Goal: Transaction & Acquisition: Book appointment/travel/reservation

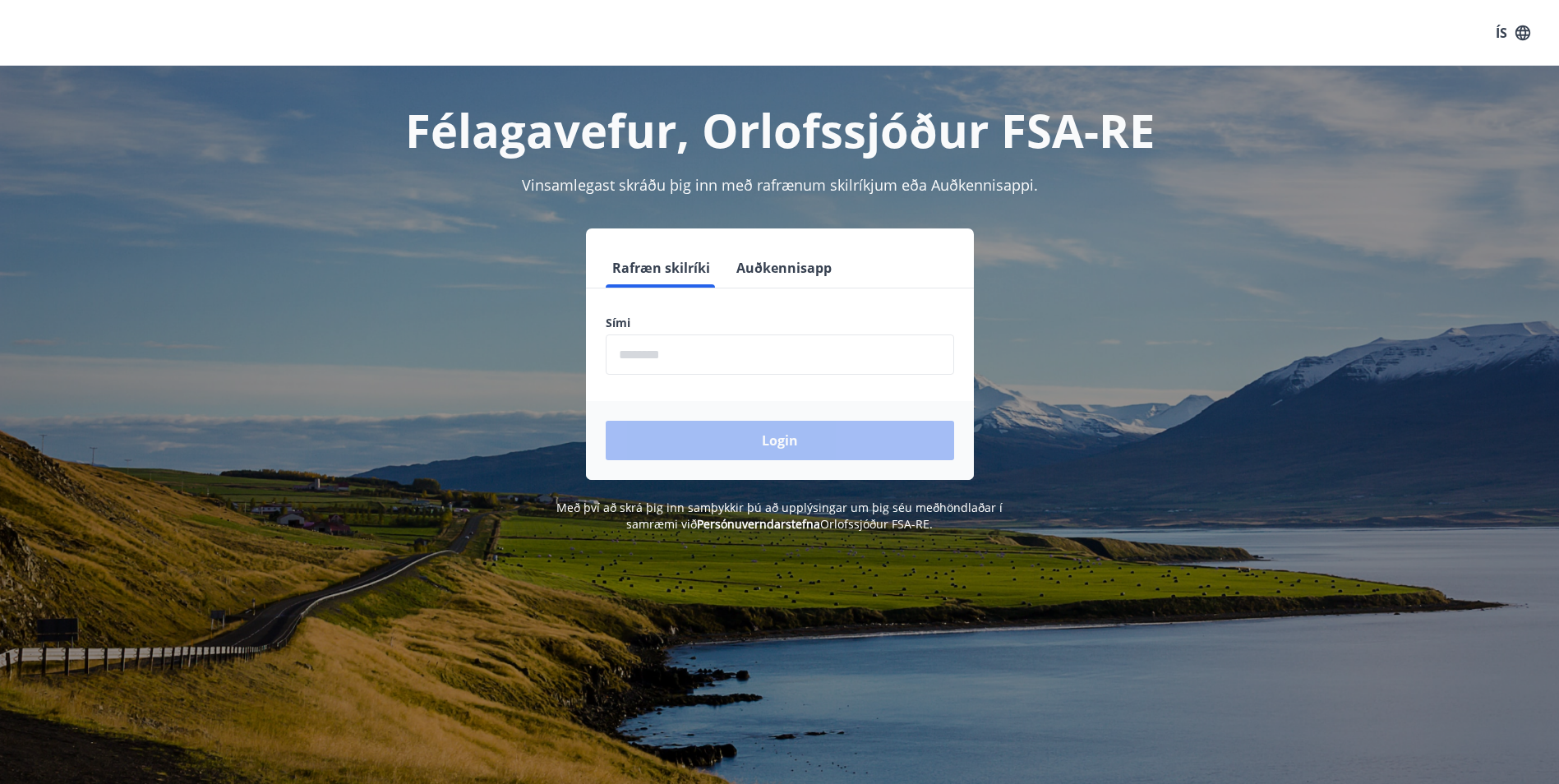
click at [784, 369] on input "phone" at bounding box center [779, 354] width 348 height 41
type input "********"
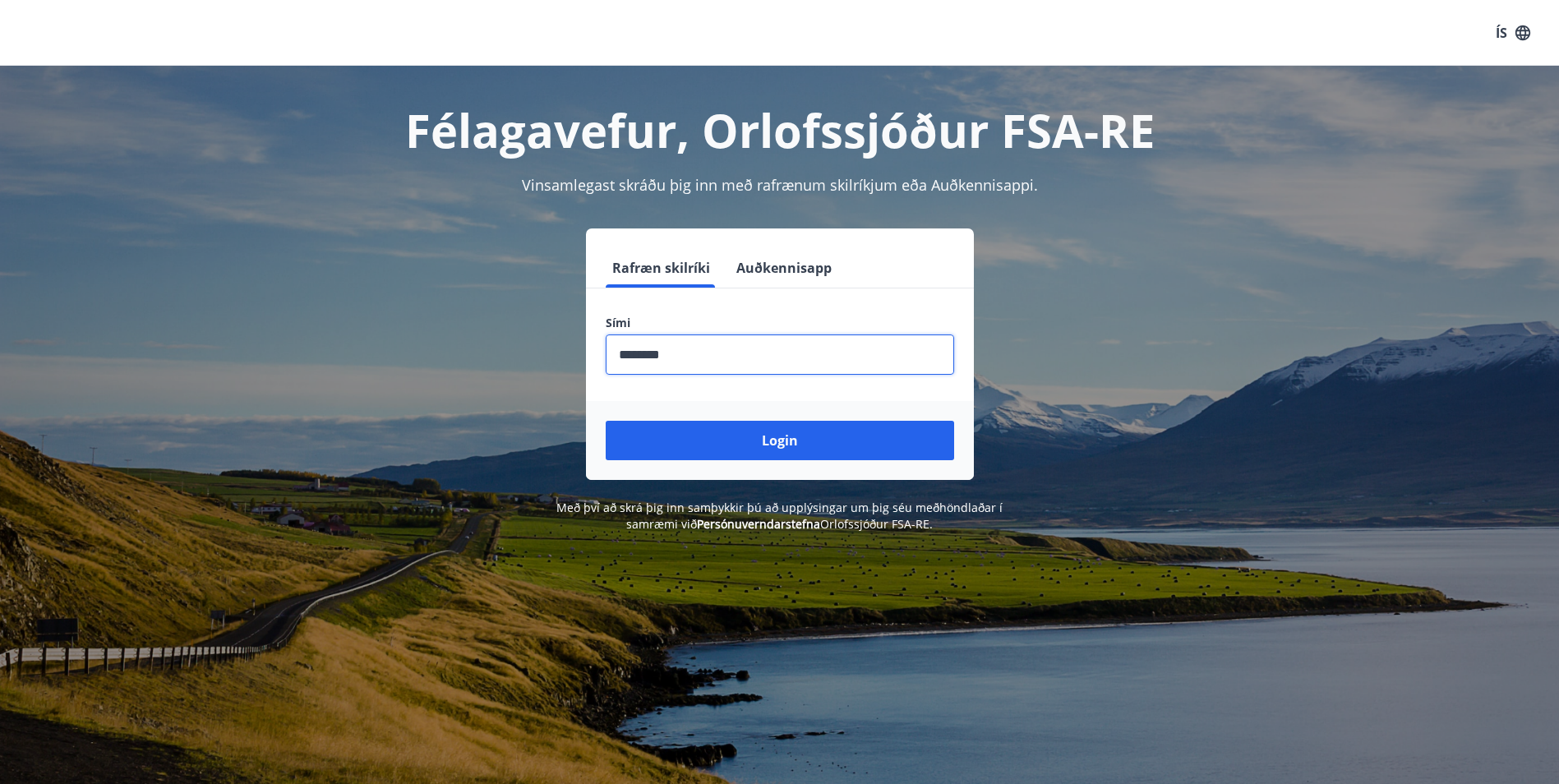
drag, startPoint x: 774, startPoint y: 447, endPoint x: 770, endPoint y: 439, distance: 8.9
click at [775, 444] on button "Login" at bounding box center [779, 440] width 348 height 40
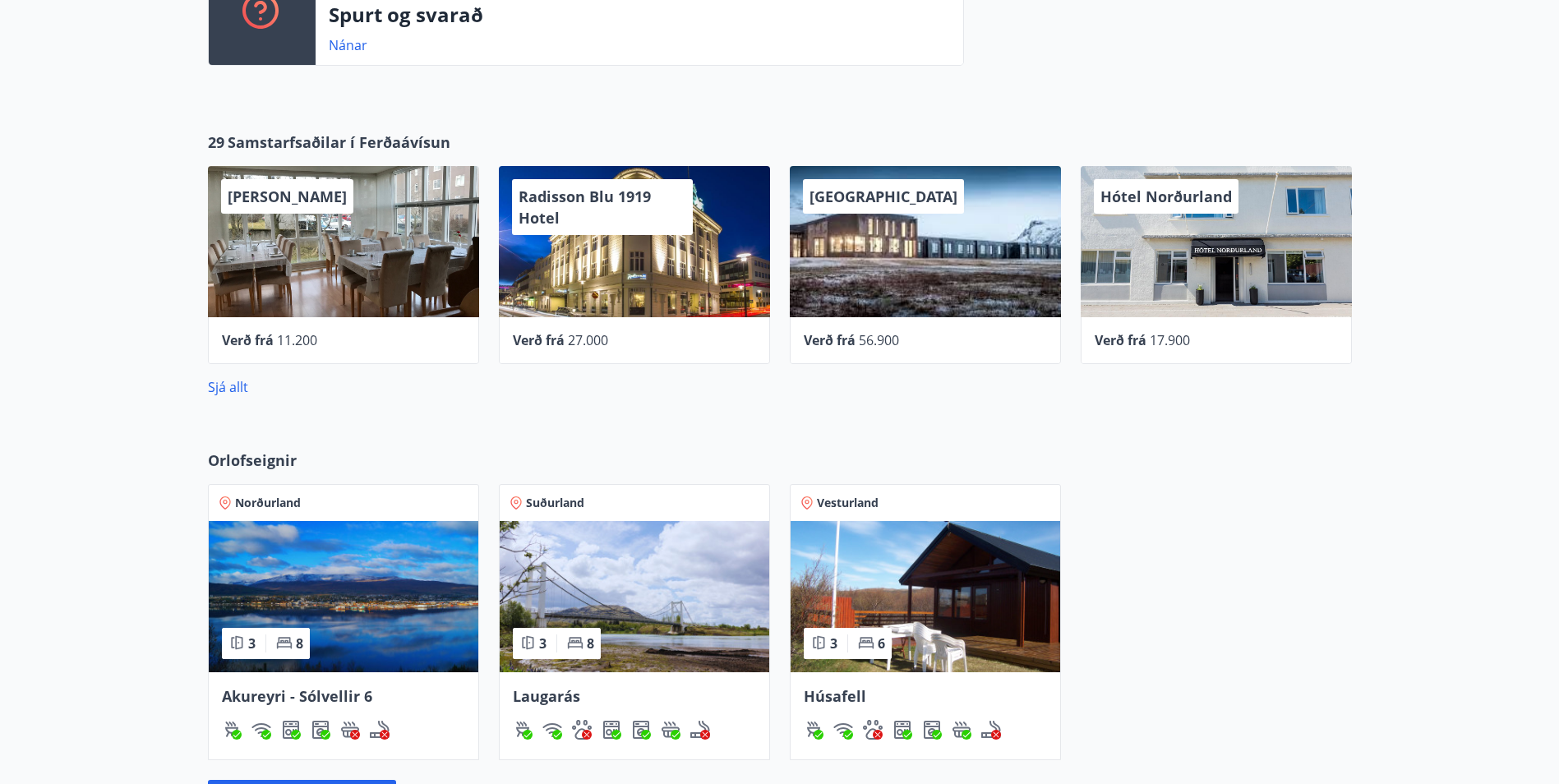
scroll to position [821, 0]
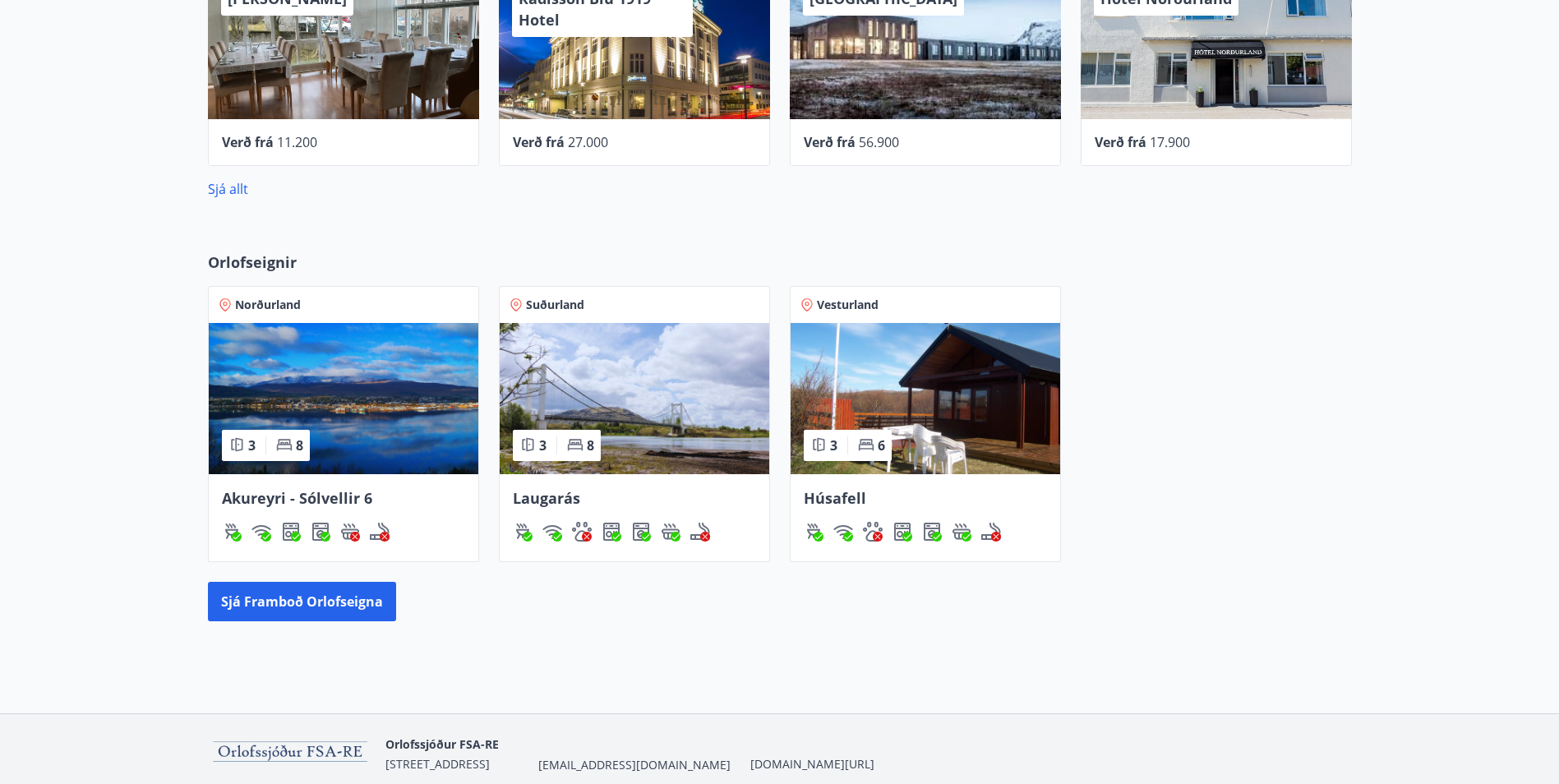
click at [356, 460] on img at bounding box center [344, 398] width 269 height 151
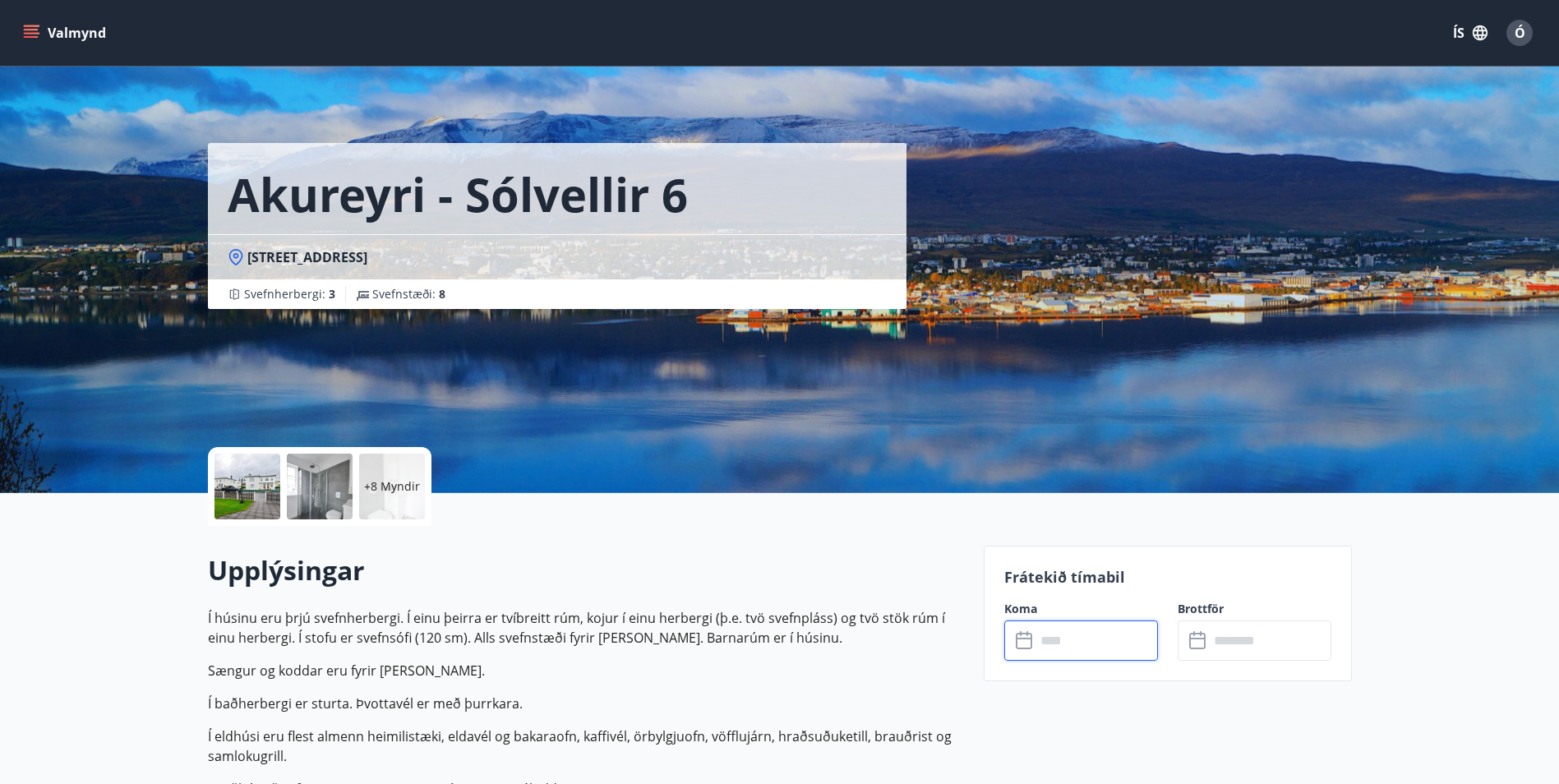
click at [1076, 632] on input "text" at bounding box center [1097, 640] width 123 height 41
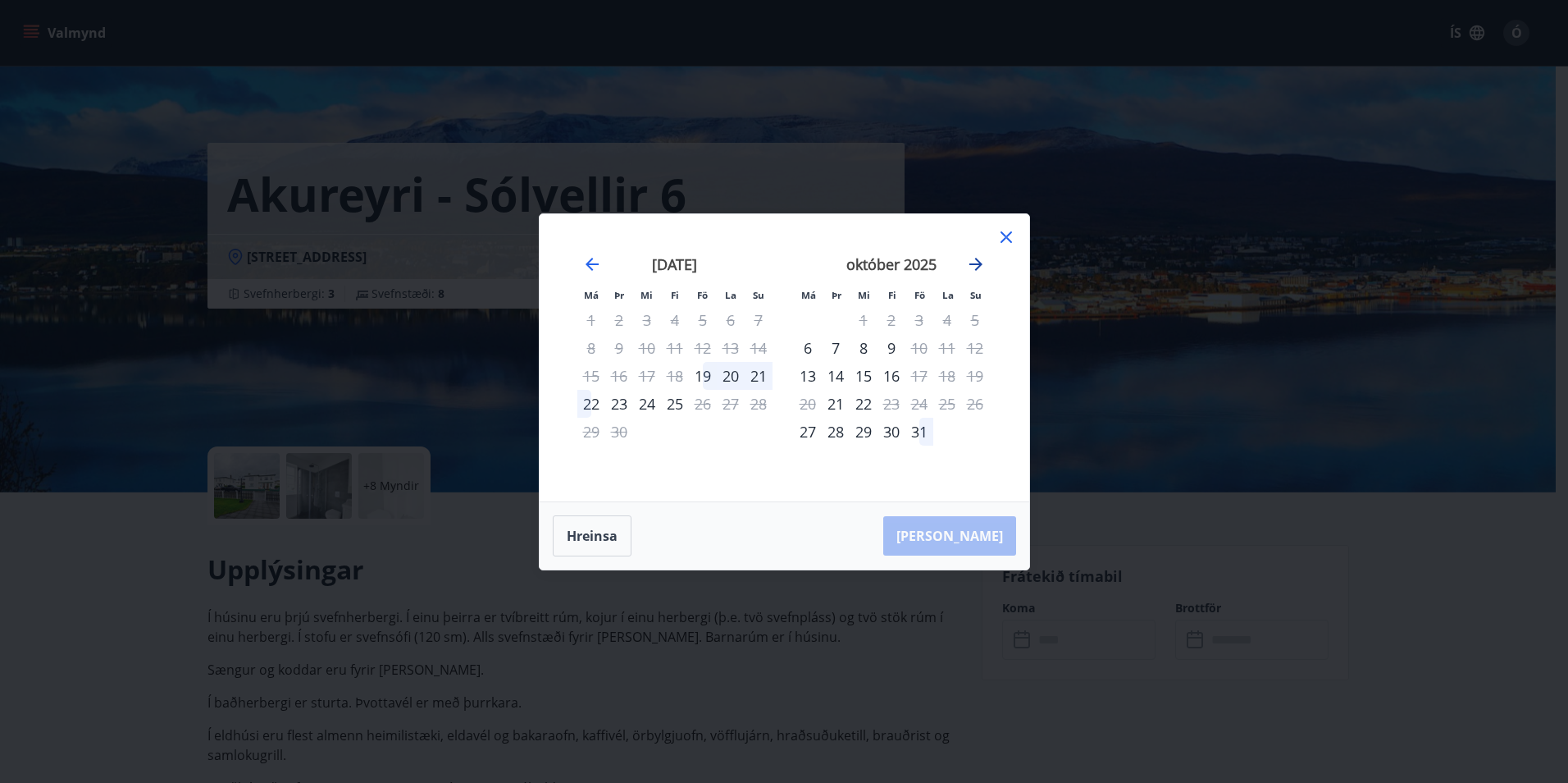
click at [978, 261] on icon "Move forward to switch to the next month." at bounding box center [975, 264] width 13 height 13
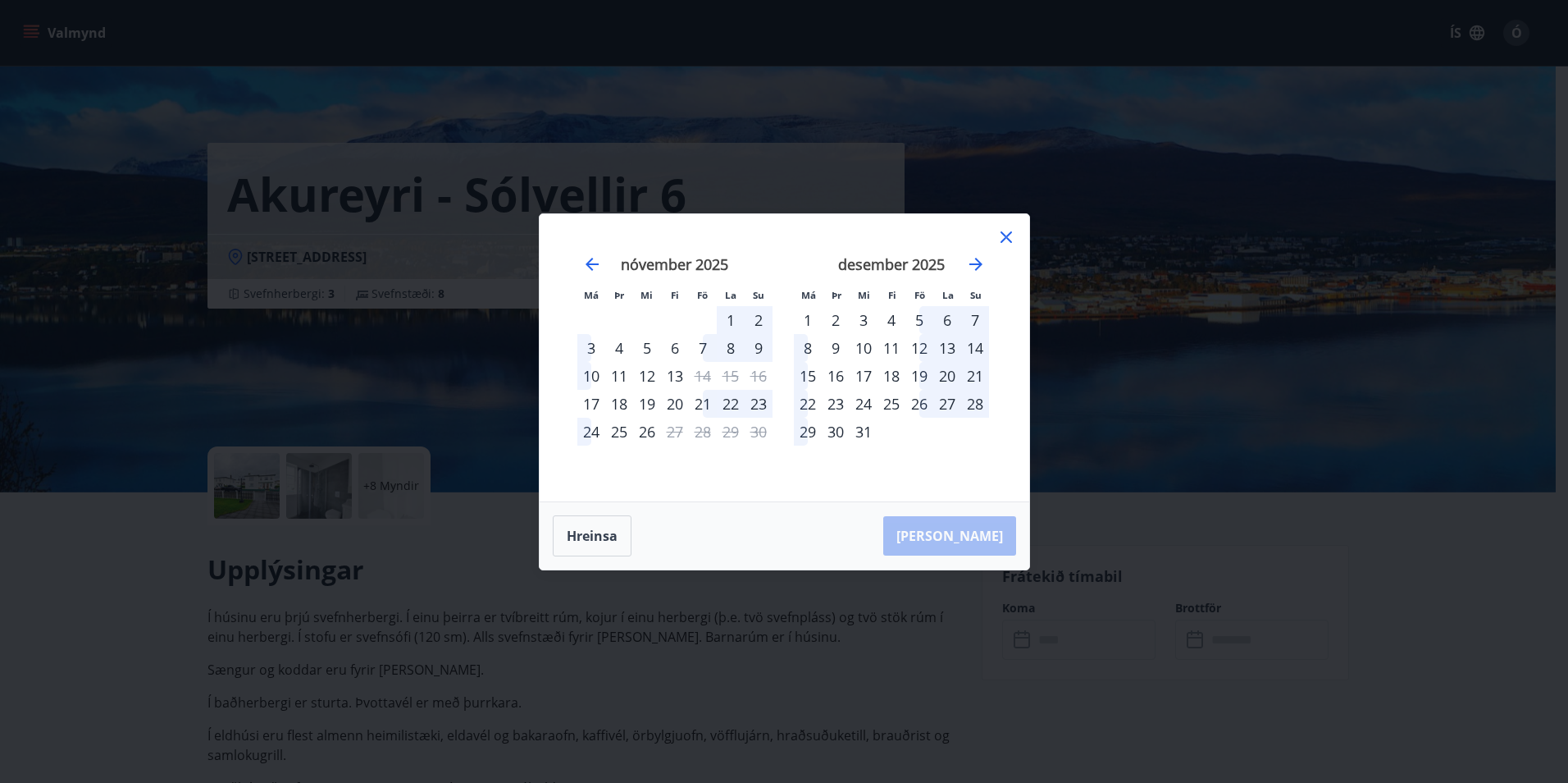
click at [915, 405] on div "26" at bounding box center [919, 404] width 28 height 28
click at [866, 424] on div "31" at bounding box center [864, 431] width 28 height 28
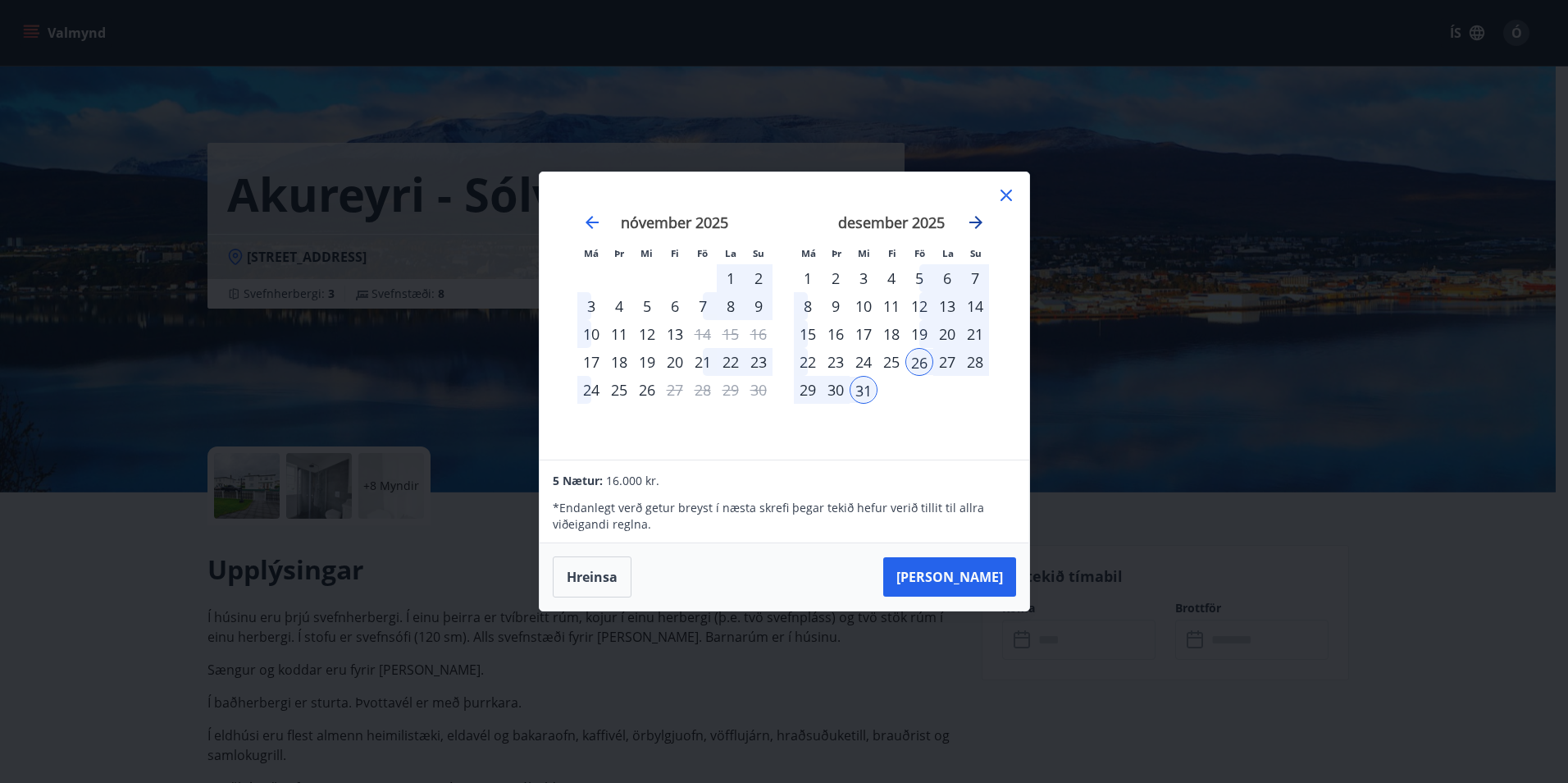
click at [978, 222] on icon "Move forward to switch to the next month." at bounding box center [975, 222] width 13 height 13
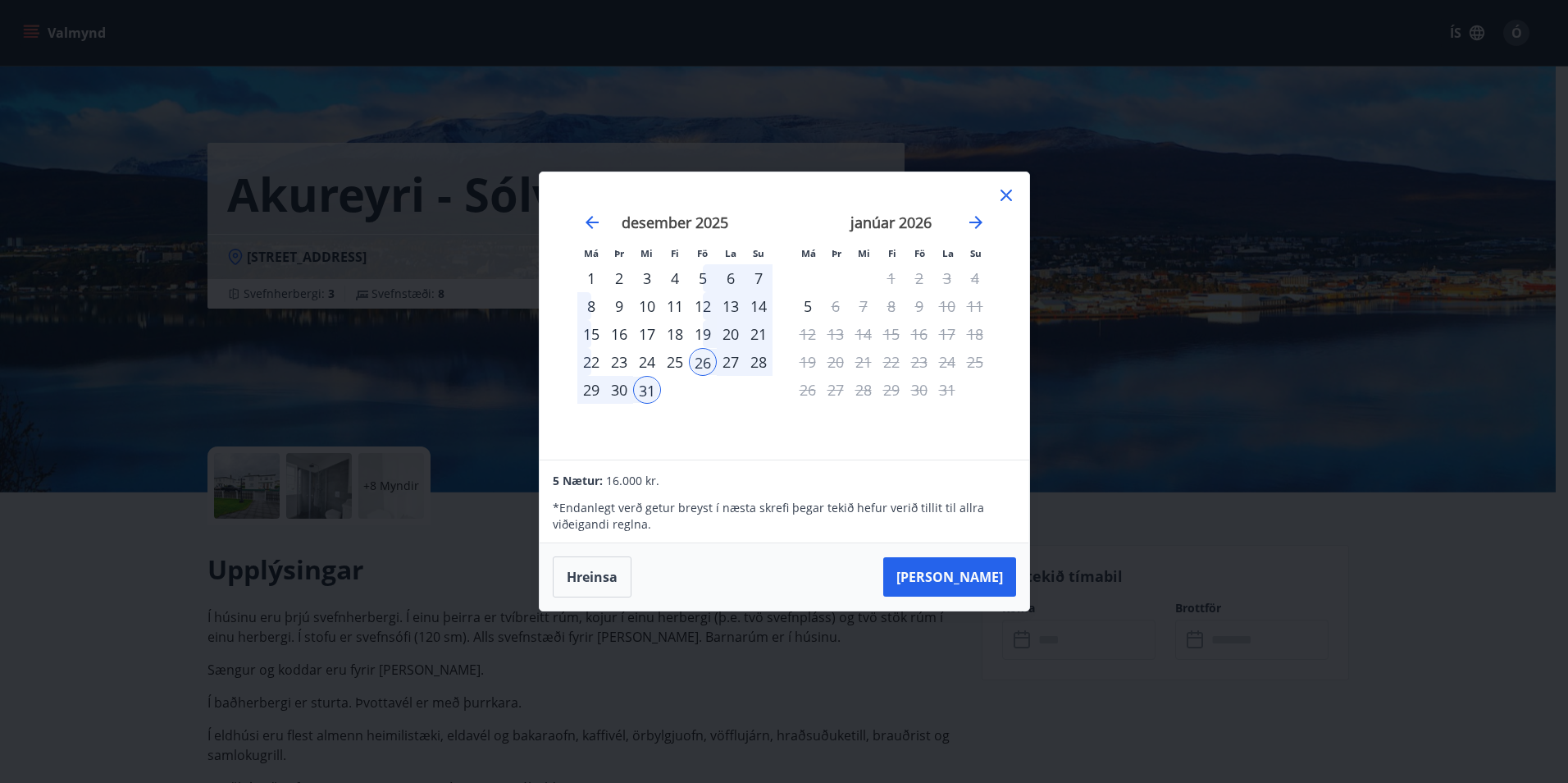
click at [776, 423] on div "desember 2025 1 2 3 4 5 6 7 8 9 10 11 12 13 14 15 16 17 18 19 20 21 22 23 24 25…" at bounding box center [674, 327] width 216 height 269
click at [710, 405] on div "desember 2025 1 2 3 4 5 6 7 8 9 10 11 12 13 14 15 16 17 18 19 20 21 22 23 24 25…" at bounding box center [674, 327] width 216 height 269
drag, startPoint x: 600, startPoint y: 567, endPoint x: 638, endPoint y: 569, distance: 38.1
click at [600, 567] on button "Hreinsa" at bounding box center [591, 577] width 78 height 41
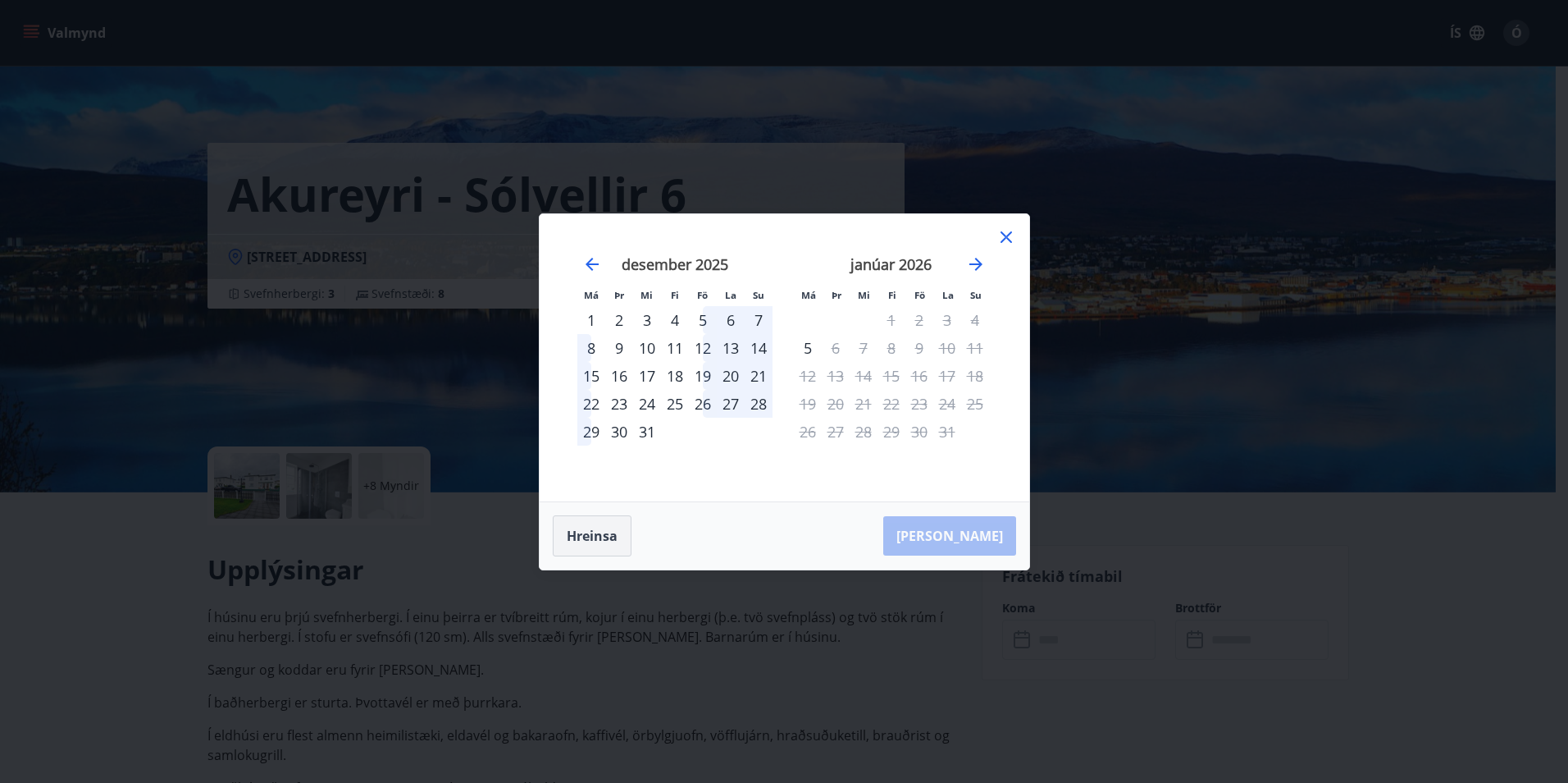
drag, startPoint x: 582, startPoint y: 537, endPoint x: 601, endPoint y: 532, distance: 19.6
click at [583, 537] on button "Hreinsa" at bounding box center [591, 536] width 78 height 41
click at [1003, 239] on icon at bounding box center [1006, 236] width 11 height 11
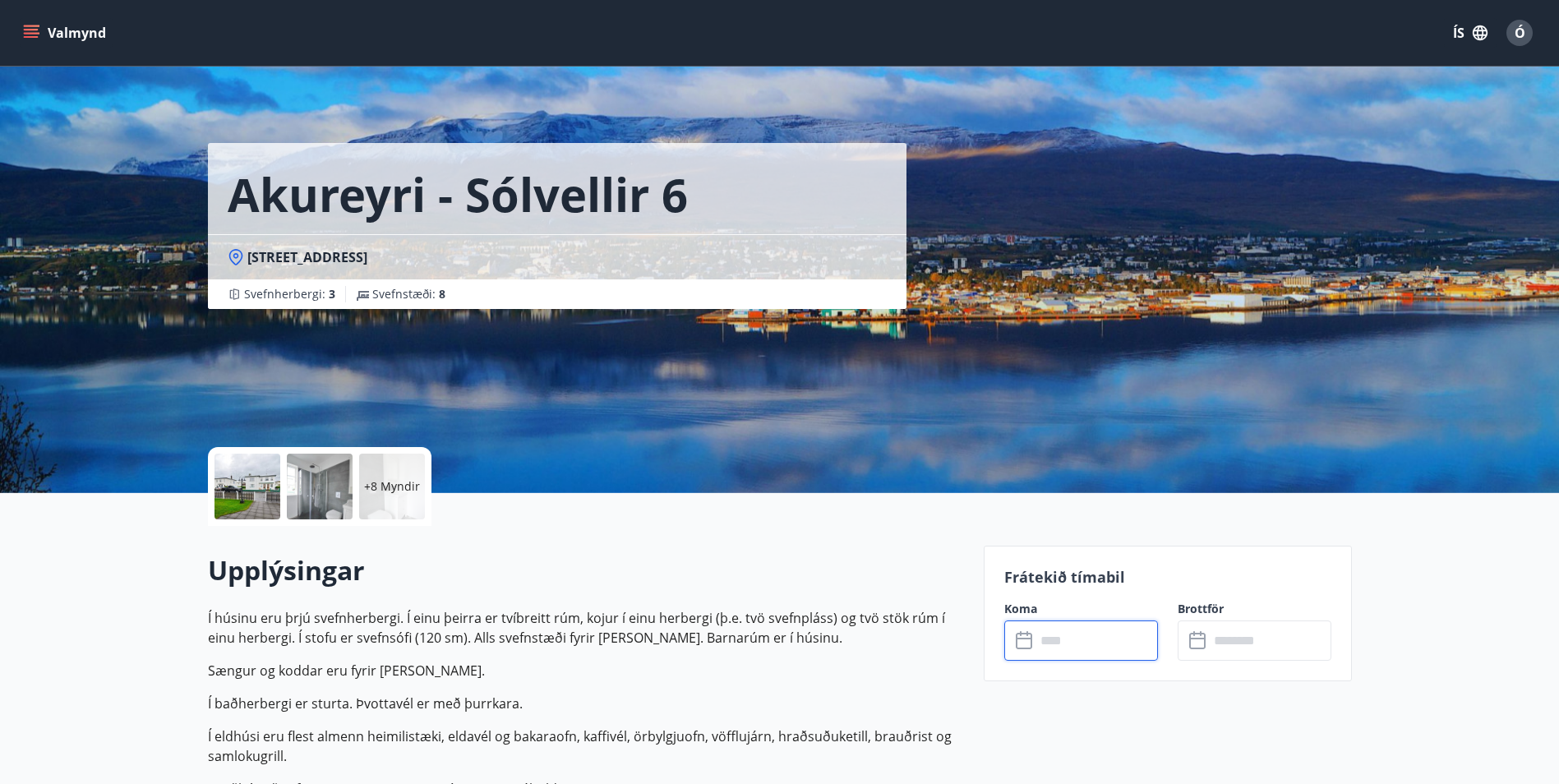
click at [35, 27] on icon "menu" at bounding box center [31, 33] width 16 height 16
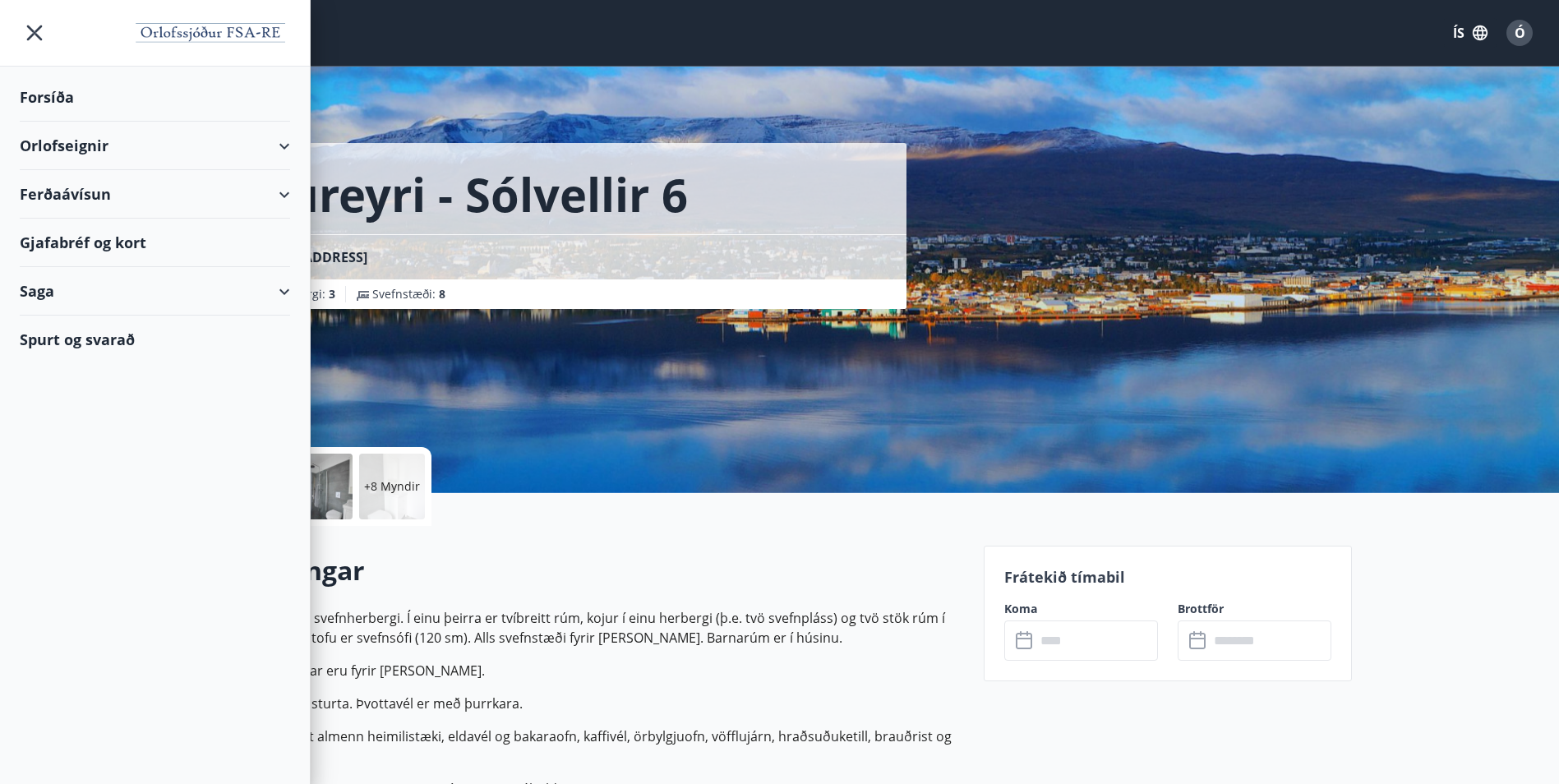
click at [41, 24] on icon "menu" at bounding box center [35, 33] width 29 height 29
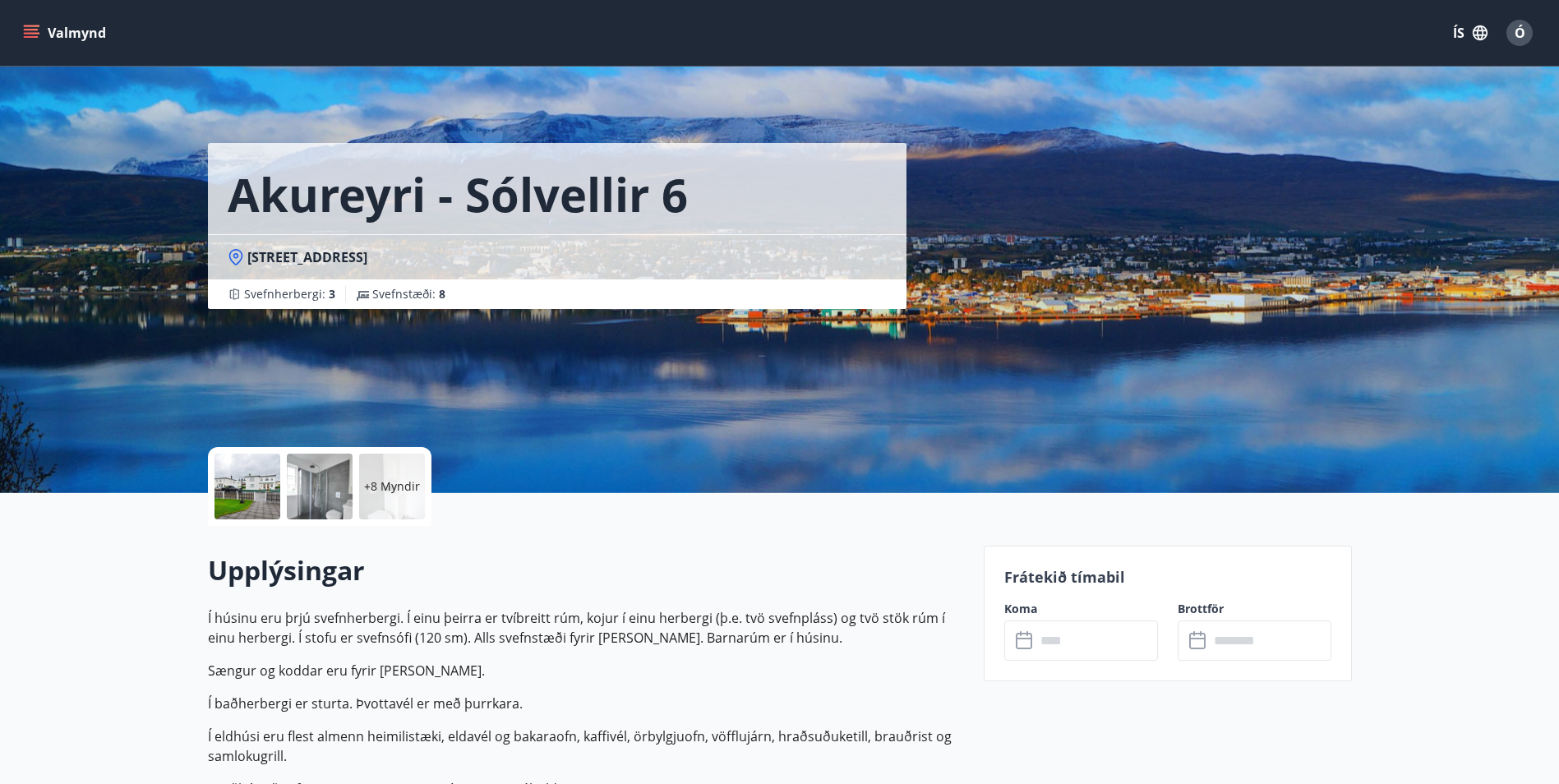
click at [28, 27] on icon "menu" at bounding box center [31, 33] width 16 height 16
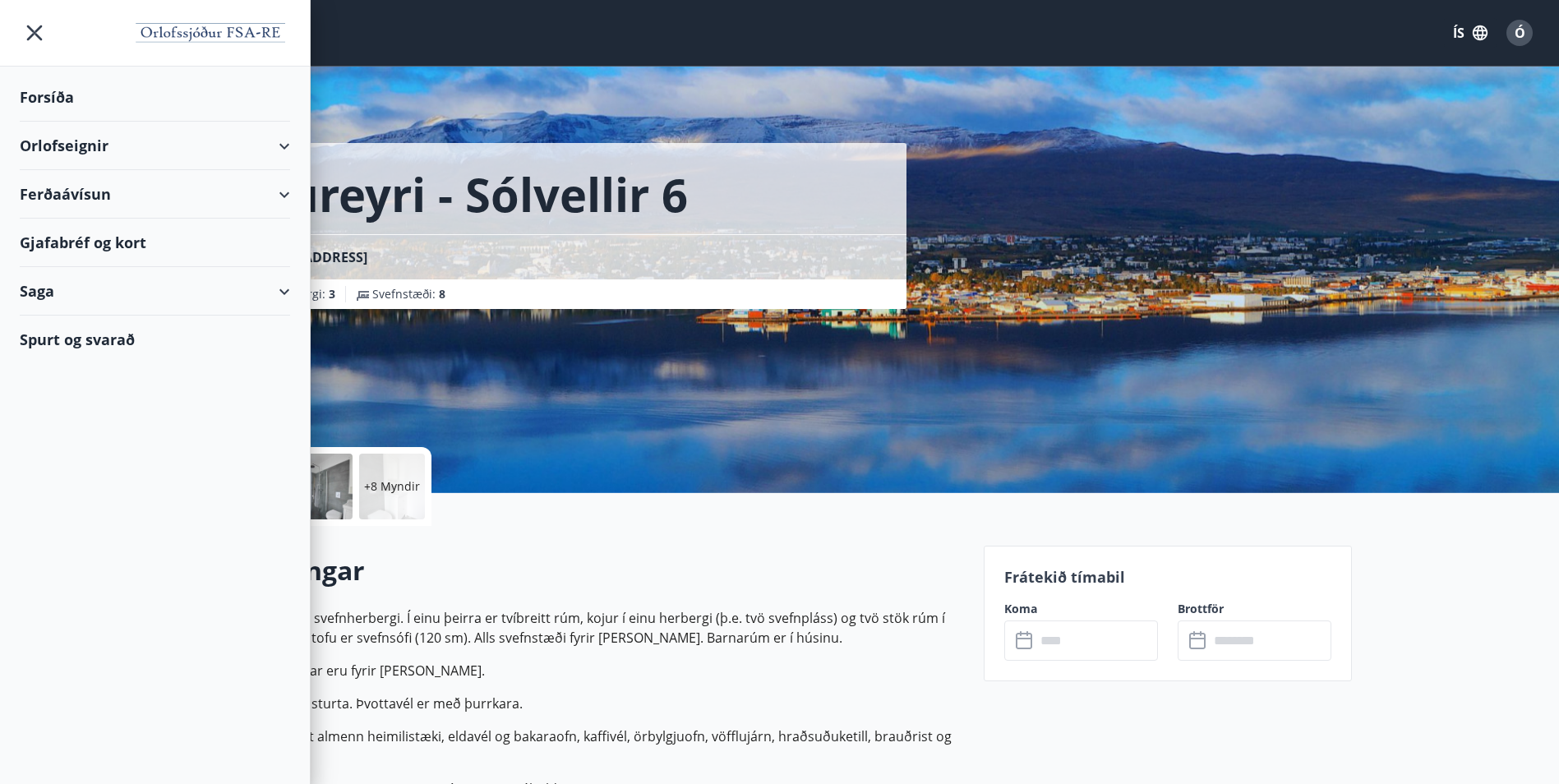
click at [250, 143] on div "Orlofseignir" at bounding box center [155, 146] width 270 height 48
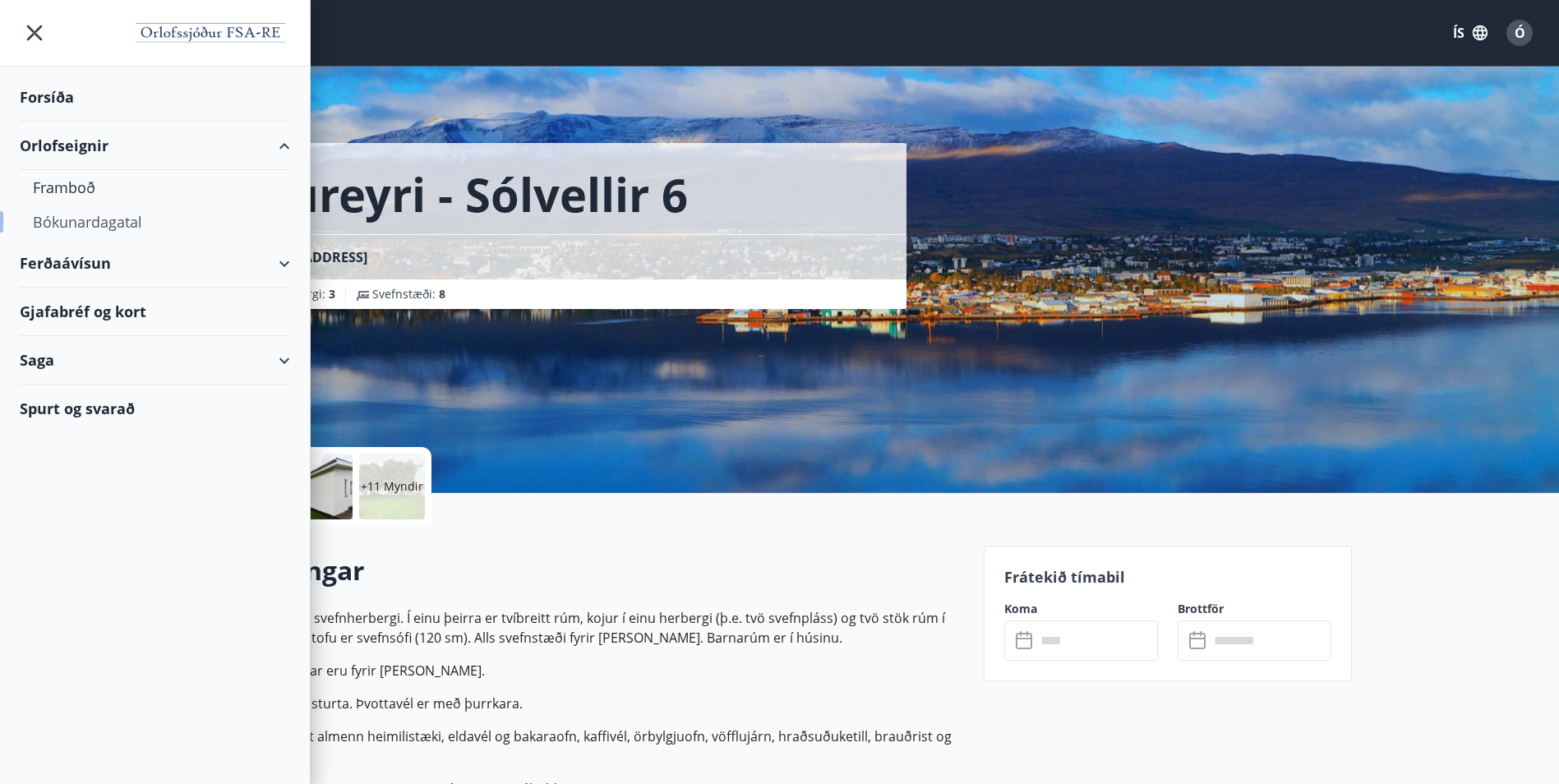
click at [130, 215] on div "Bókunardagatal" at bounding box center [155, 222] width 244 height 35
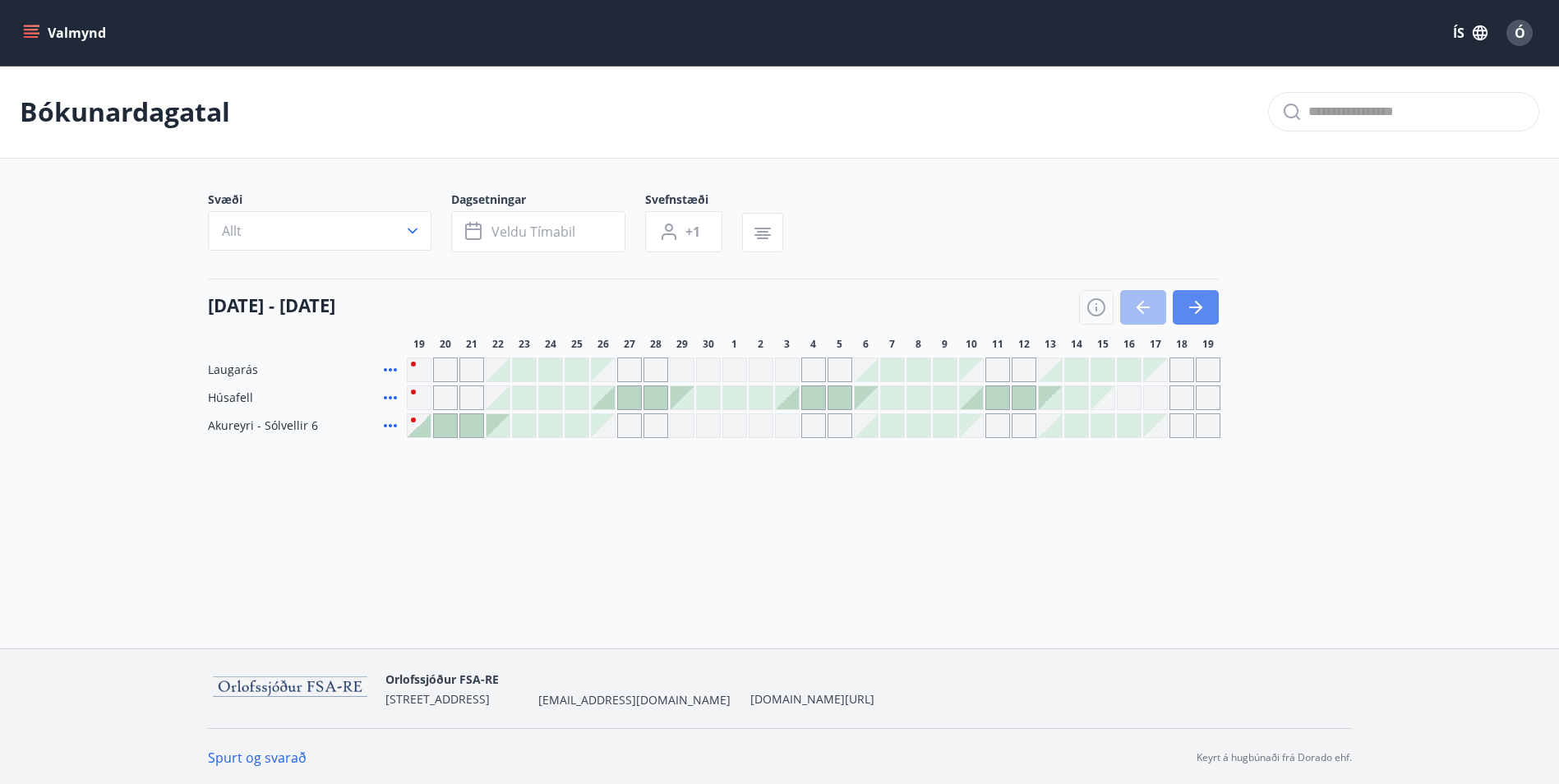
click at [1192, 311] on icon "button" at bounding box center [1195, 307] width 20 height 20
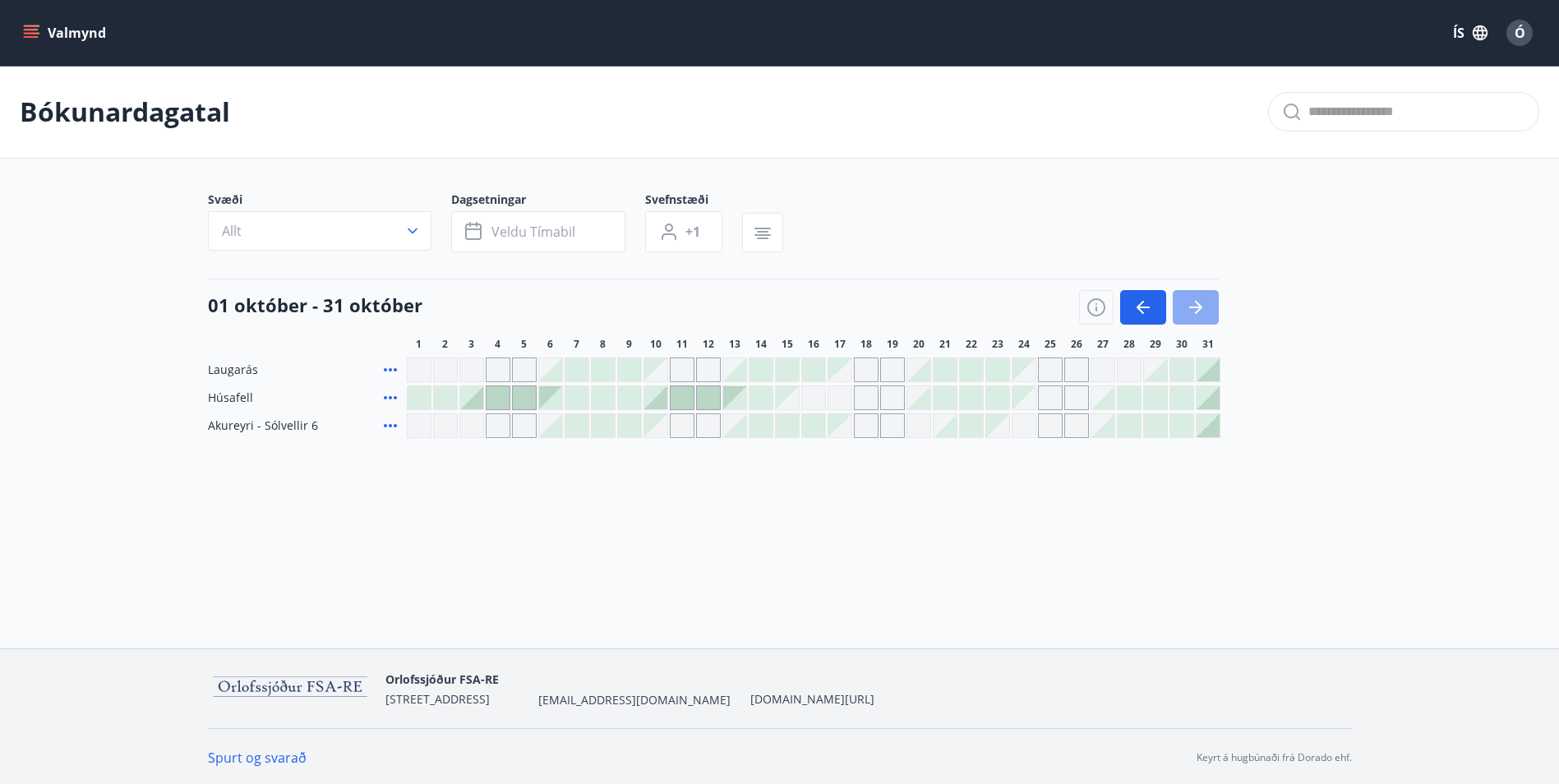
click at [1188, 310] on icon "button" at bounding box center [1195, 307] width 20 height 20
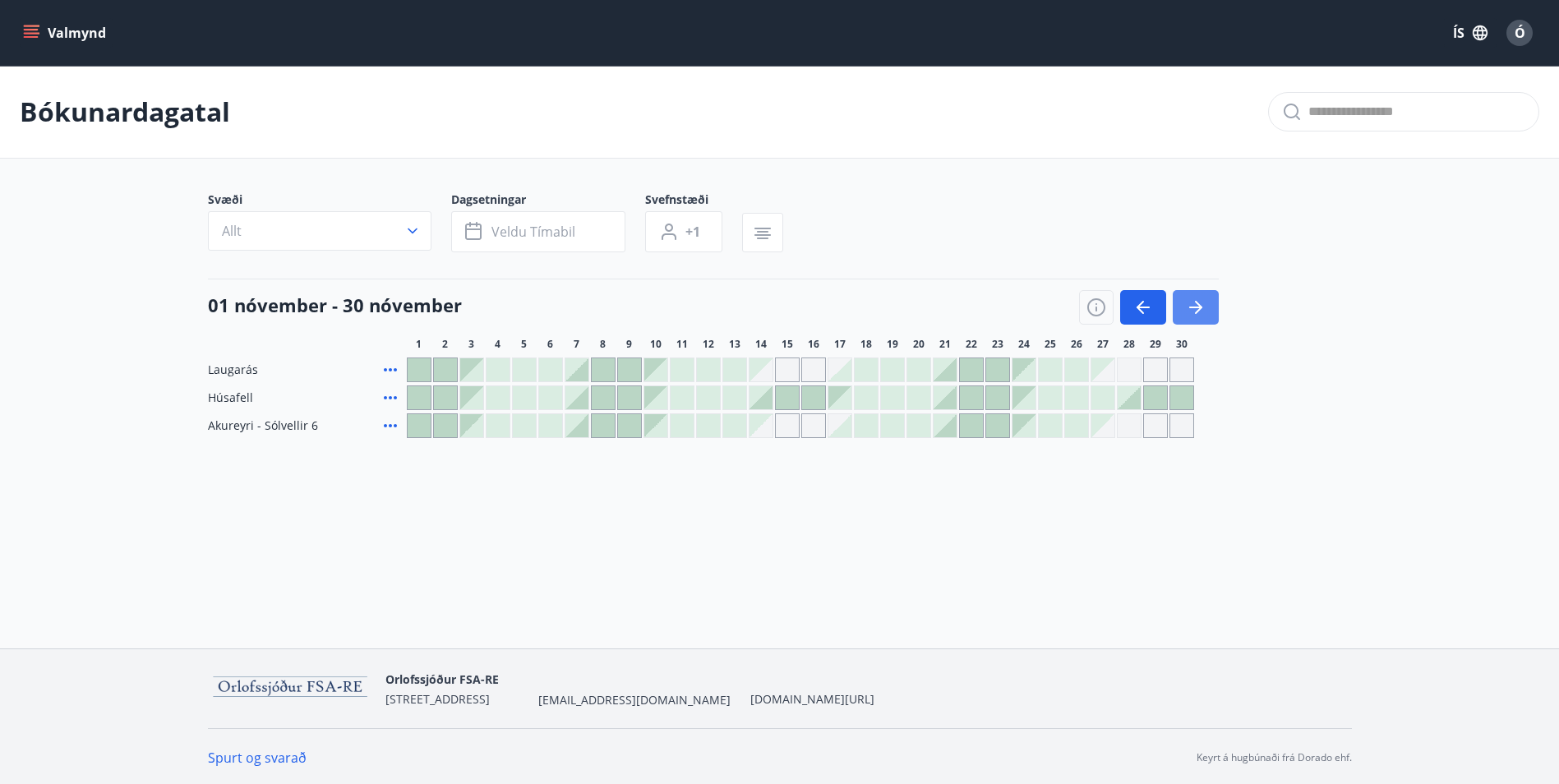
click at [1188, 310] on icon "button" at bounding box center [1195, 307] width 20 height 20
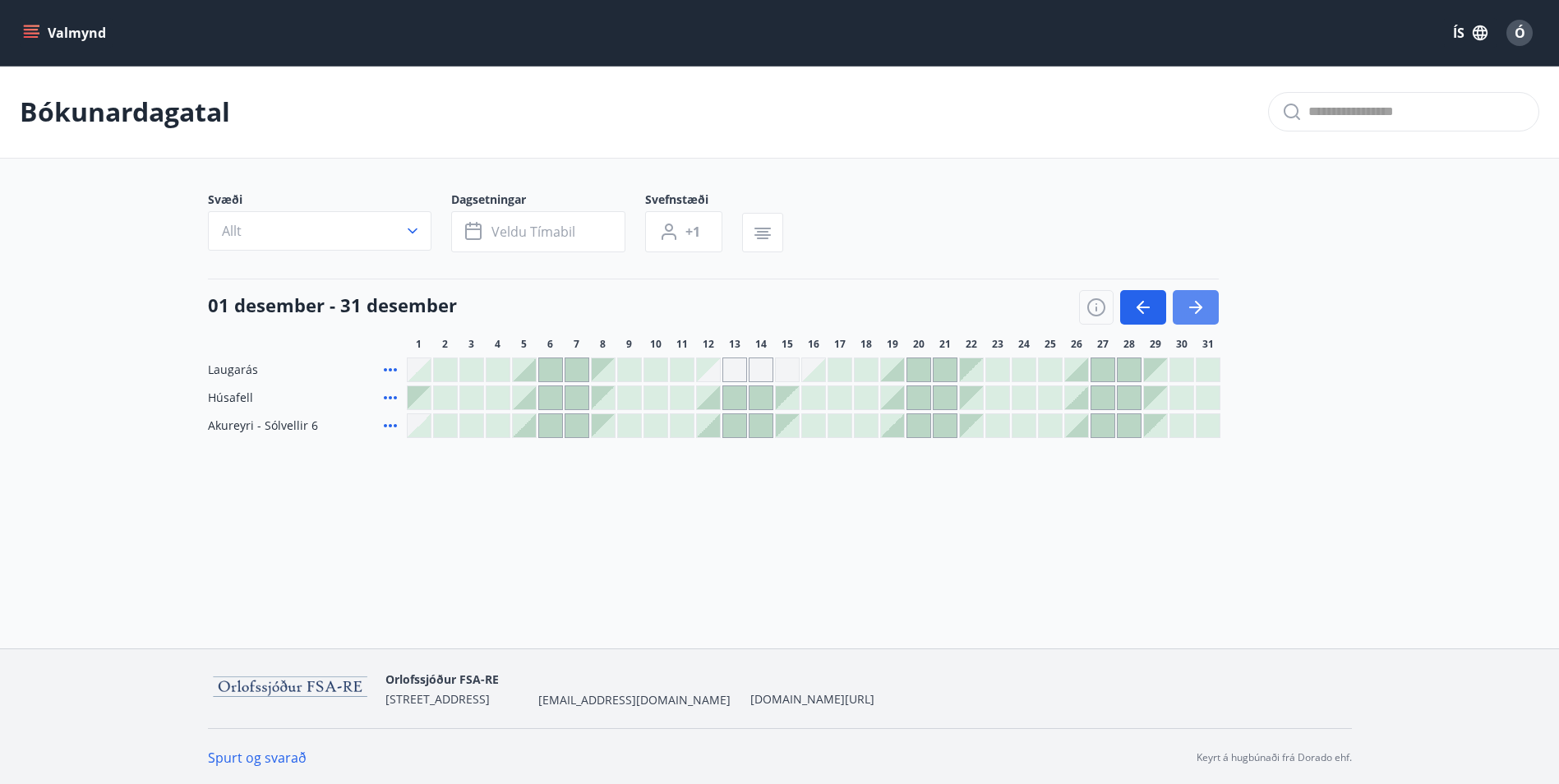
click at [1188, 310] on icon "button" at bounding box center [1195, 307] width 20 height 20
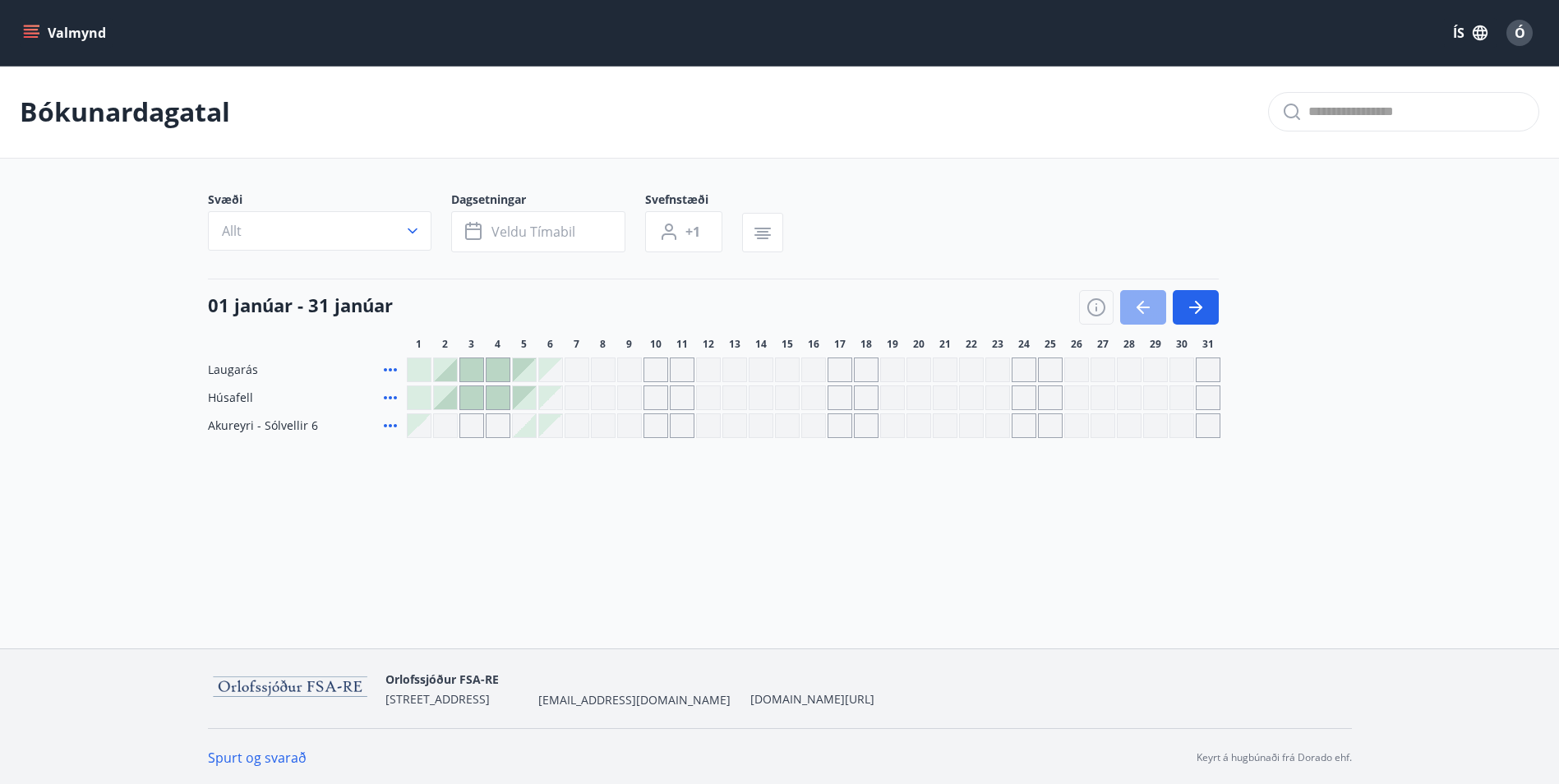
click at [1154, 313] on button "button" at bounding box center [1143, 307] width 46 height 35
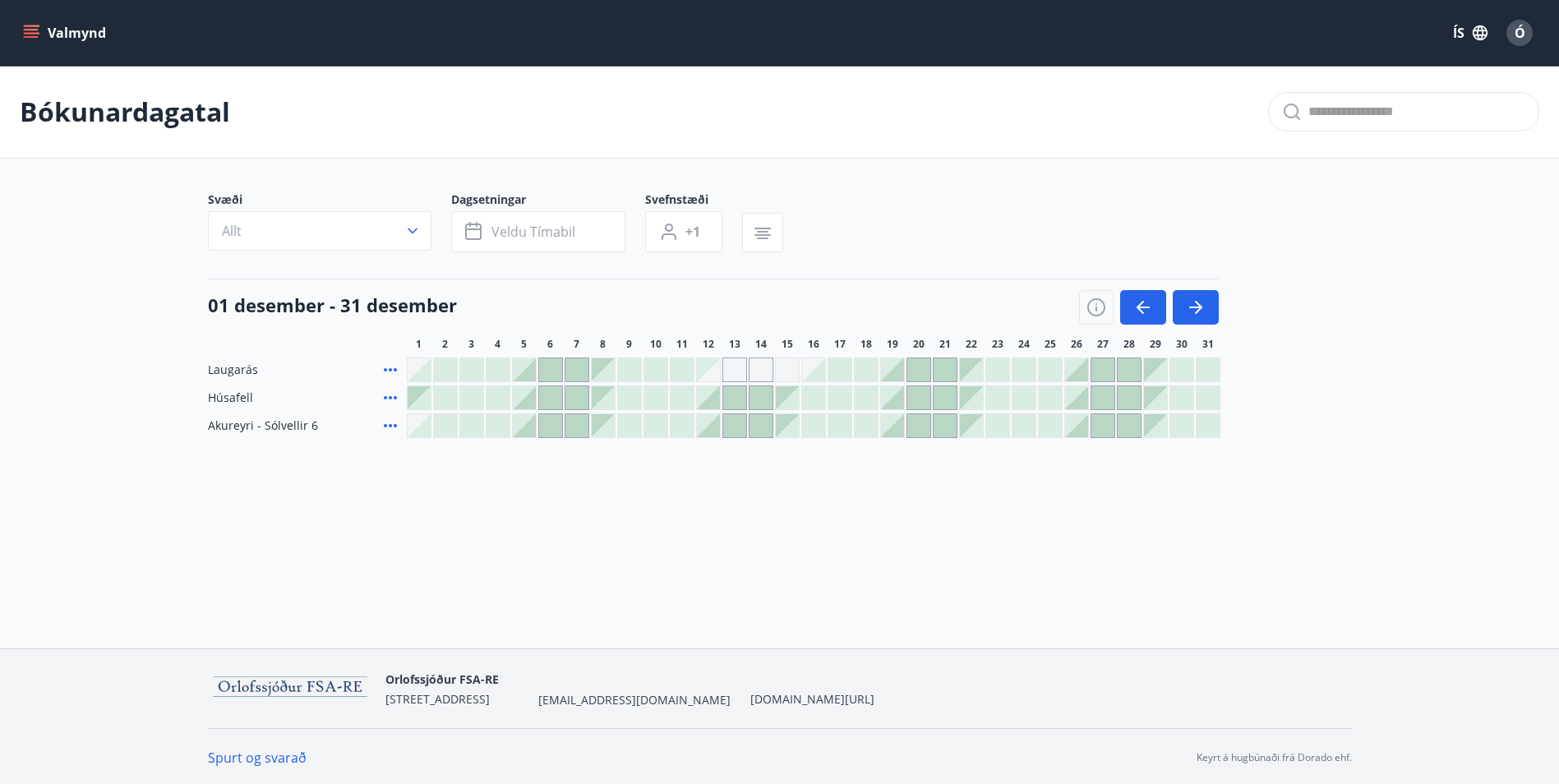
click at [1087, 422] on div at bounding box center [1076, 425] width 25 height 25
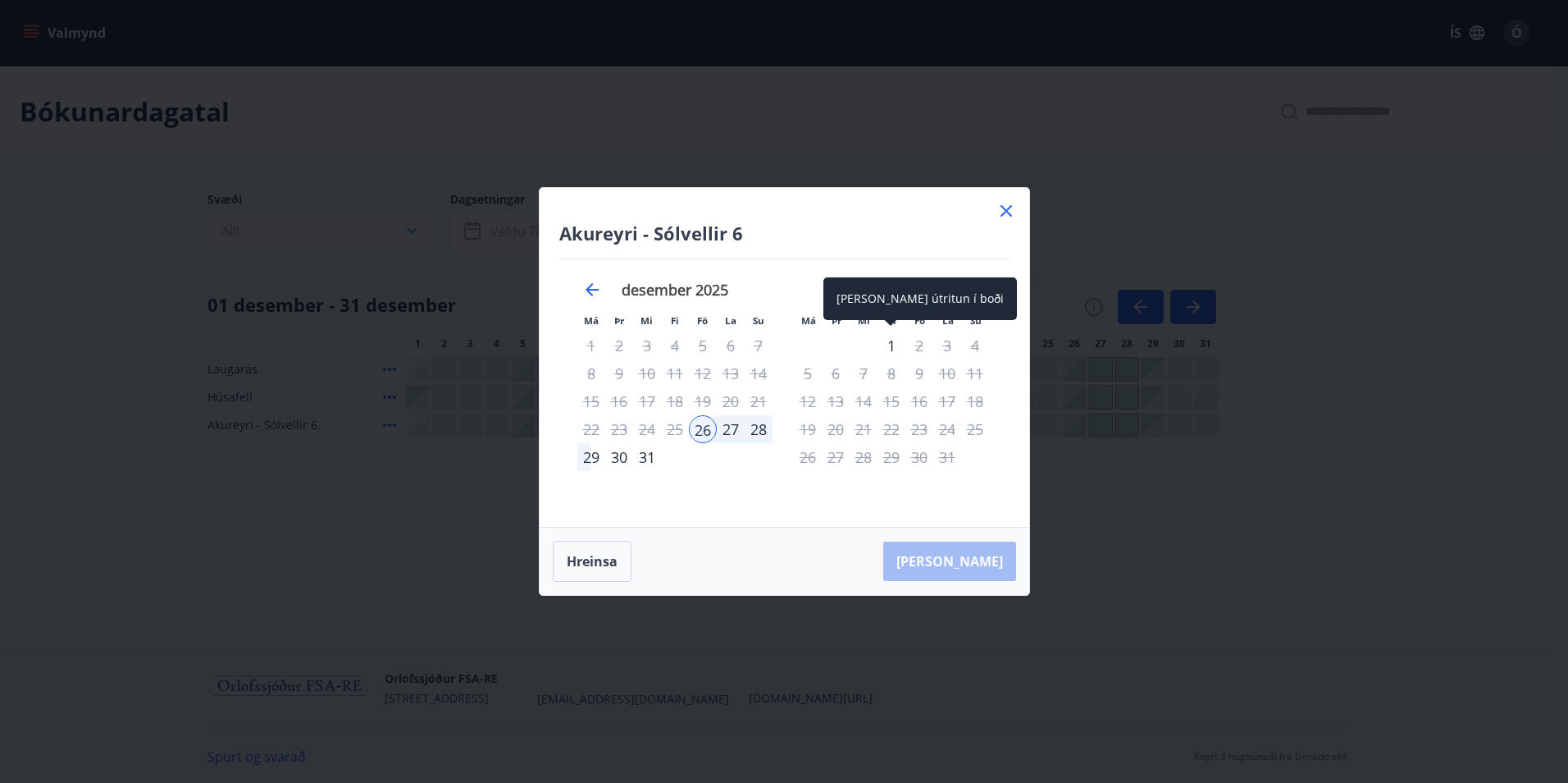
click at [887, 346] on div "1" at bounding box center [891, 345] width 28 height 28
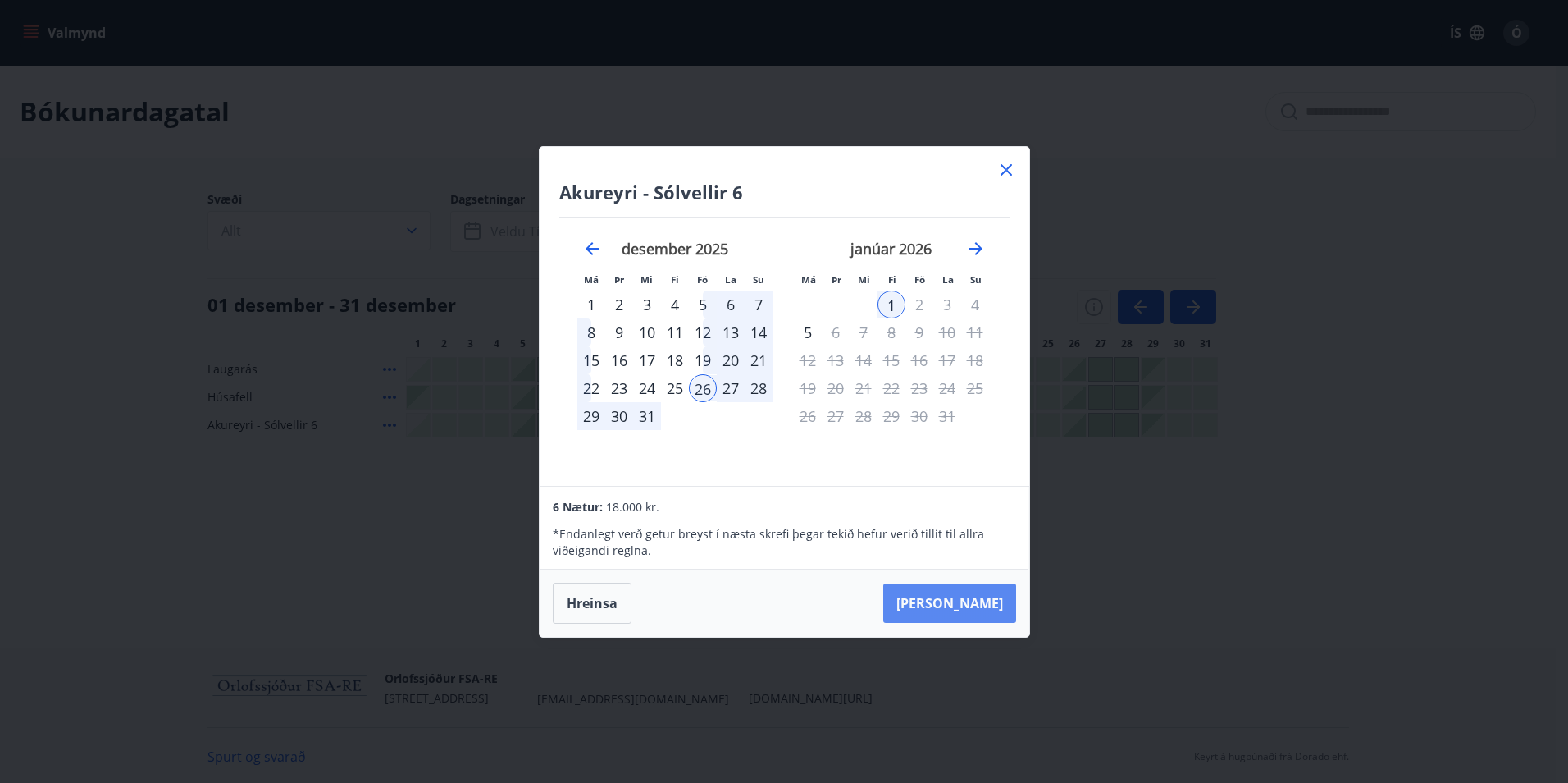
click at [971, 596] on button "Taka Frá" at bounding box center [950, 603] width 133 height 40
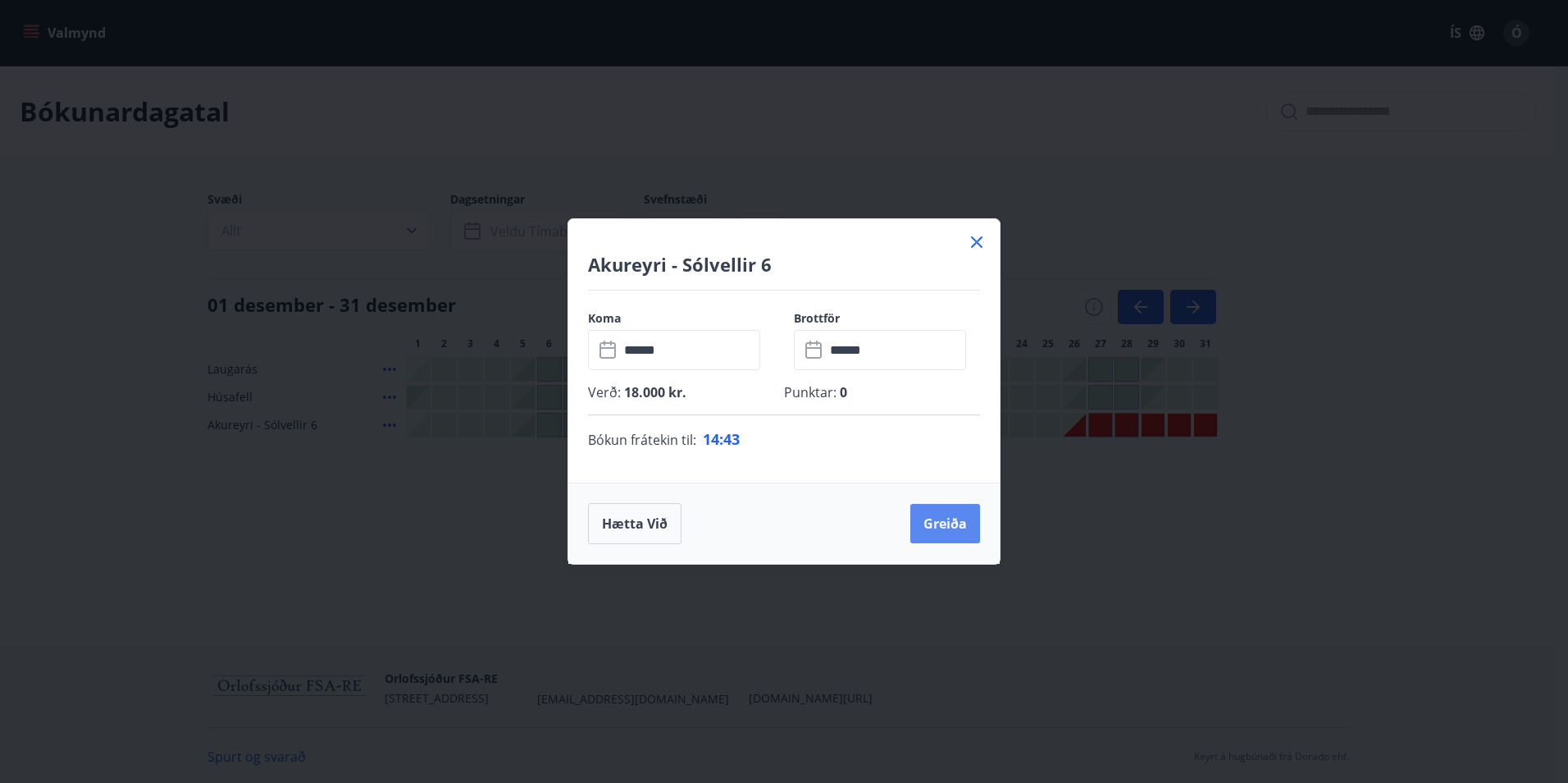
click at [934, 526] on button "Greiða" at bounding box center [945, 523] width 70 height 40
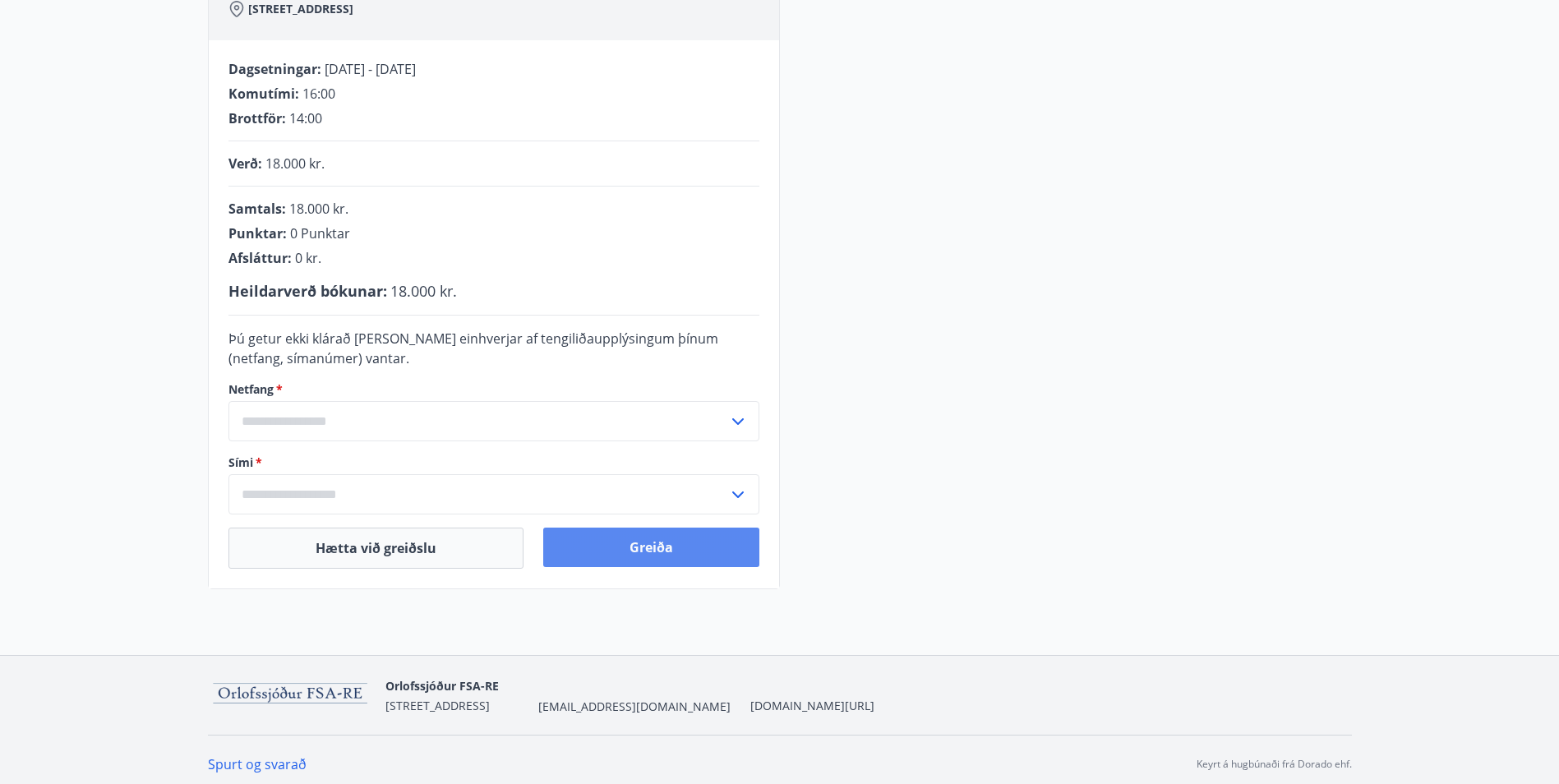
scroll to position [303, 0]
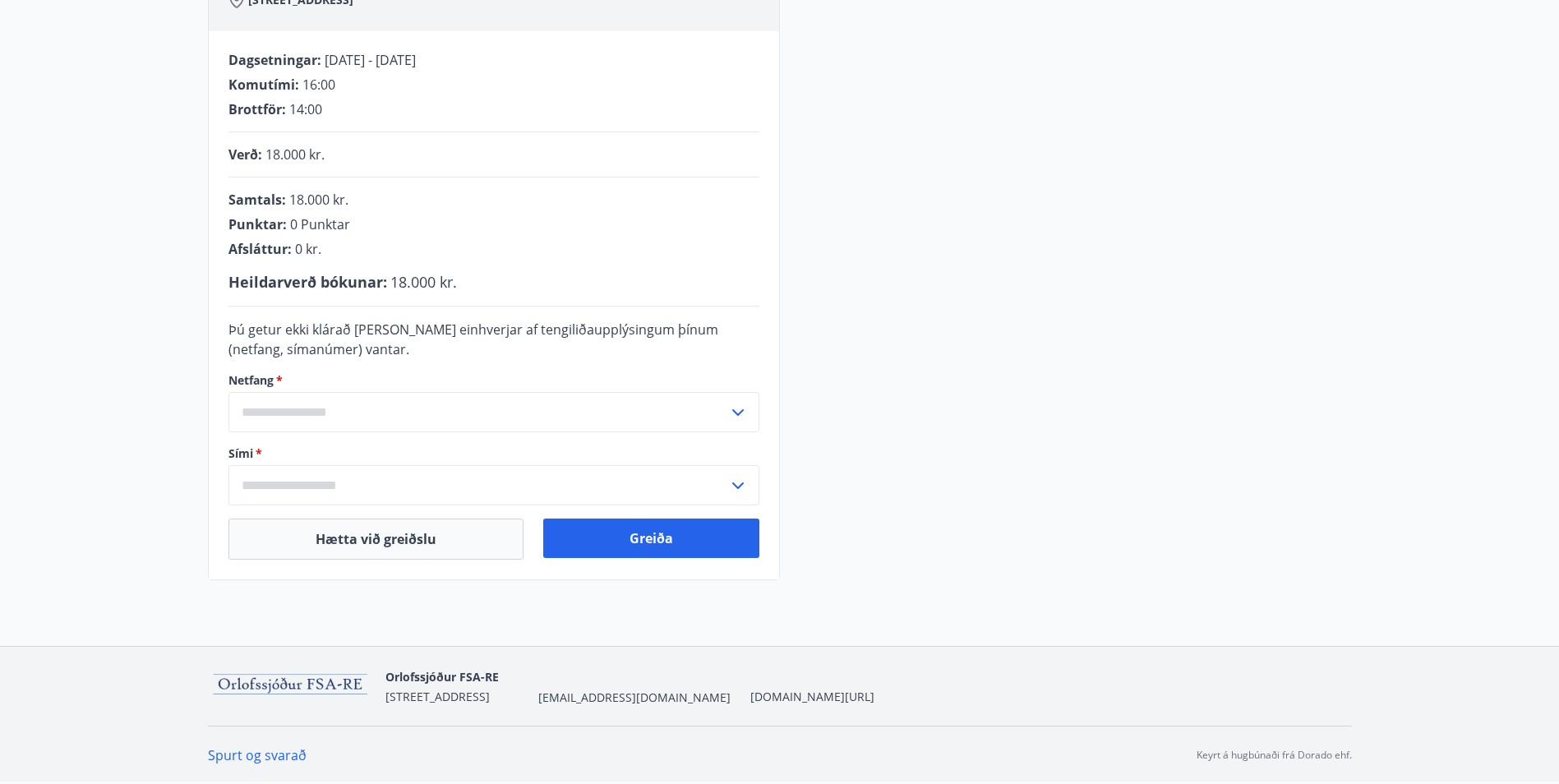
click at [379, 401] on input "text" at bounding box center [478, 412] width 499 height 41
drag, startPoint x: 343, startPoint y: 396, endPoint x: 360, endPoint y: 397, distance: 17.0
click at [360, 398] on input "text" at bounding box center [478, 412] width 499 height 41
drag, startPoint x: 345, startPoint y: 407, endPoint x: 353, endPoint y: 400, distance: 10.6
click at [345, 405] on input "text" at bounding box center [478, 412] width 499 height 41
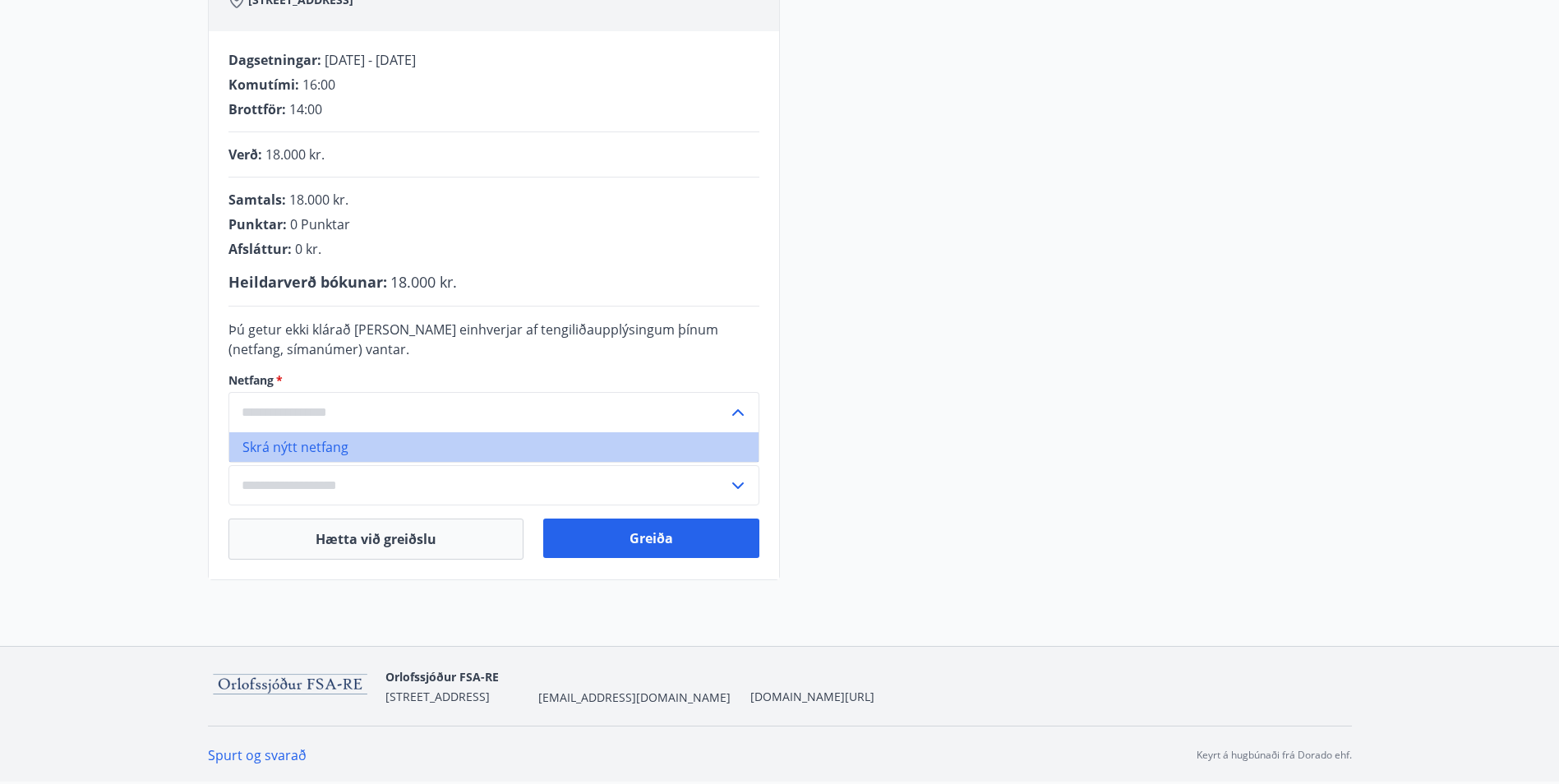
click at [320, 441] on li "Skrá nýtt netfang" at bounding box center [493, 446] width 529 height 29
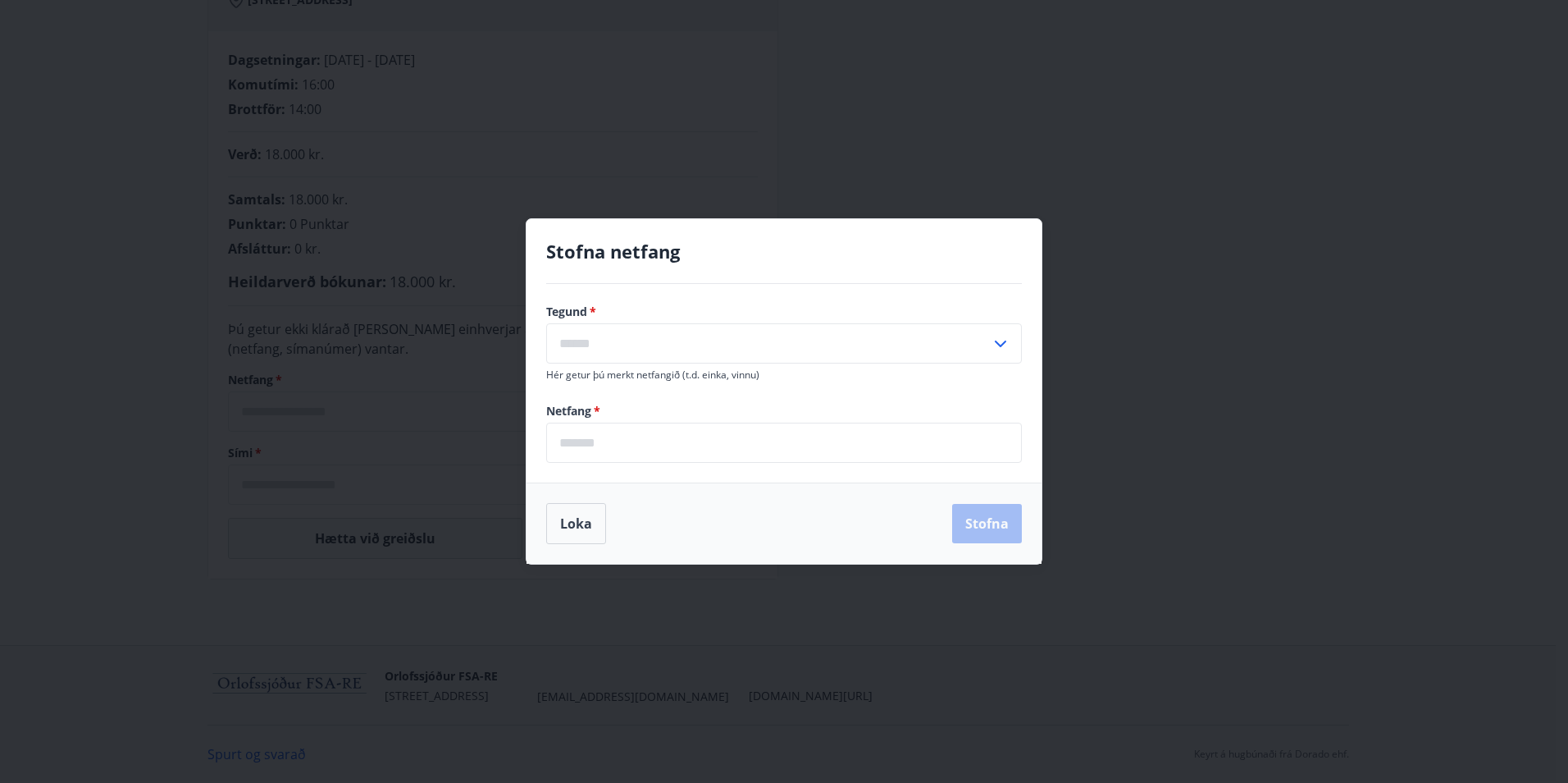
click at [647, 339] on input "text" at bounding box center [769, 343] width 445 height 41
click at [628, 378] on li "Heima" at bounding box center [784, 378] width 474 height 29
type input "*****"
drag, startPoint x: 612, startPoint y: 423, endPoint x: 606, endPoint y: 429, distance: 8.5
click at [612, 423] on input "email" at bounding box center [784, 442] width 476 height 41
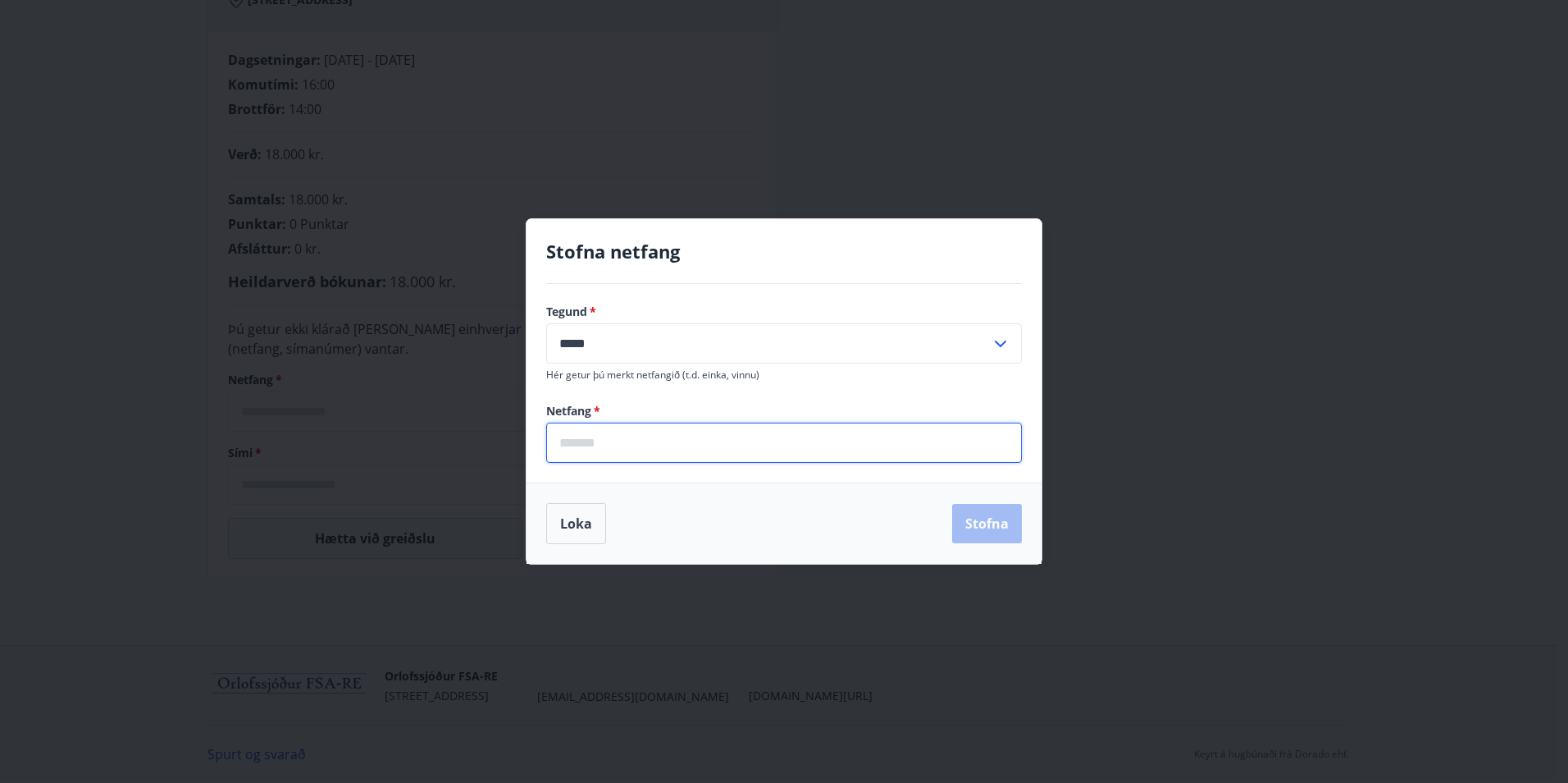
type input "**********"
click at [991, 527] on button "Stofna" at bounding box center [986, 523] width 70 height 40
type input "**********"
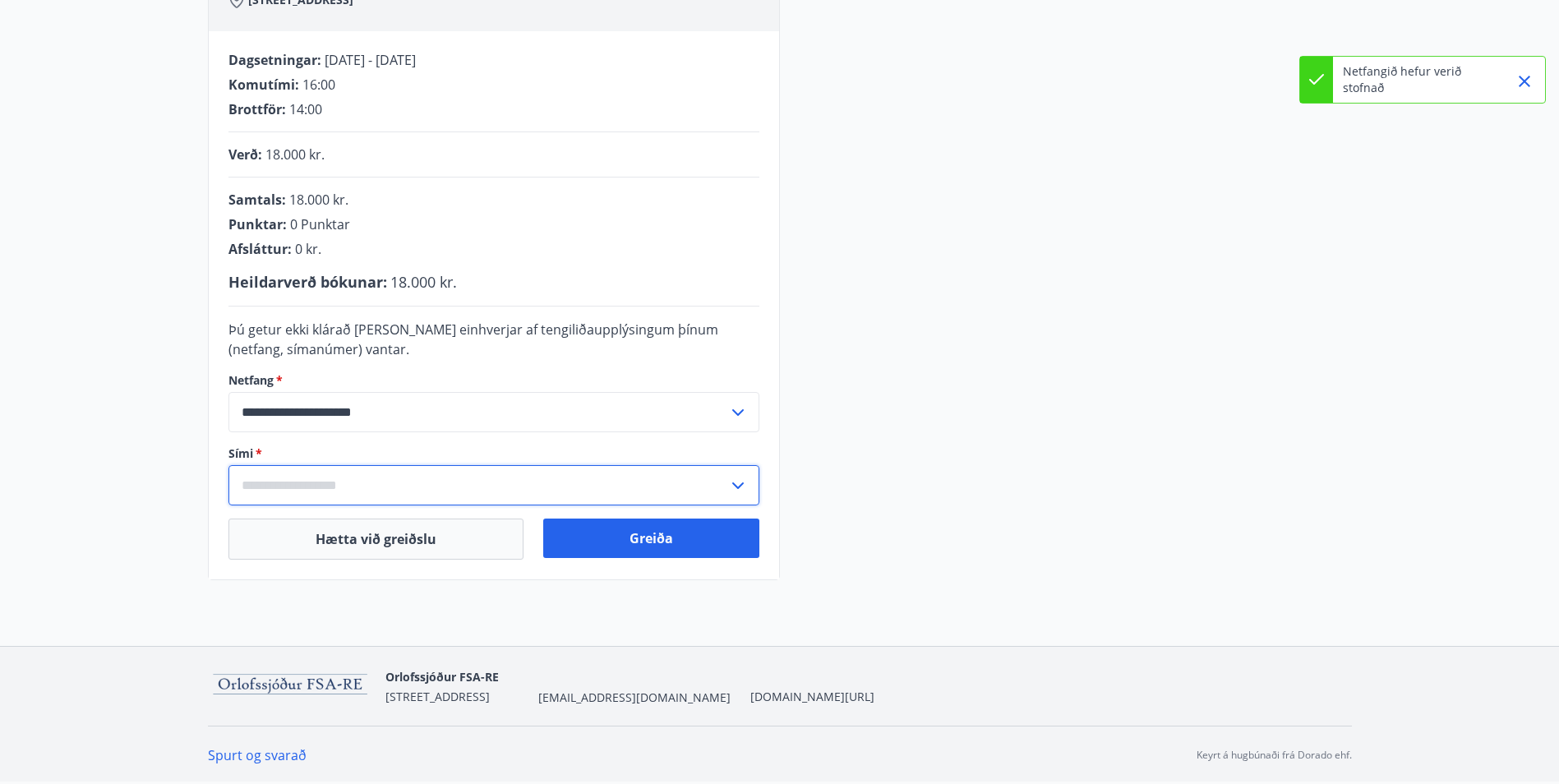
click at [314, 480] on input "text" at bounding box center [478, 484] width 499 height 41
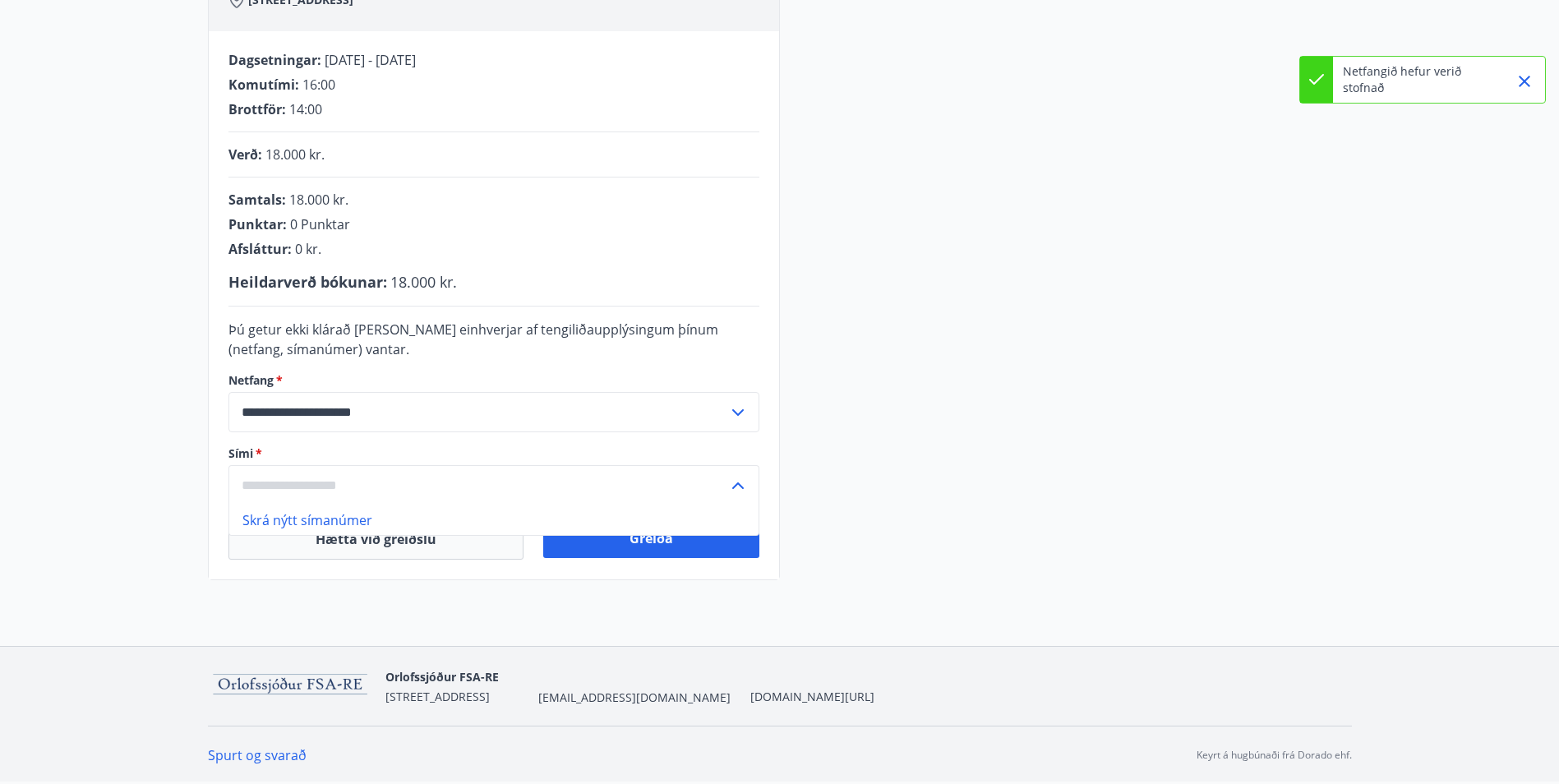
click at [320, 515] on li "Skrá nýtt símanúmer" at bounding box center [493, 520] width 529 height 29
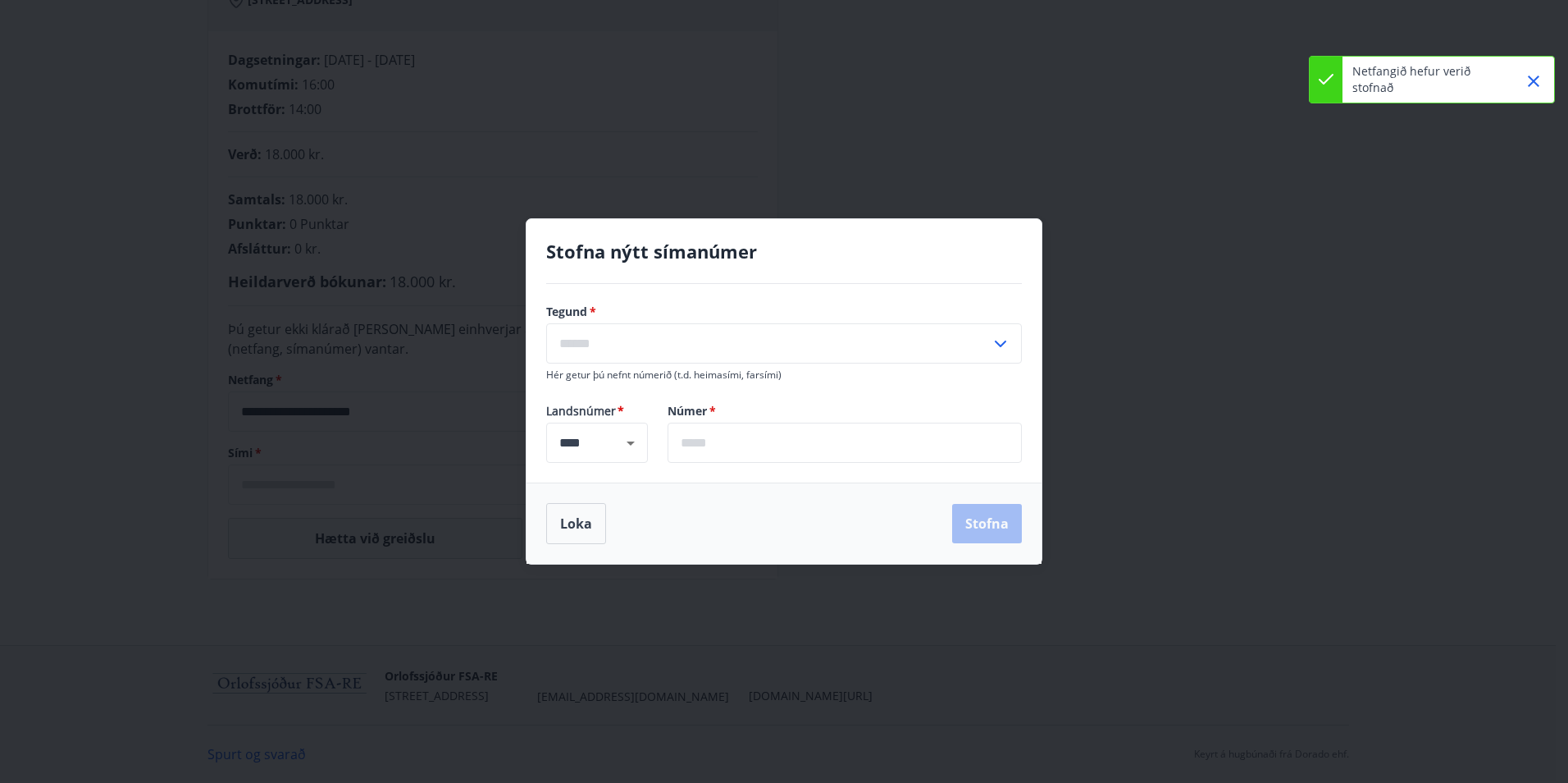
click at [631, 347] on input "text" at bounding box center [769, 343] width 445 height 41
click at [592, 373] on li "Farsími" at bounding box center [784, 378] width 474 height 29
type input "*******"
click at [712, 445] on input "text" at bounding box center [844, 442] width 354 height 41
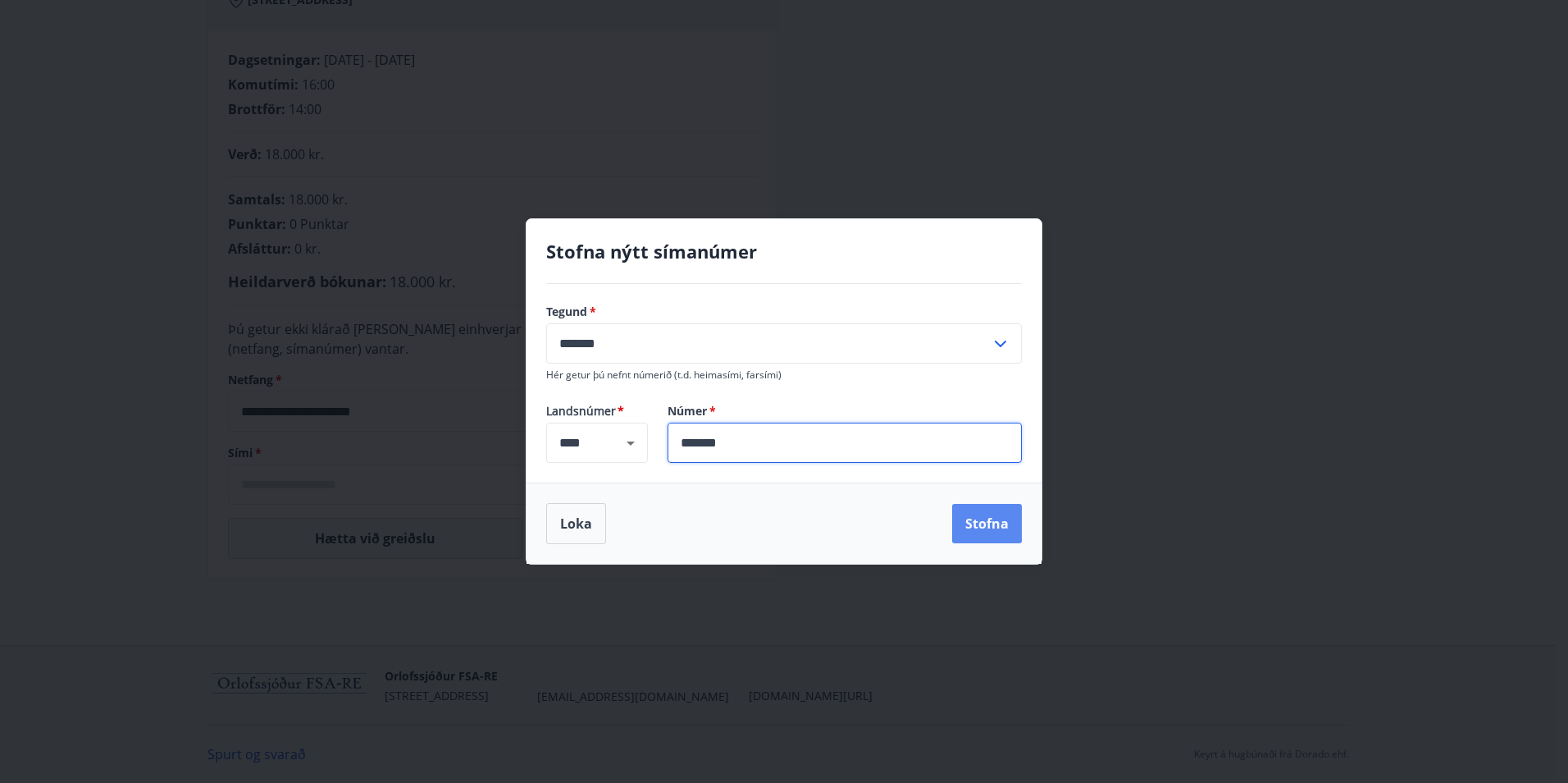
type input "*******"
click at [982, 532] on button "Stofna" at bounding box center [986, 523] width 70 height 40
type input "**********"
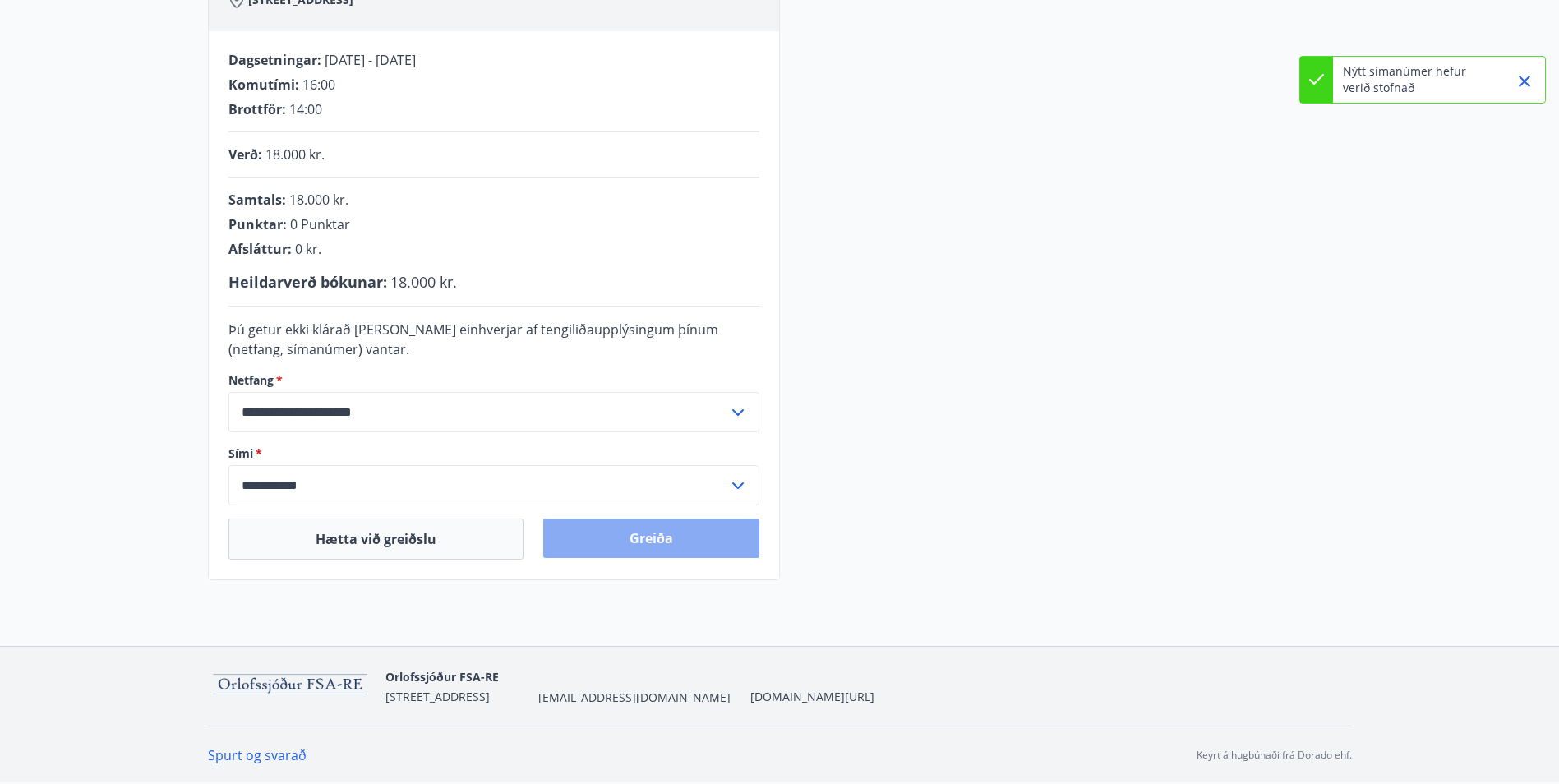
click at [666, 547] on button "Greiða" at bounding box center [651, 538] width 216 height 40
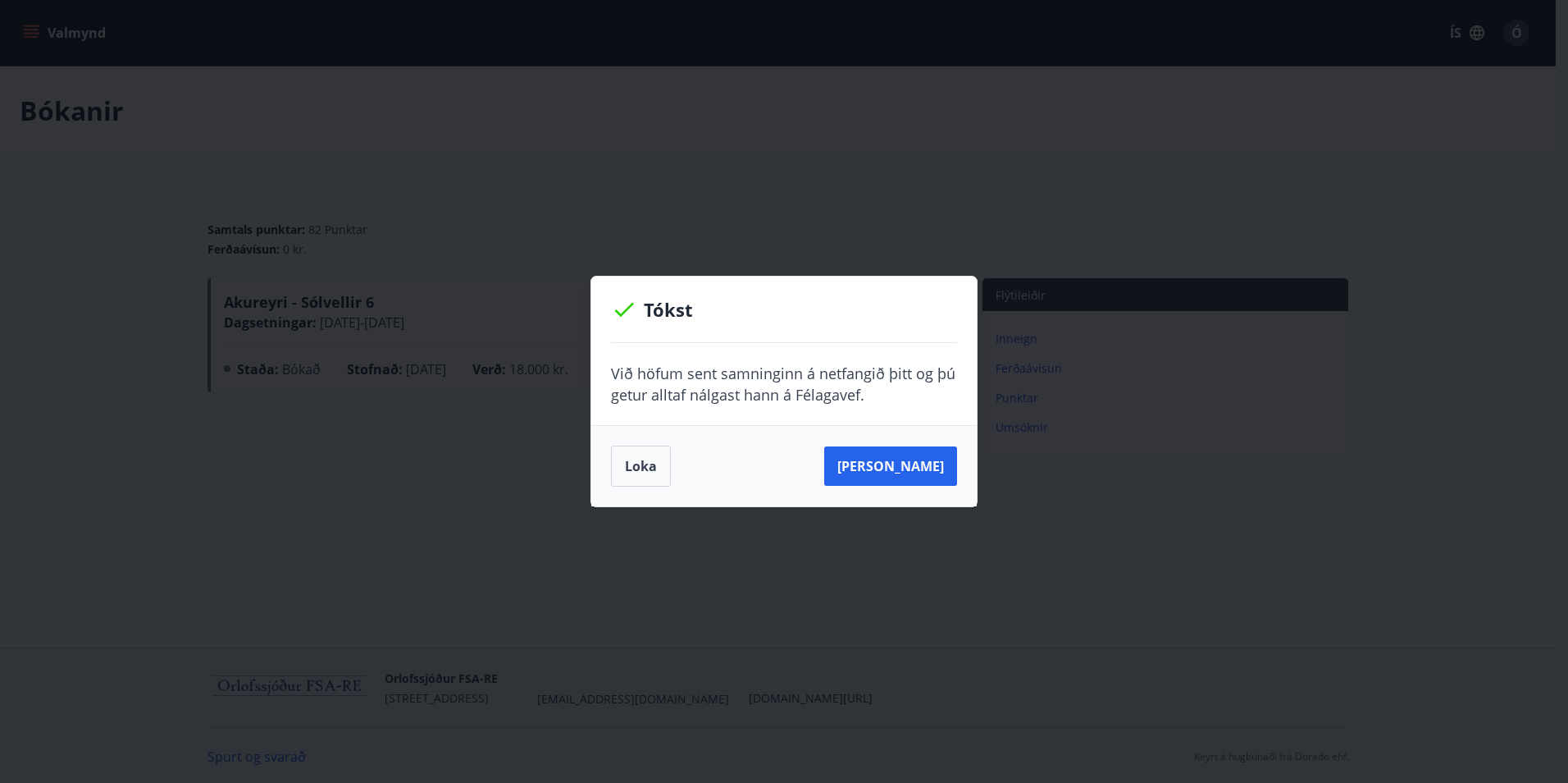
drag, startPoint x: 635, startPoint y: 470, endPoint x: 656, endPoint y: 454, distance: 26.4
click at [634, 469] on button "Loka" at bounding box center [640, 467] width 59 height 41
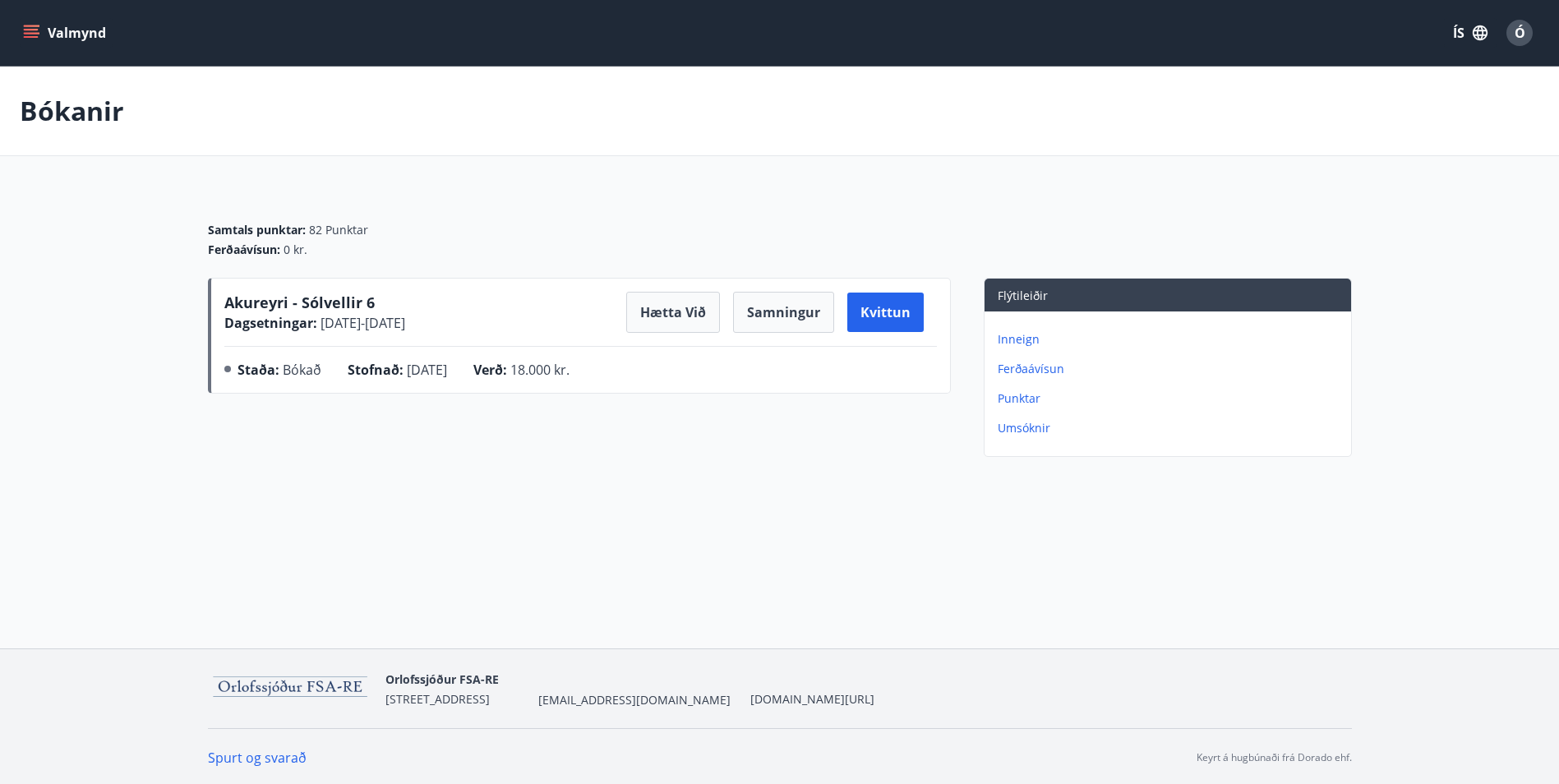
click at [1005, 339] on p "Inneign" at bounding box center [1170, 338] width 346 height 16
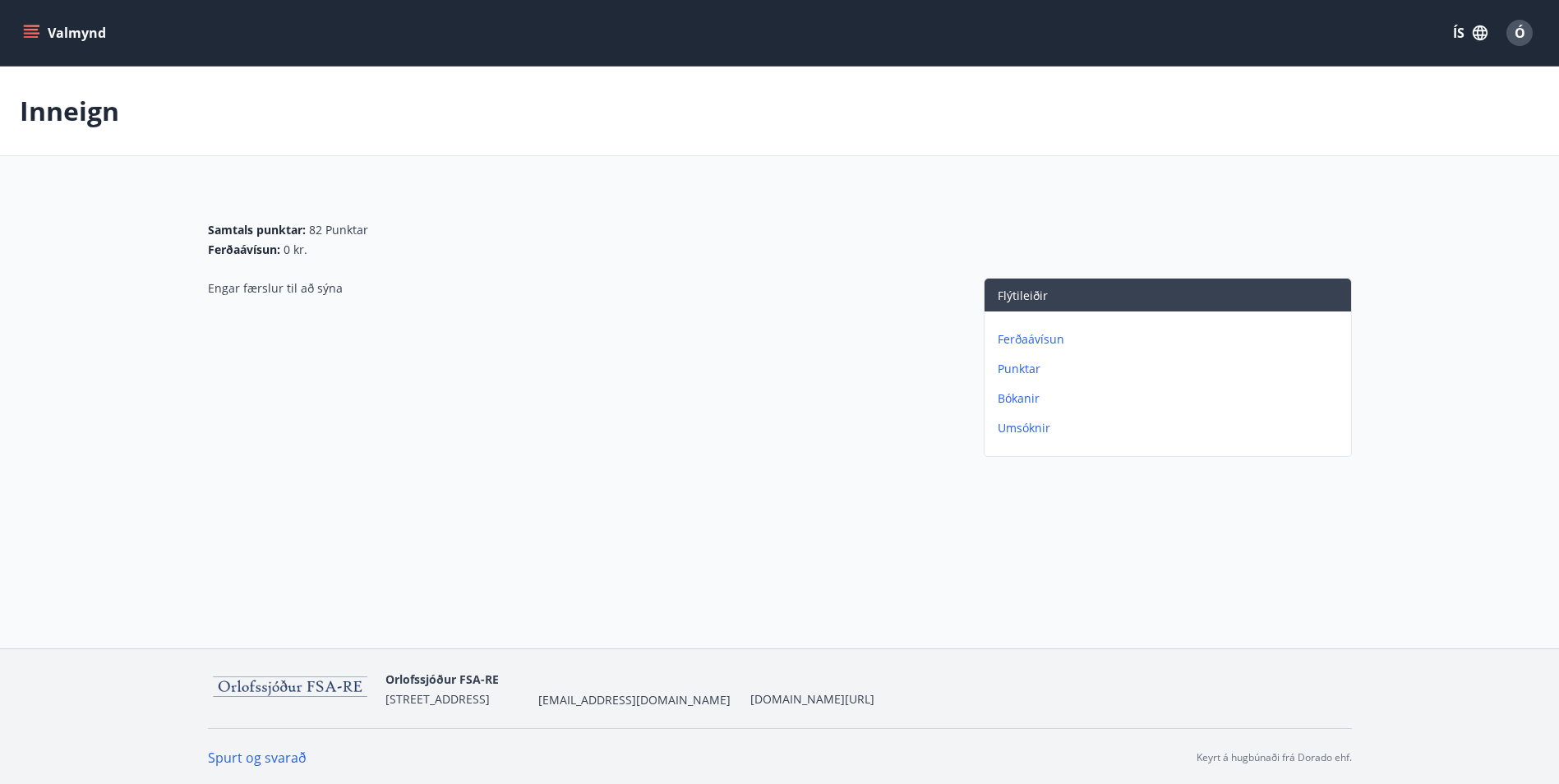
click at [42, 31] on button "Valmynd" at bounding box center [66, 33] width 92 height 29
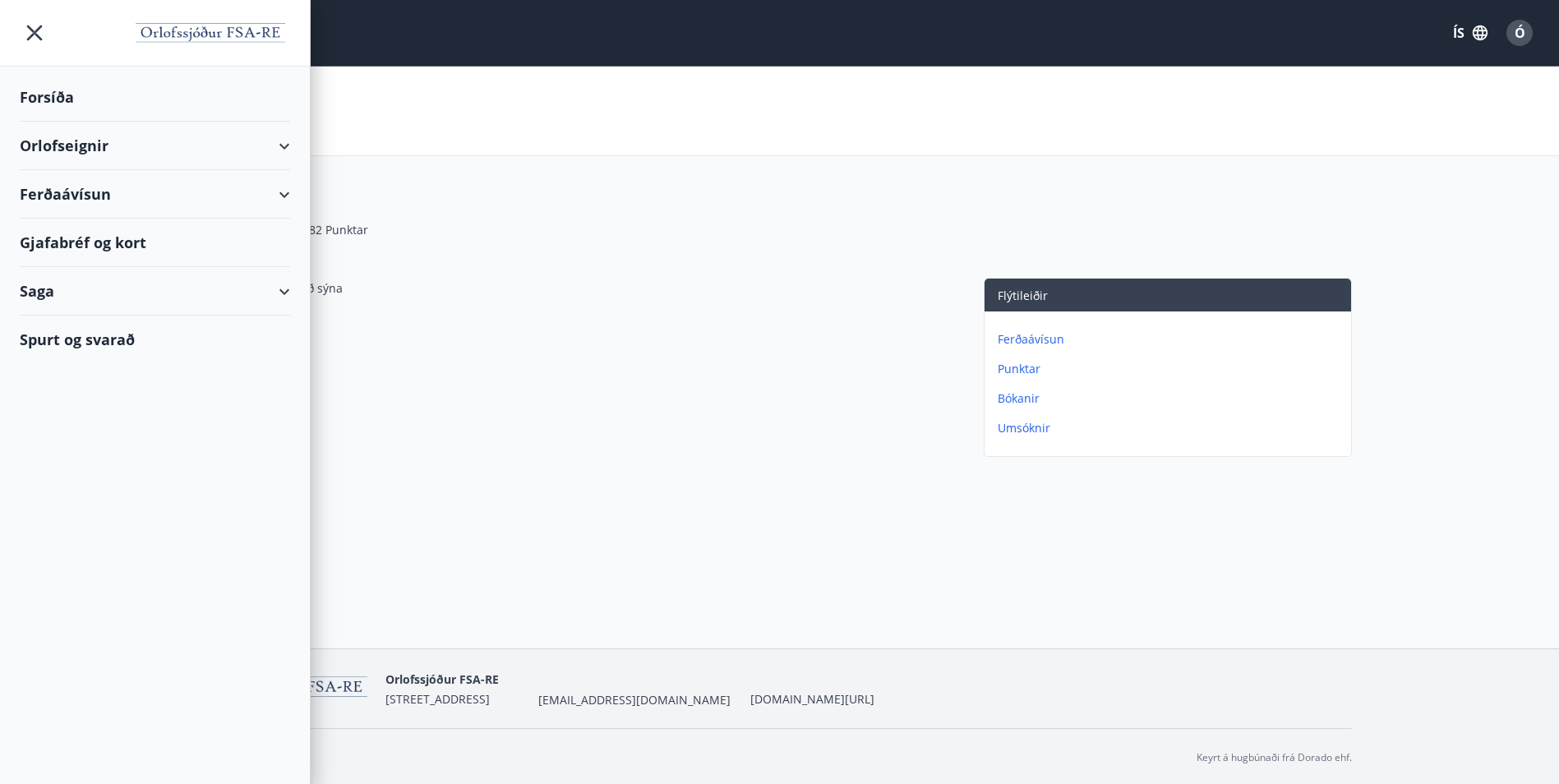
click at [143, 253] on div "Gjafabréf og kort" at bounding box center [155, 243] width 270 height 48
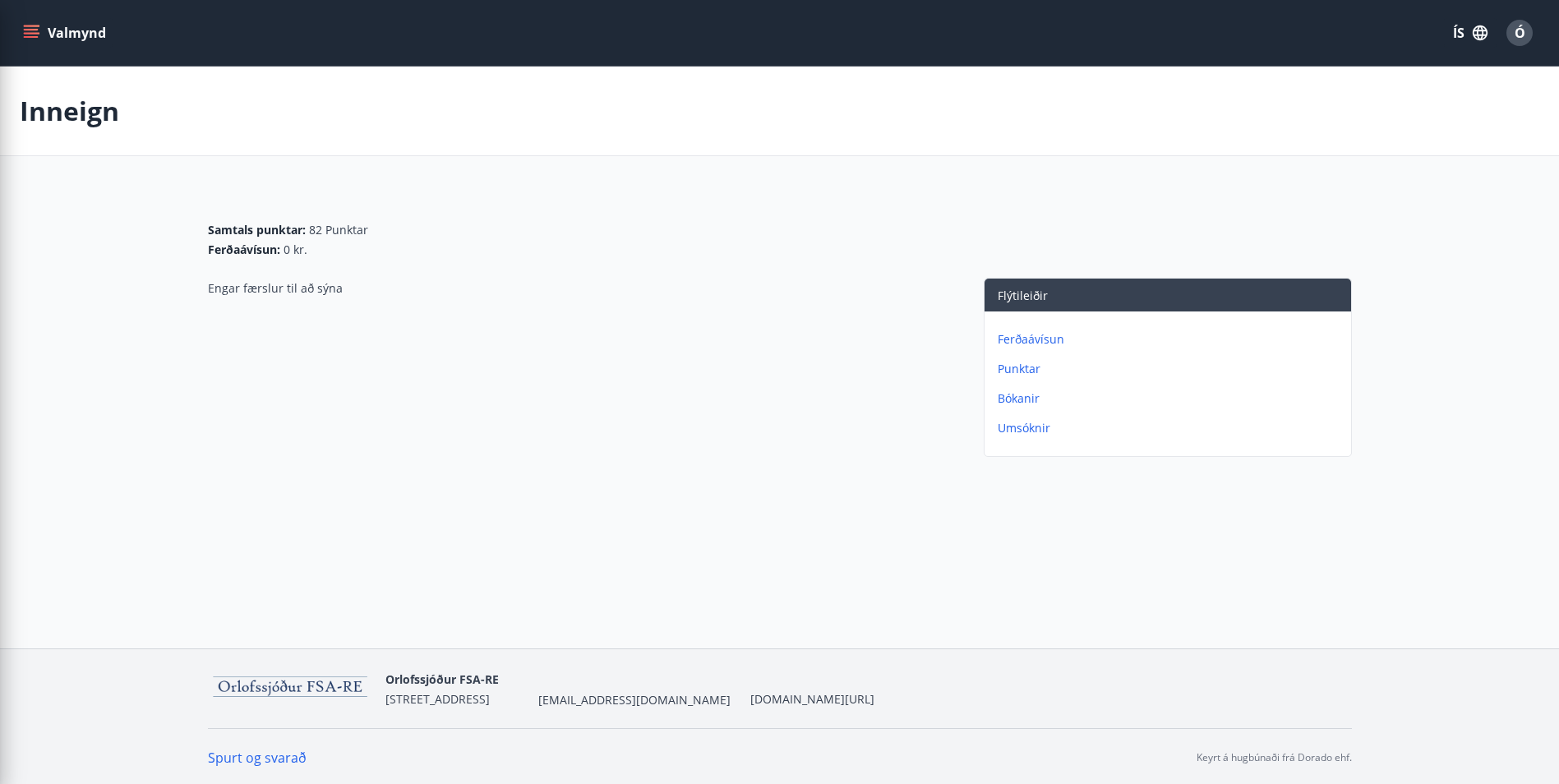
click at [435, 338] on div "Engar færslur til að sýna" at bounding box center [580, 370] width 743 height 186
click at [41, 33] on button "Valmynd" at bounding box center [66, 33] width 92 height 29
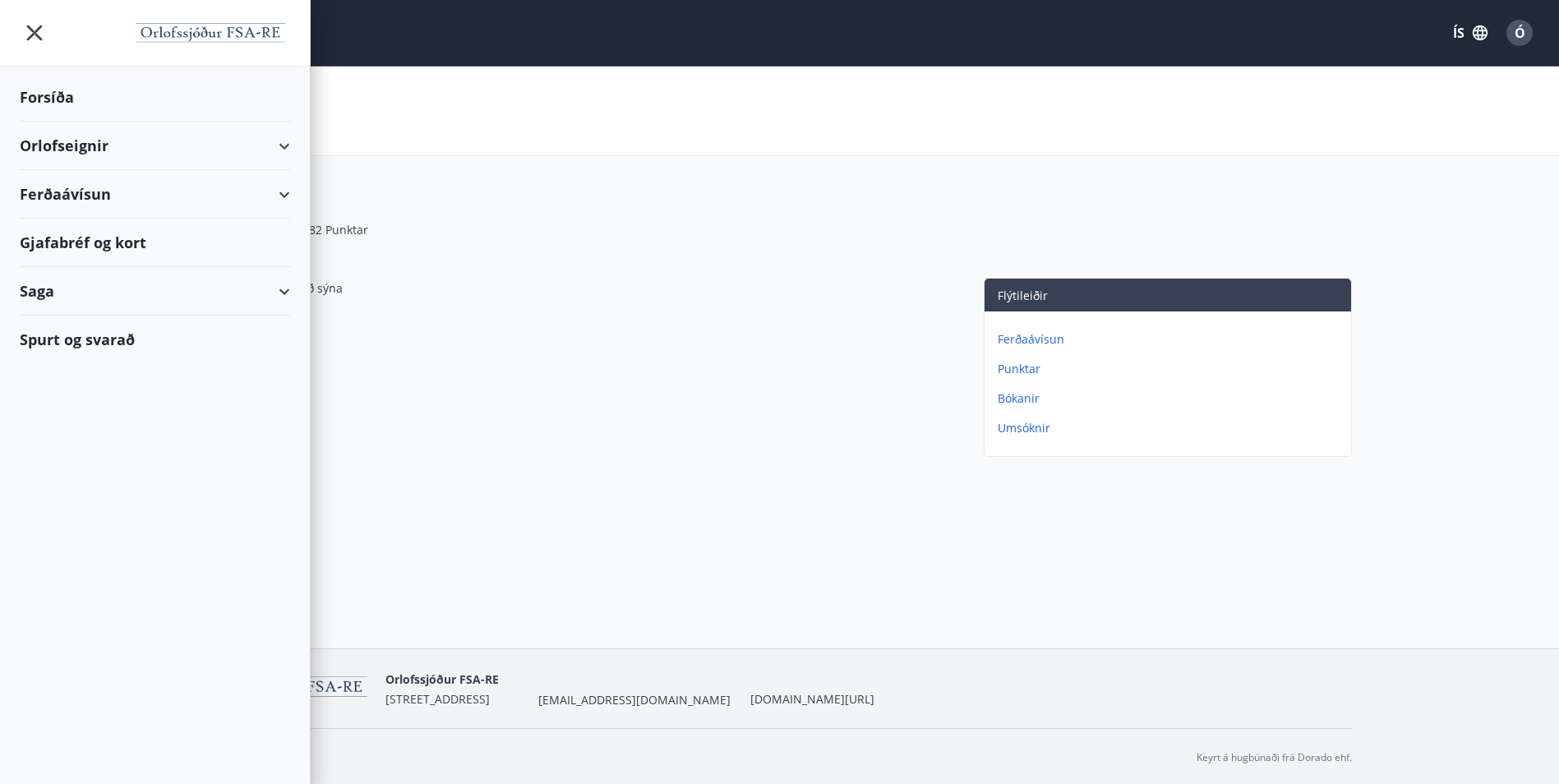
click at [116, 144] on div "Orlofseignir" at bounding box center [155, 146] width 270 height 48
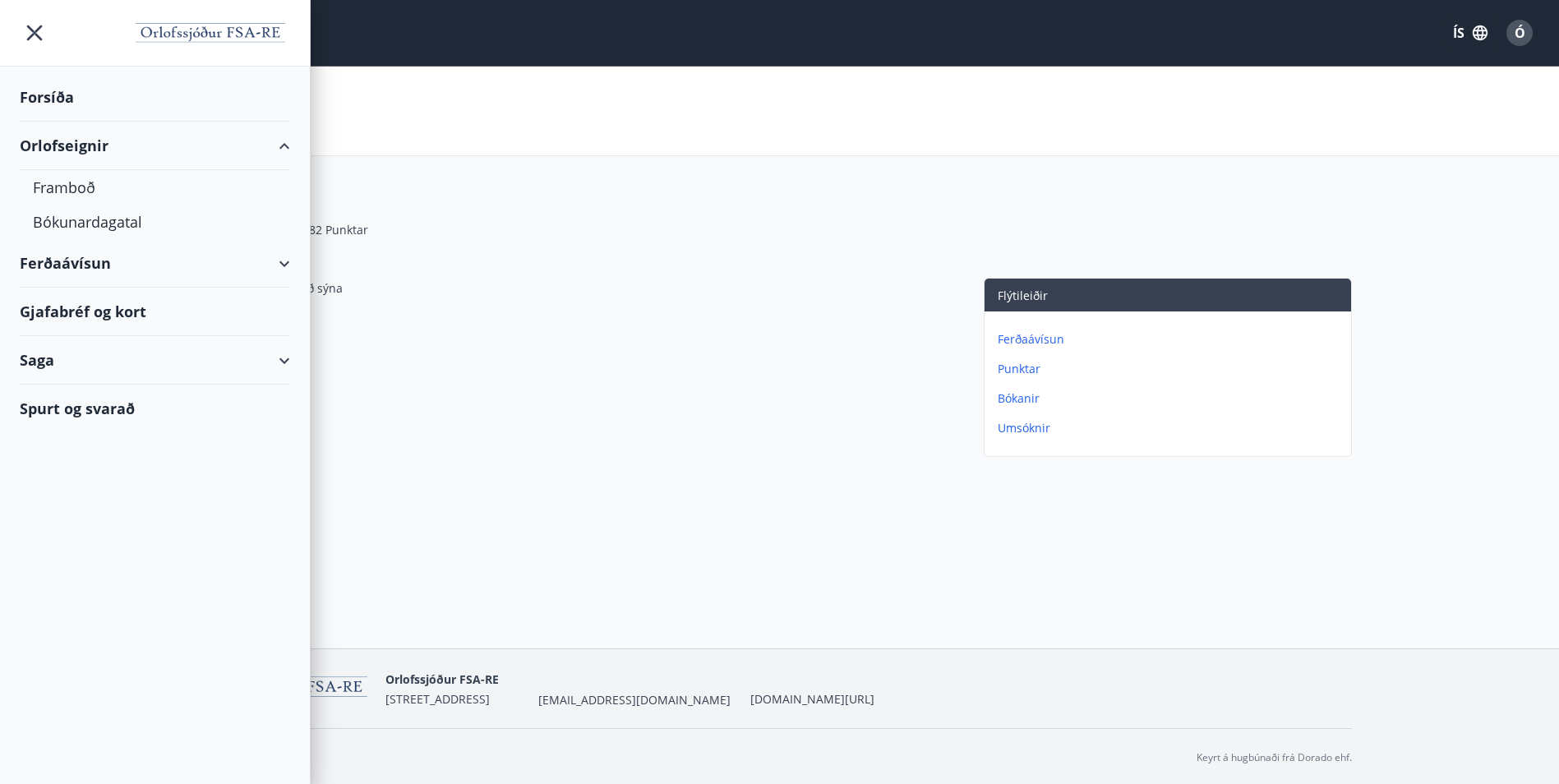
click at [80, 416] on div "Spurt og svarað" at bounding box center [155, 408] width 270 height 47
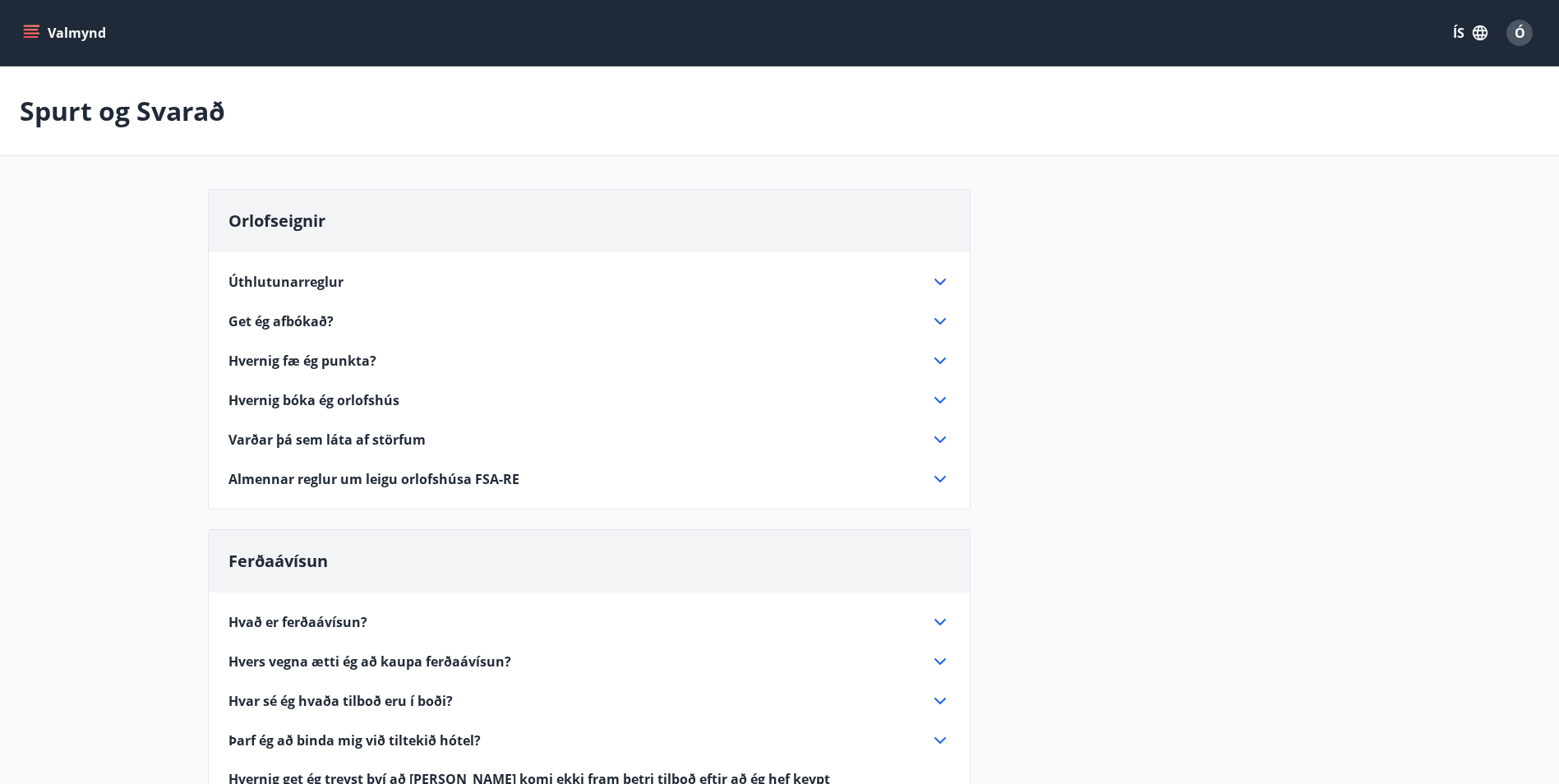
click at [346, 362] on span "Hvernig fæ ég punkta?" at bounding box center [301, 360] width 148 height 18
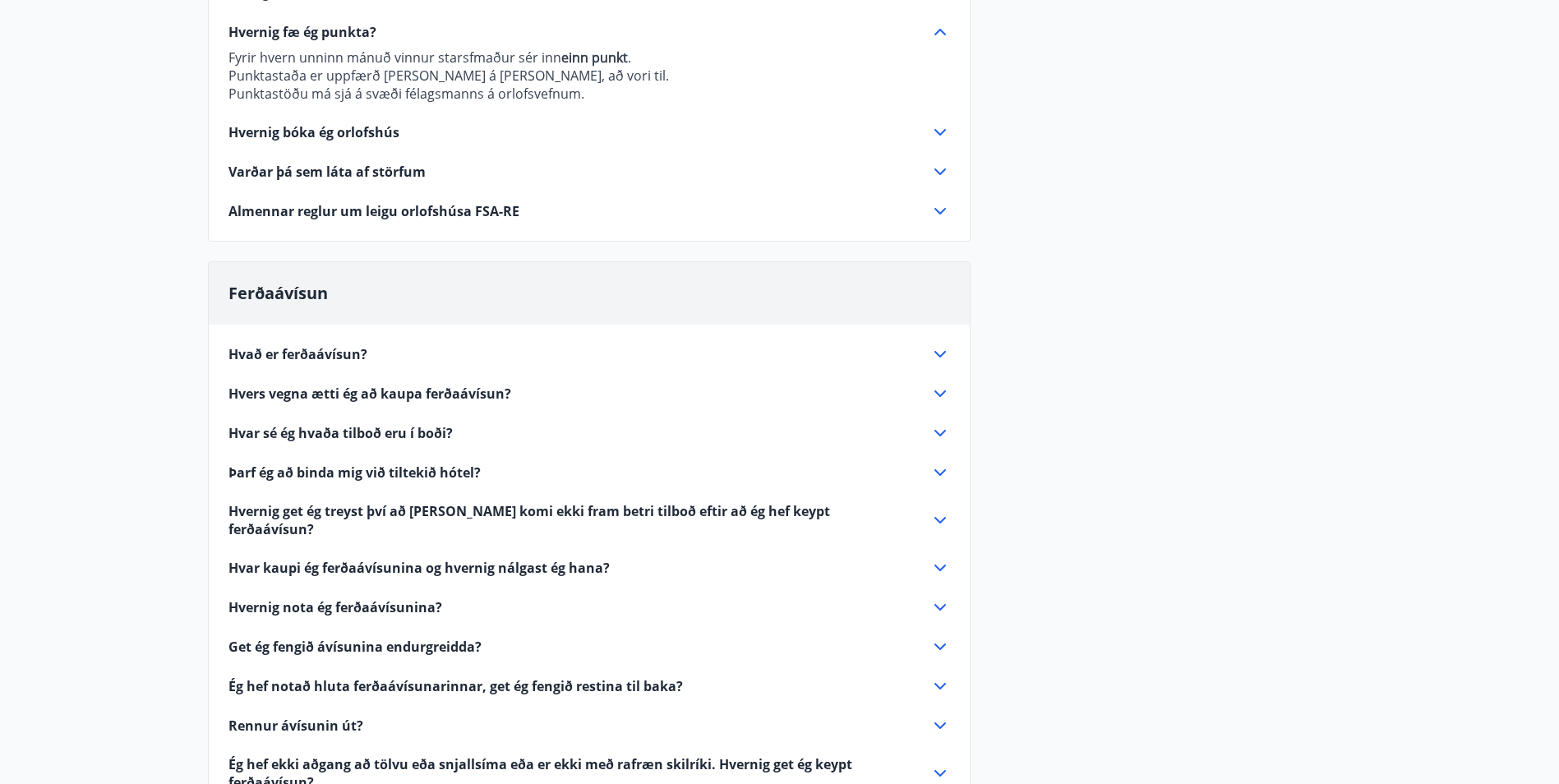
scroll to position [411, 0]
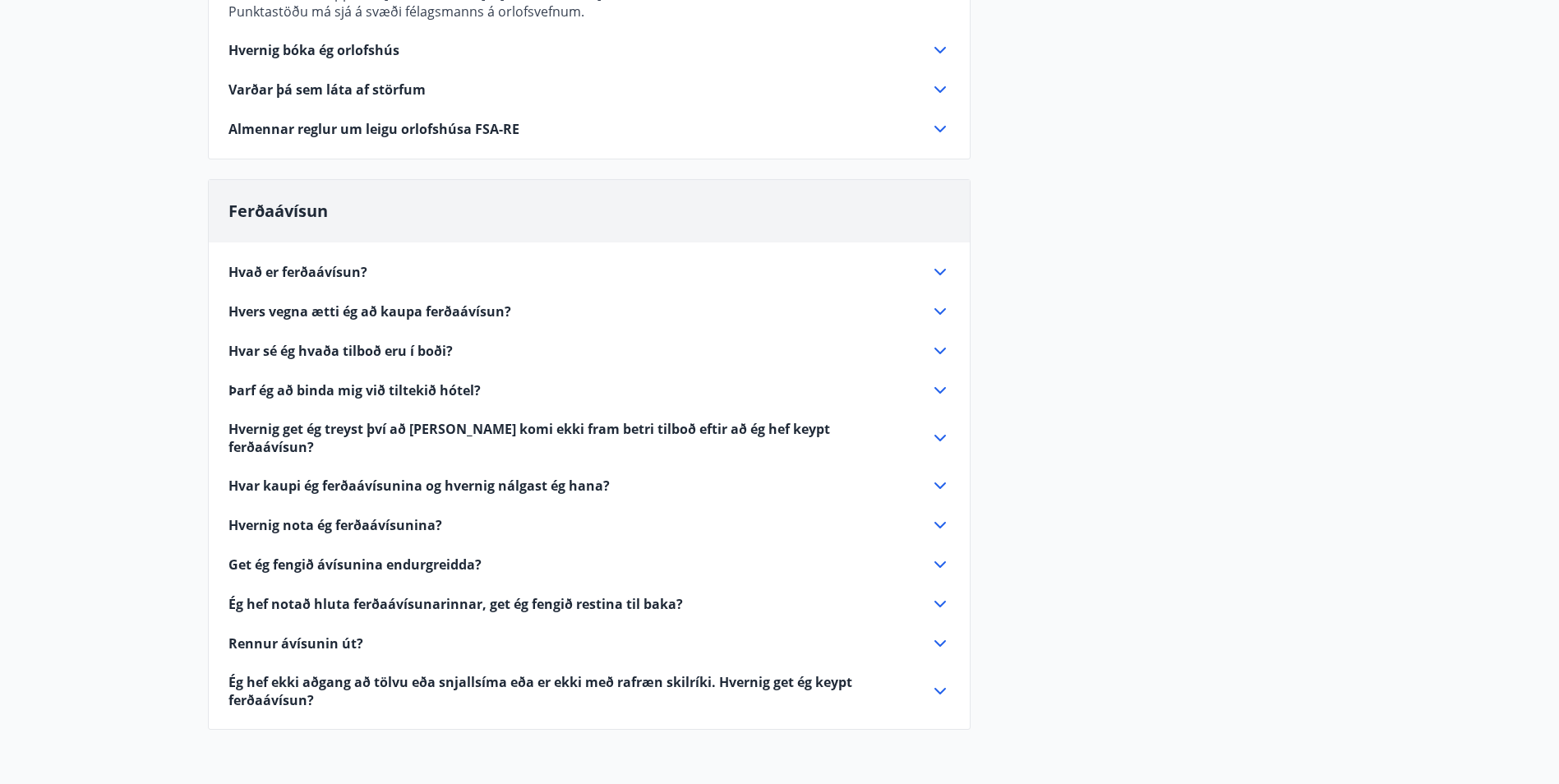
click at [326, 275] on span "Hvað er ferðaávísun?" at bounding box center [297, 271] width 139 height 18
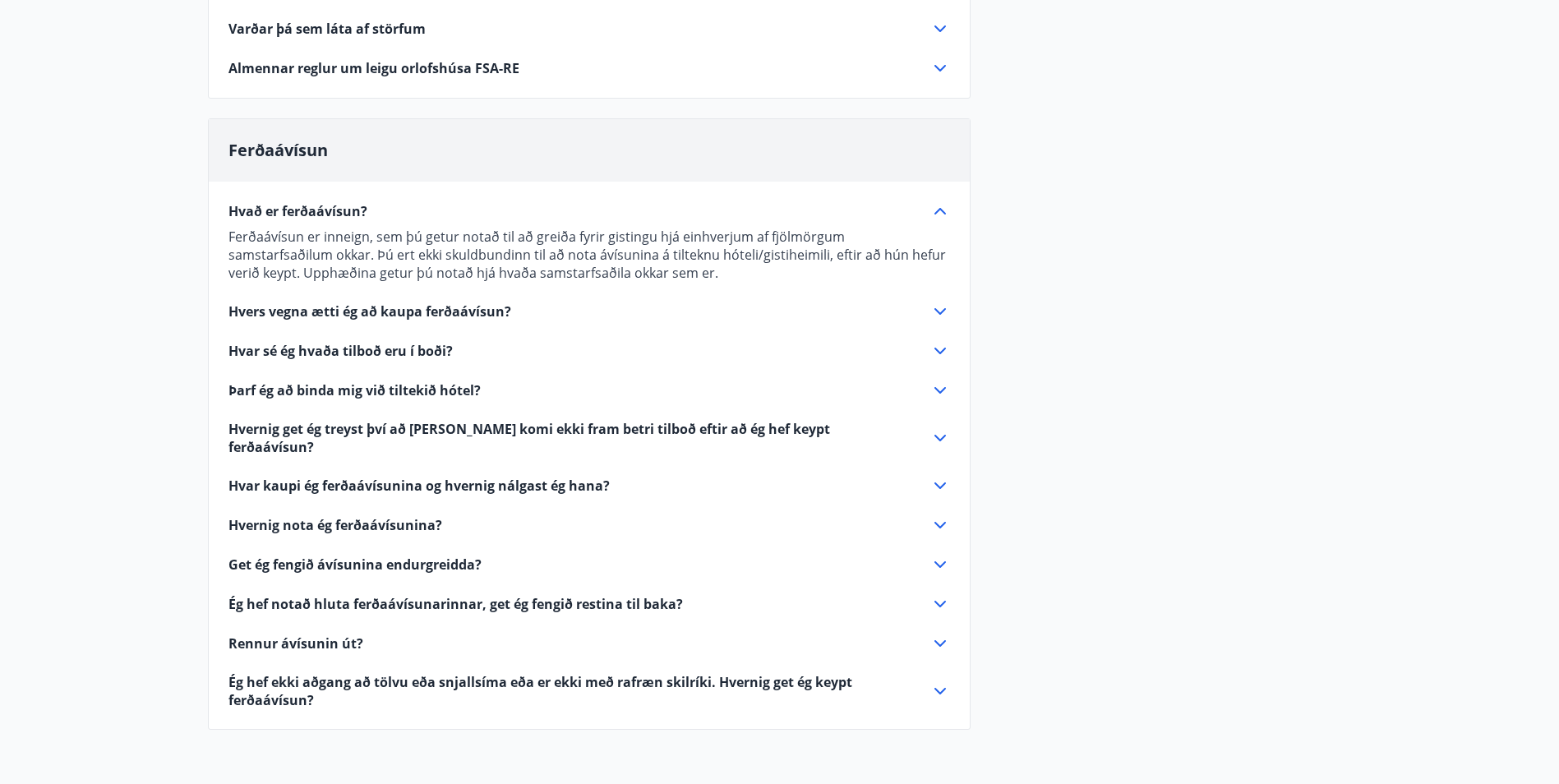
click at [475, 311] on span "Hvers vegna ætti ég að kaupa ferðaávísun?" at bounding box center [369, 311] width 282 height 18
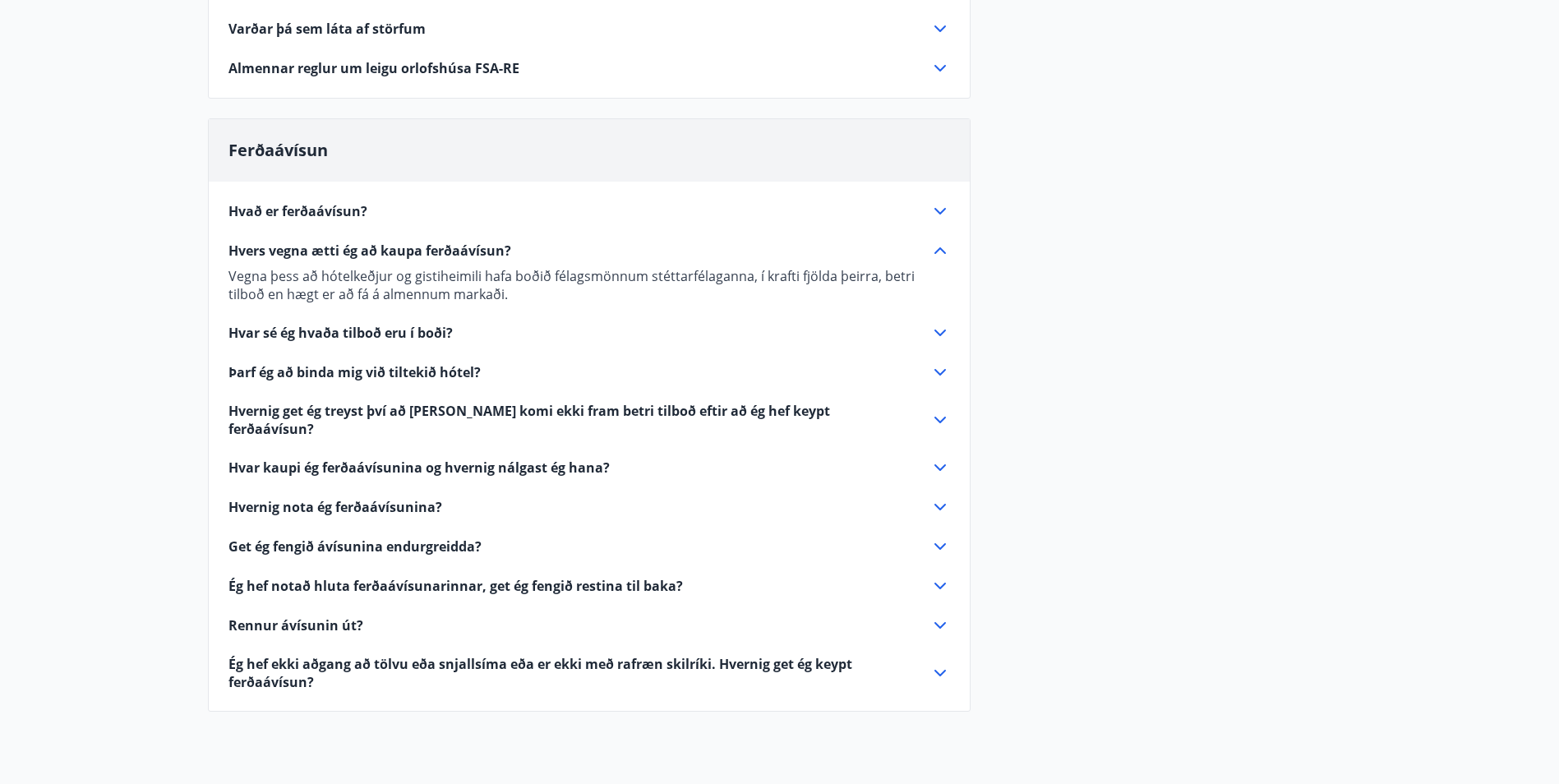
click at [416, 333] on span "Hvar sé ég hvaða tilboð eru í boði?" at bounding box center [340, 332] width 225 height 18
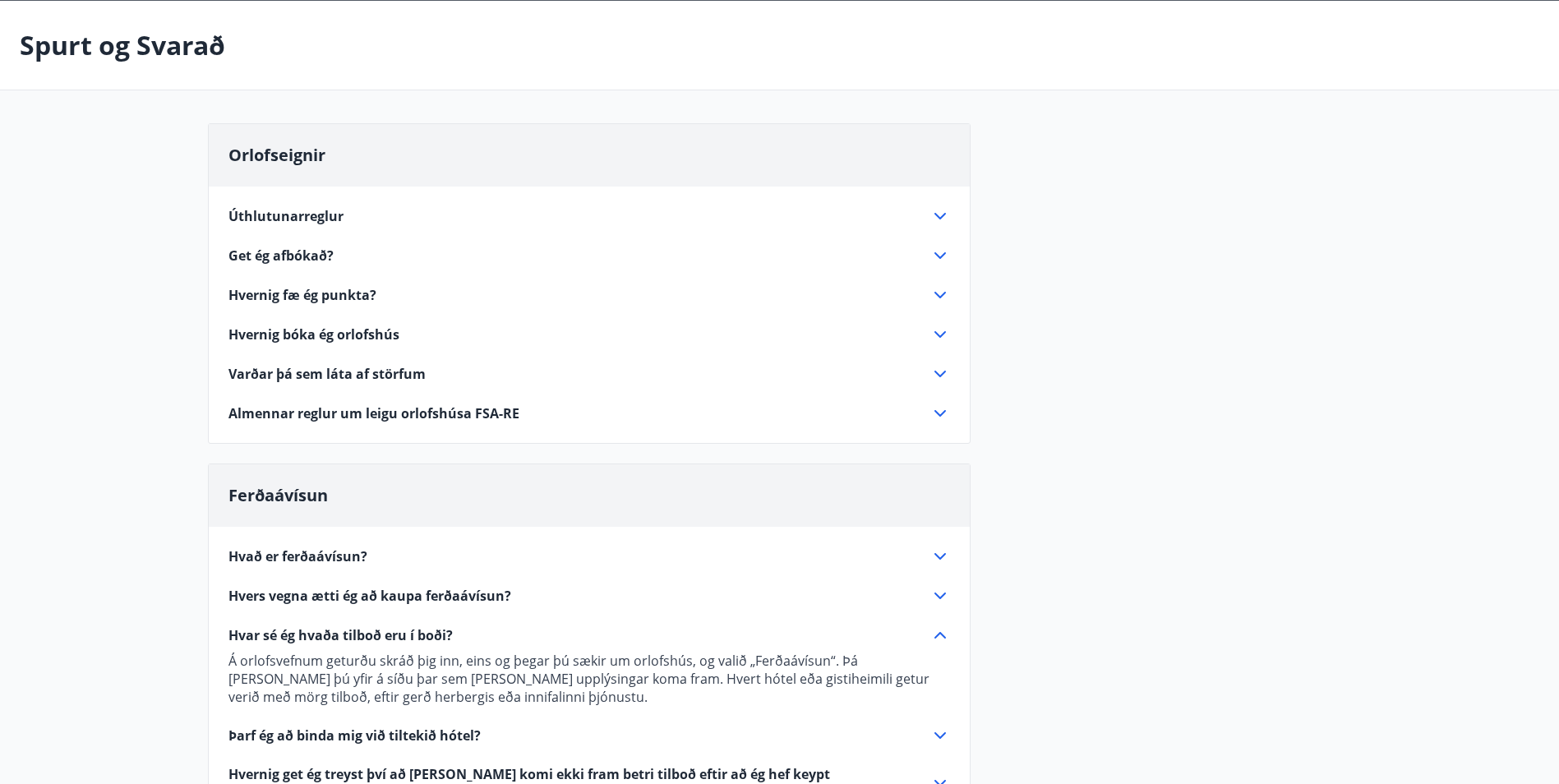
scroll to position [0, 0]
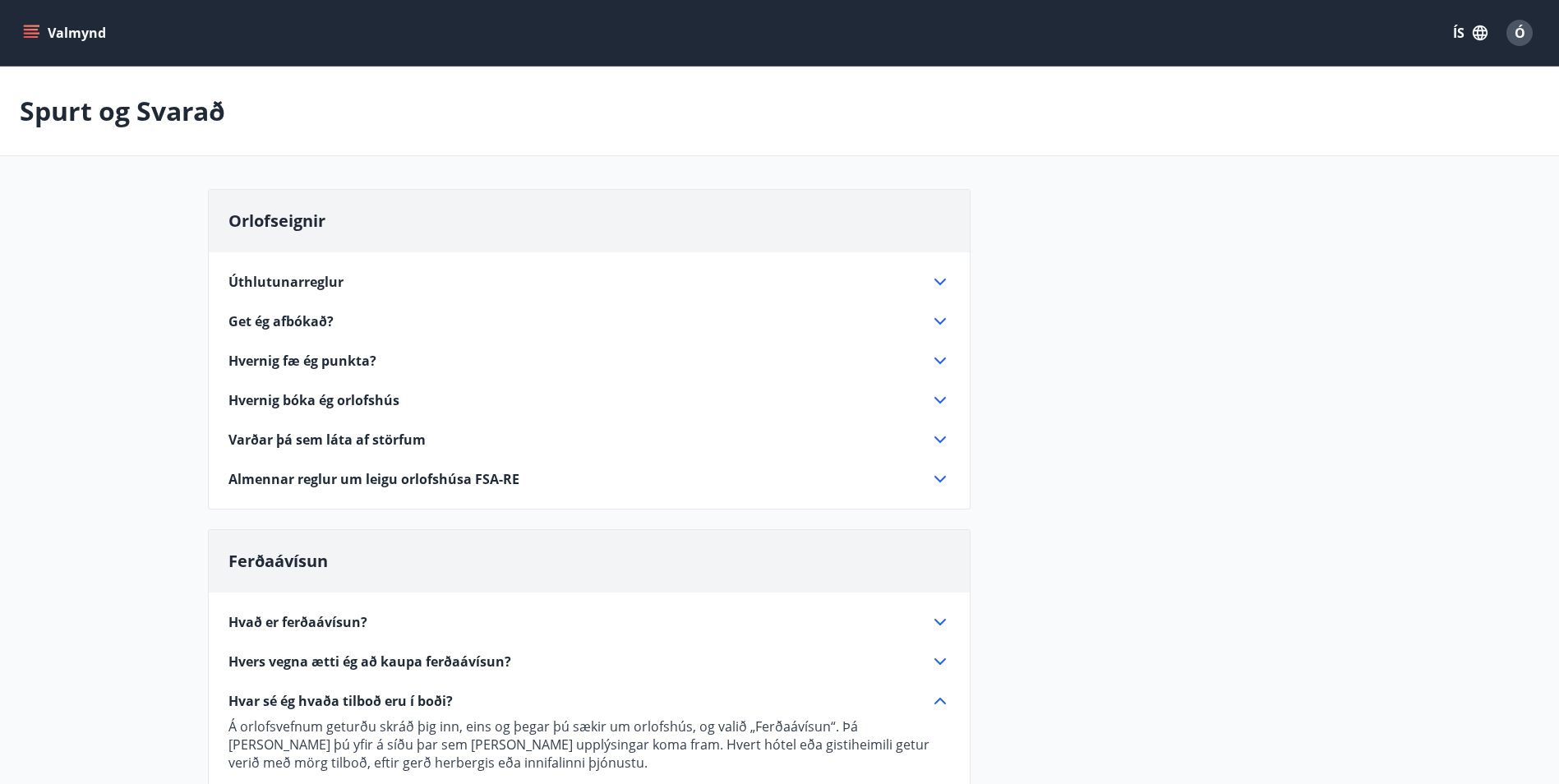
click at [302, 277] on span "Úthlutunarreglur" at bounding box center [285, 281] width 115 height 18
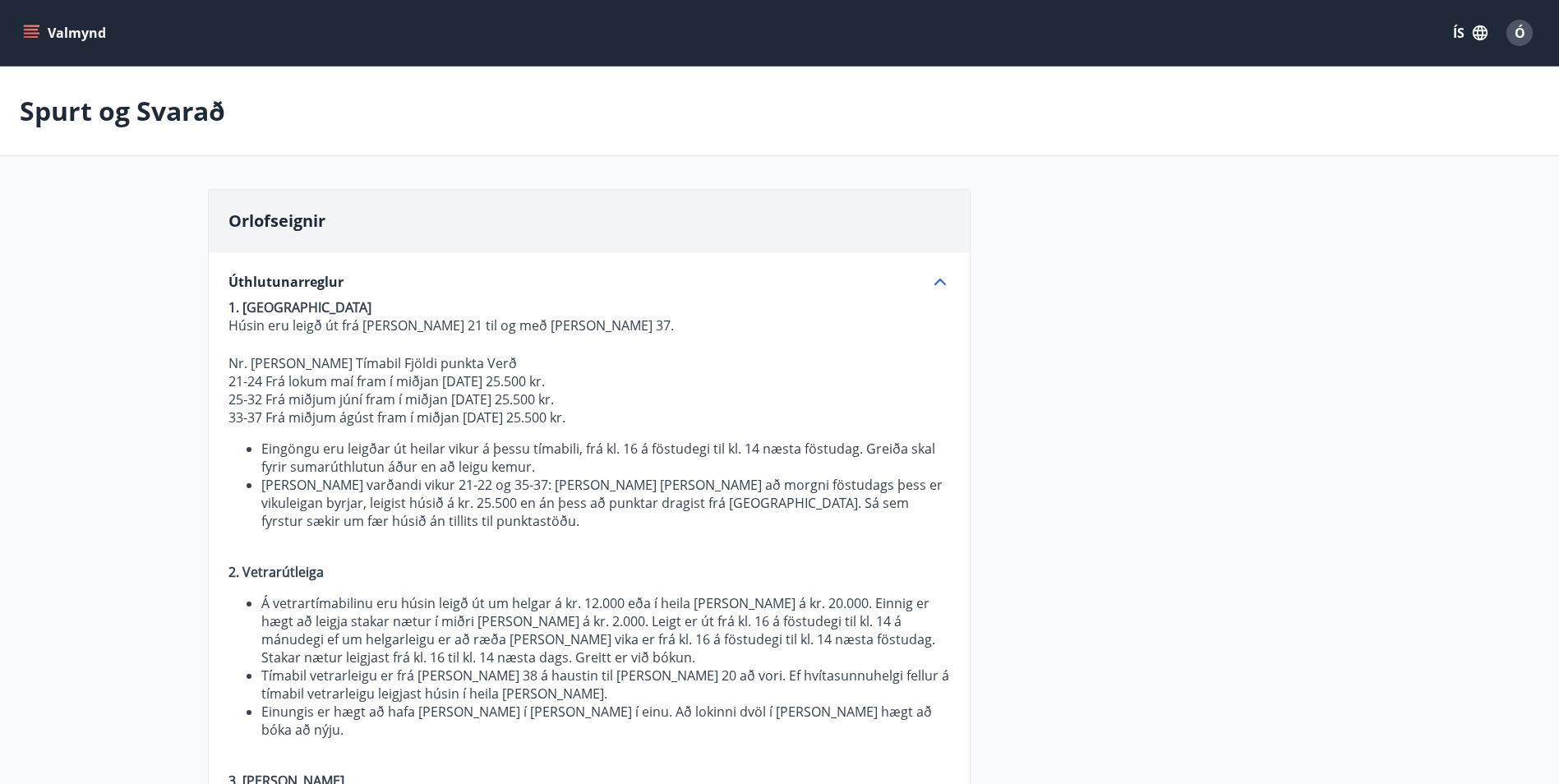
click at [35, 42] on button "Valmynd" at bounding box center [66, 33] width 92 height 29
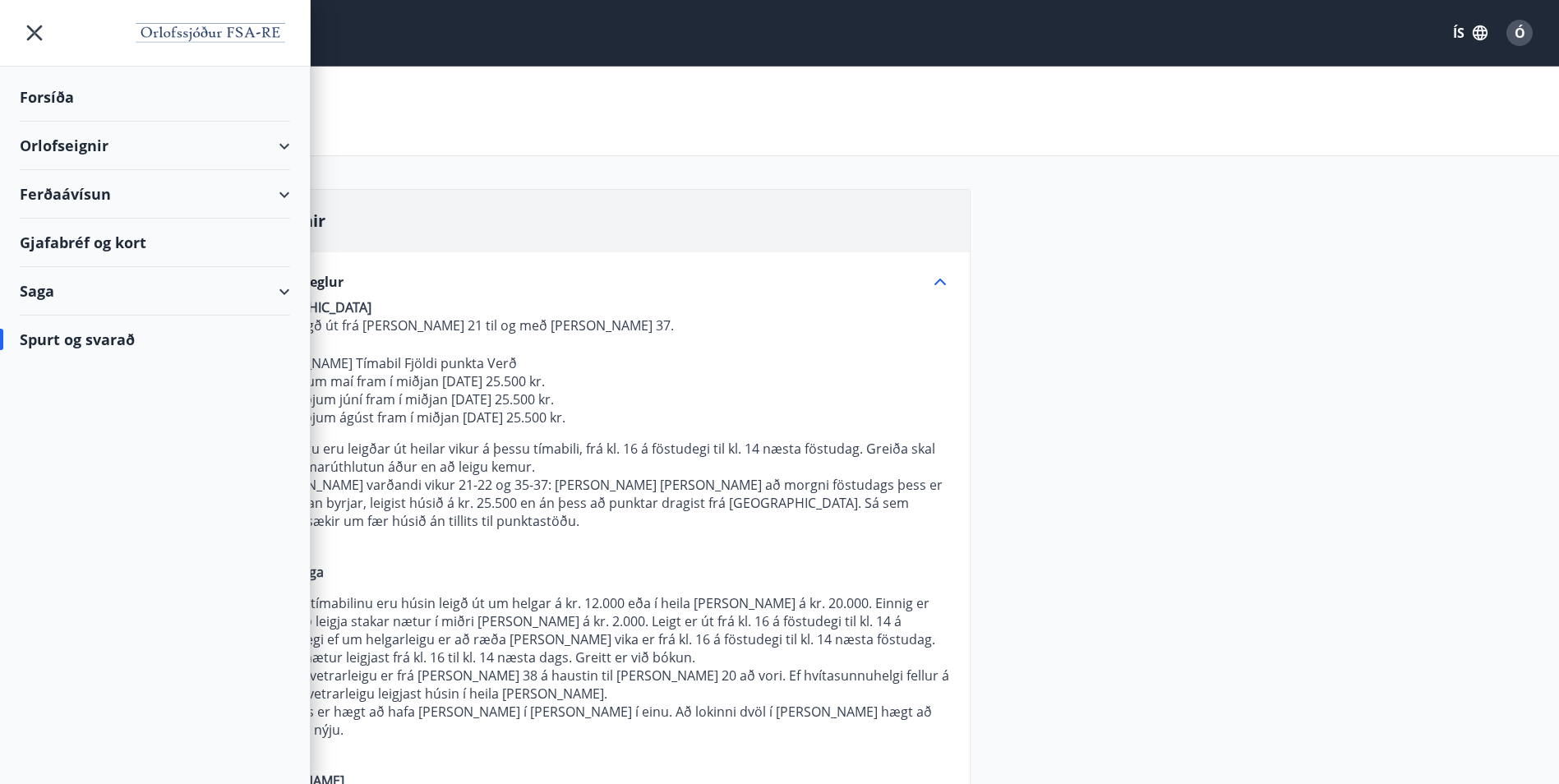
click at [146, 160] on div "Orlofseignir" at bounding box center [155, 146] width 270 height 48
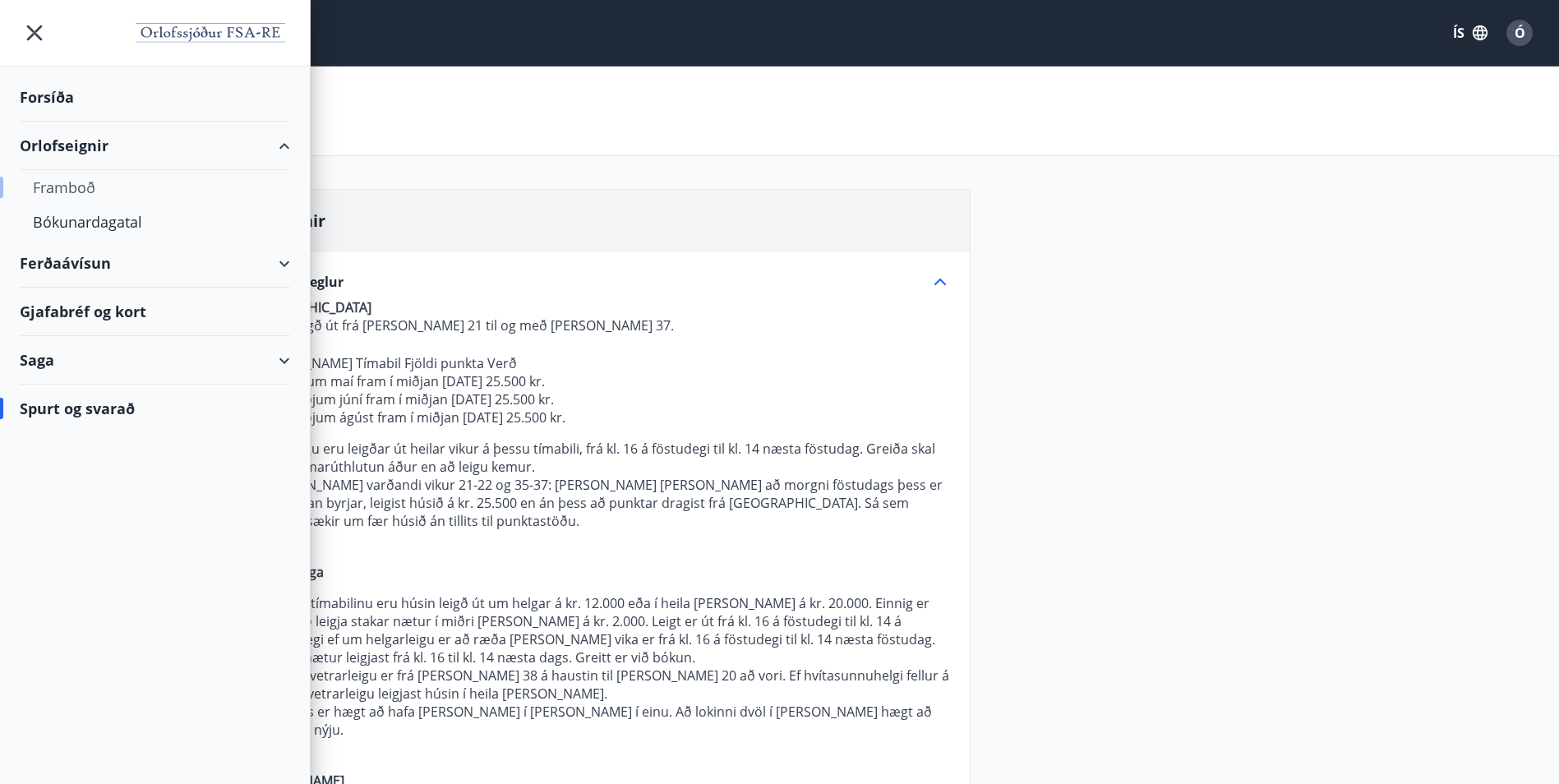
click at [88, 191] on div "Framboð" at bounding box center [155, 187] width 244 height 35
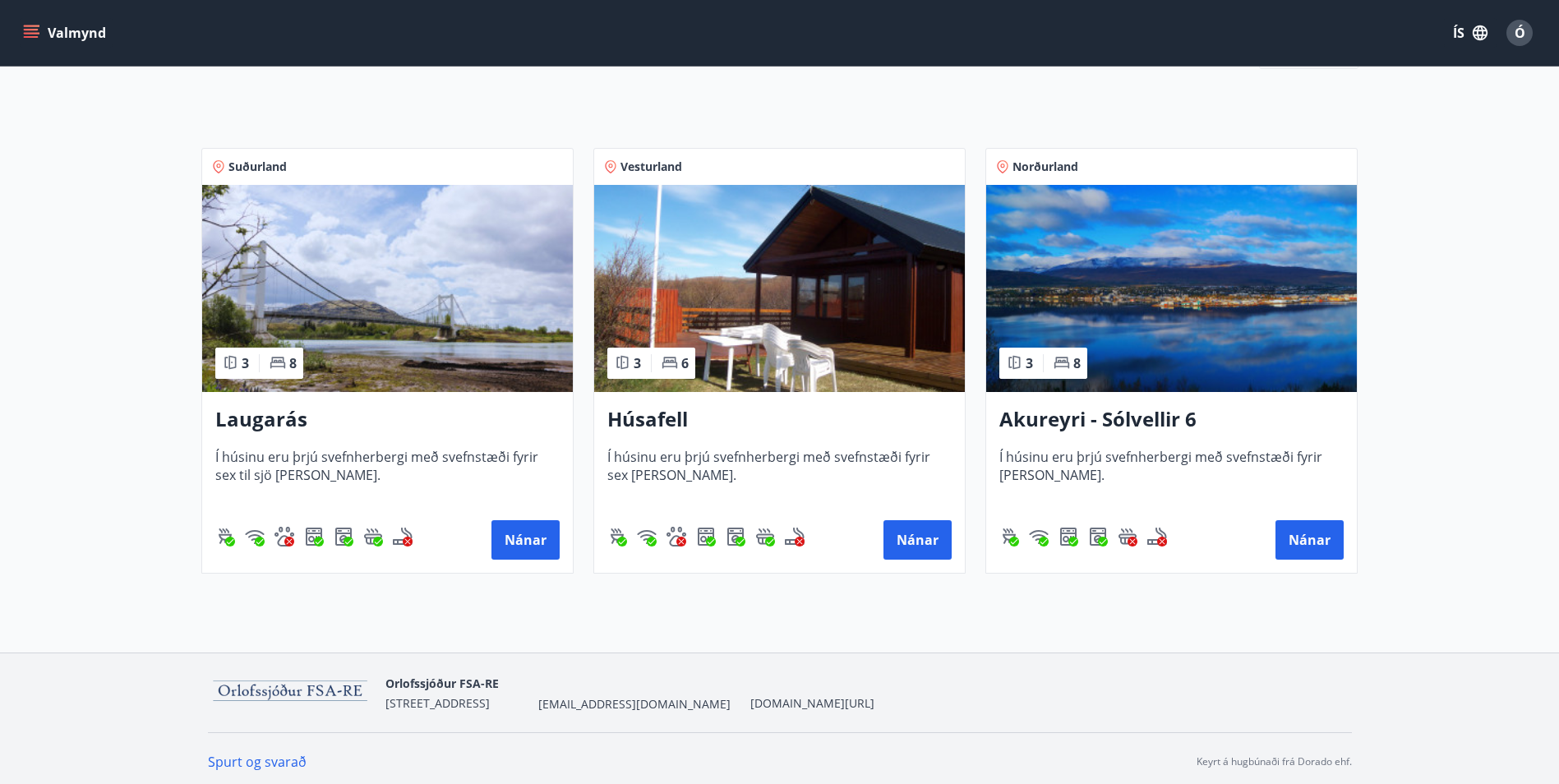
scroll to position [236, 0]
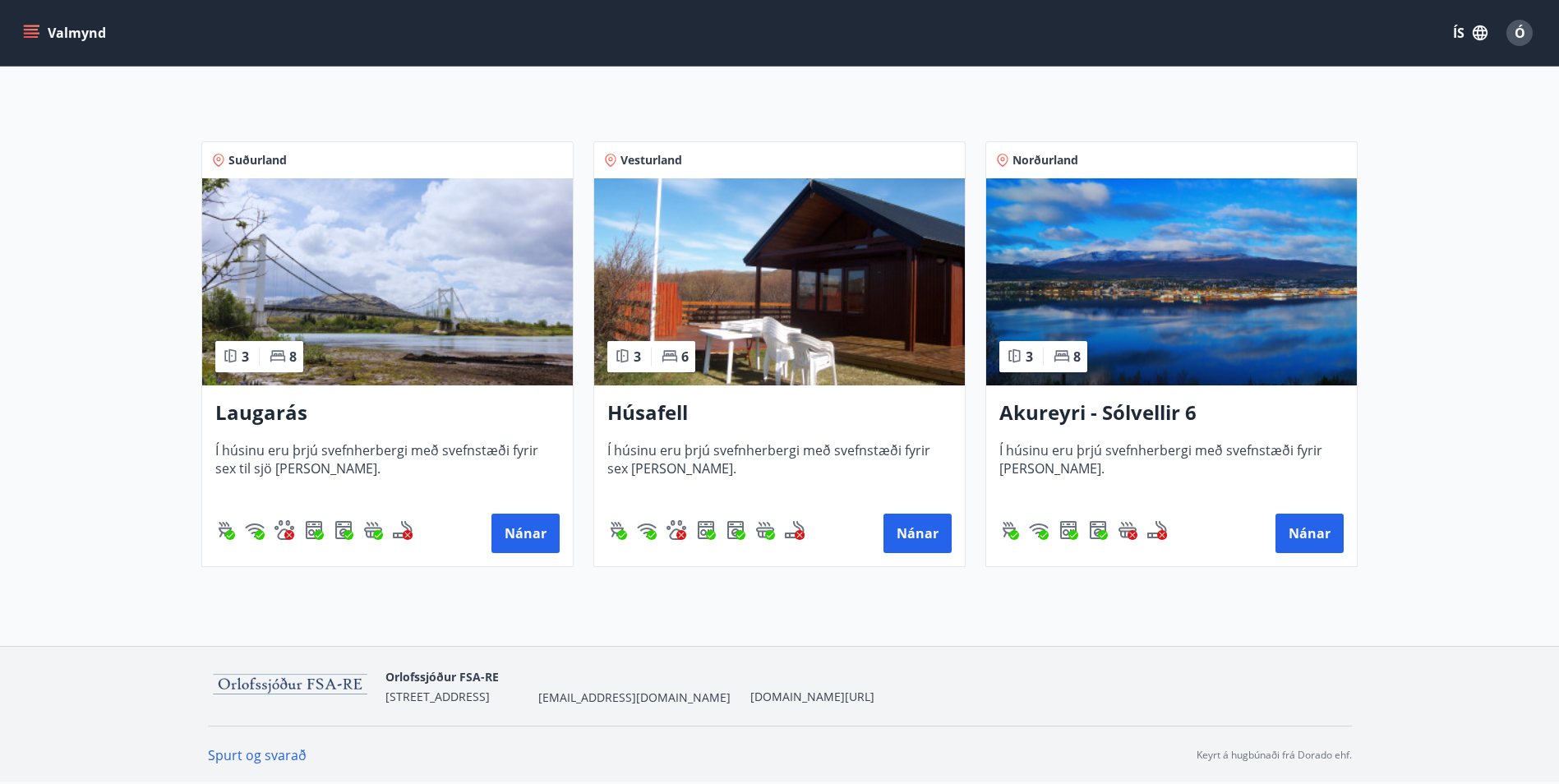
click at [1048, 414] on h3 "Akureyri - Sólvellir 6" at bounding box center [1171, 413] width 345 height 29
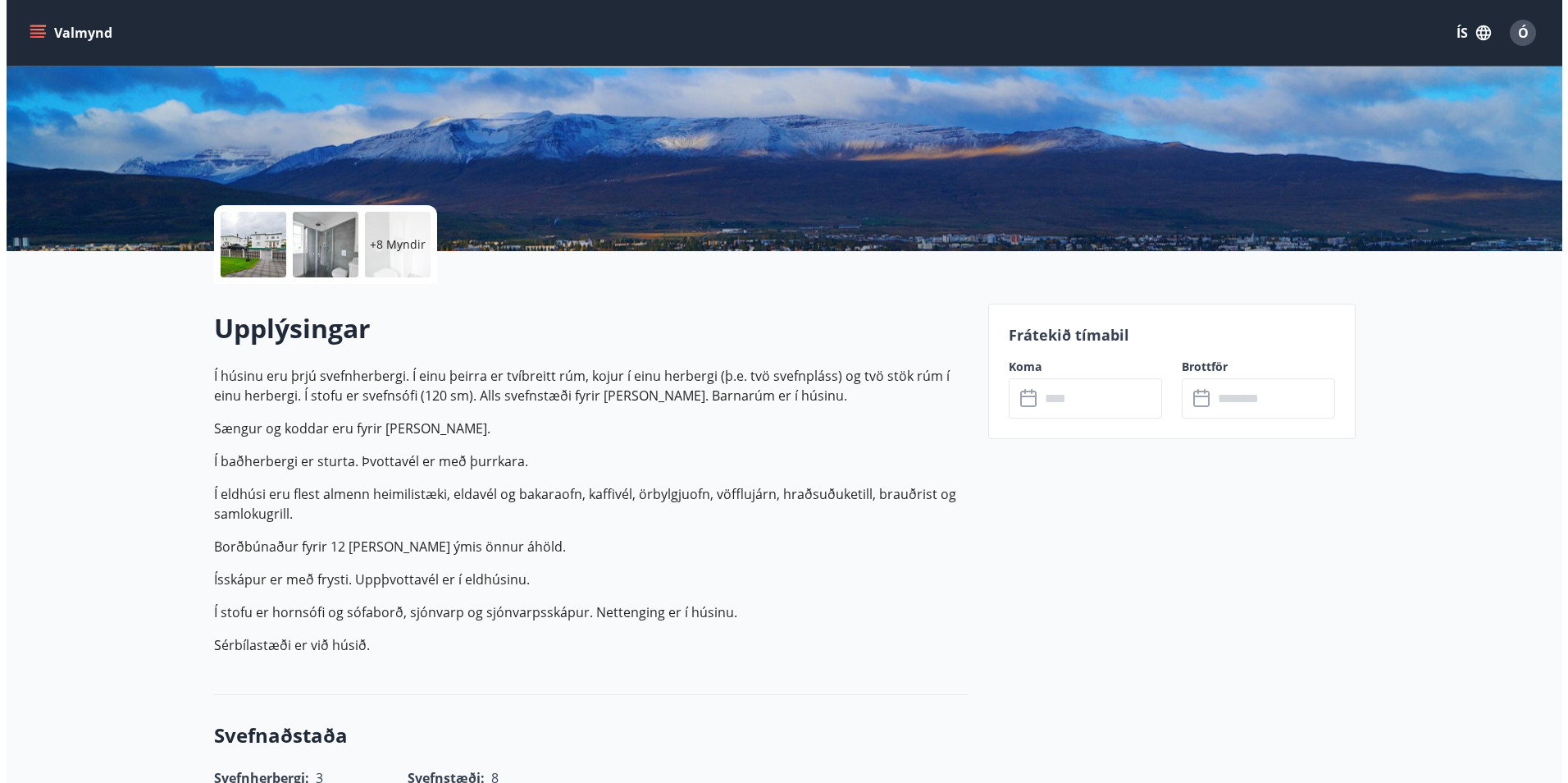
scroll to position [246, 0]
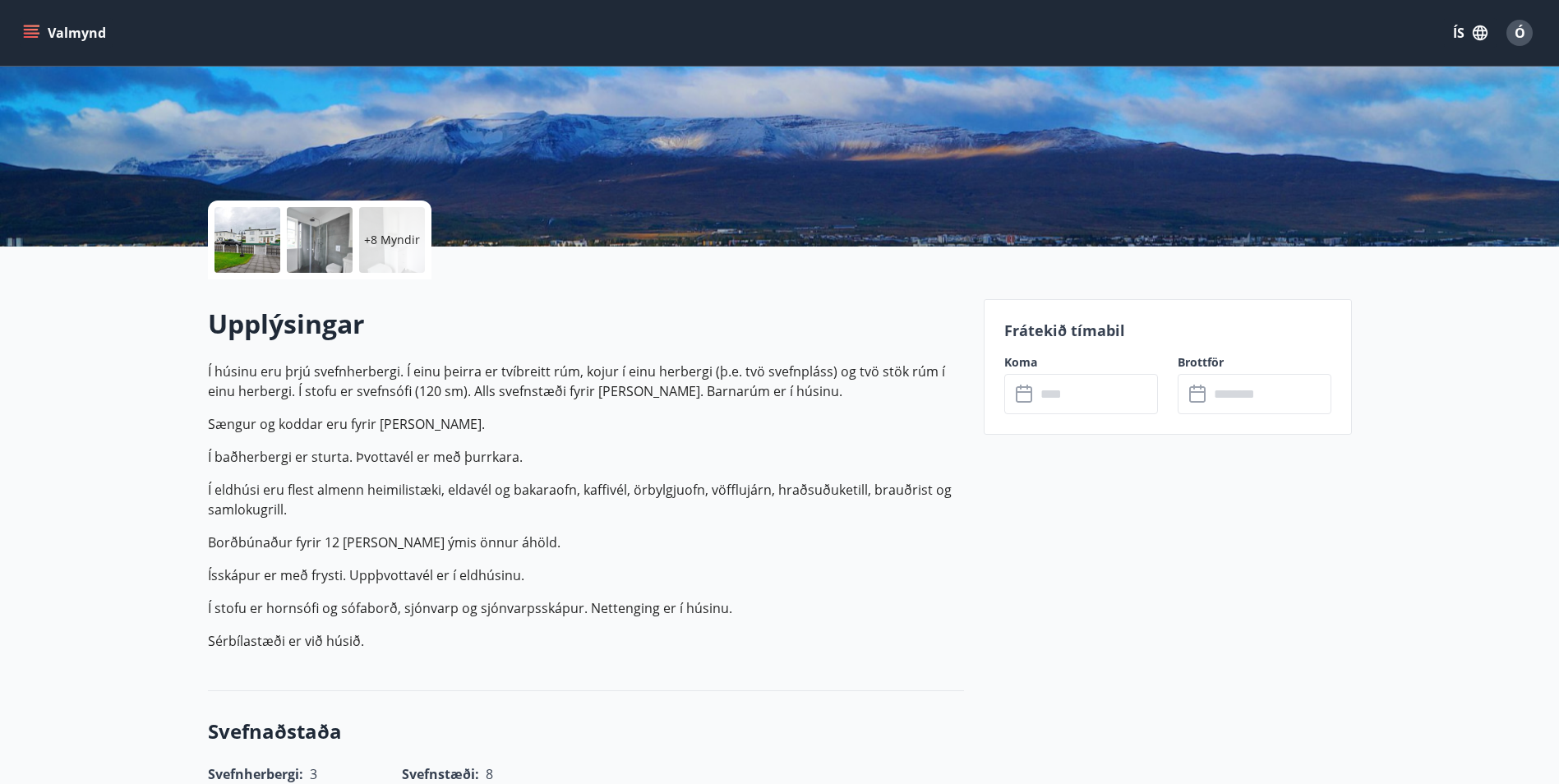
click at [388, 237] on p "+8 Myndir" at bounding box center [391, 239] width 56 height 16
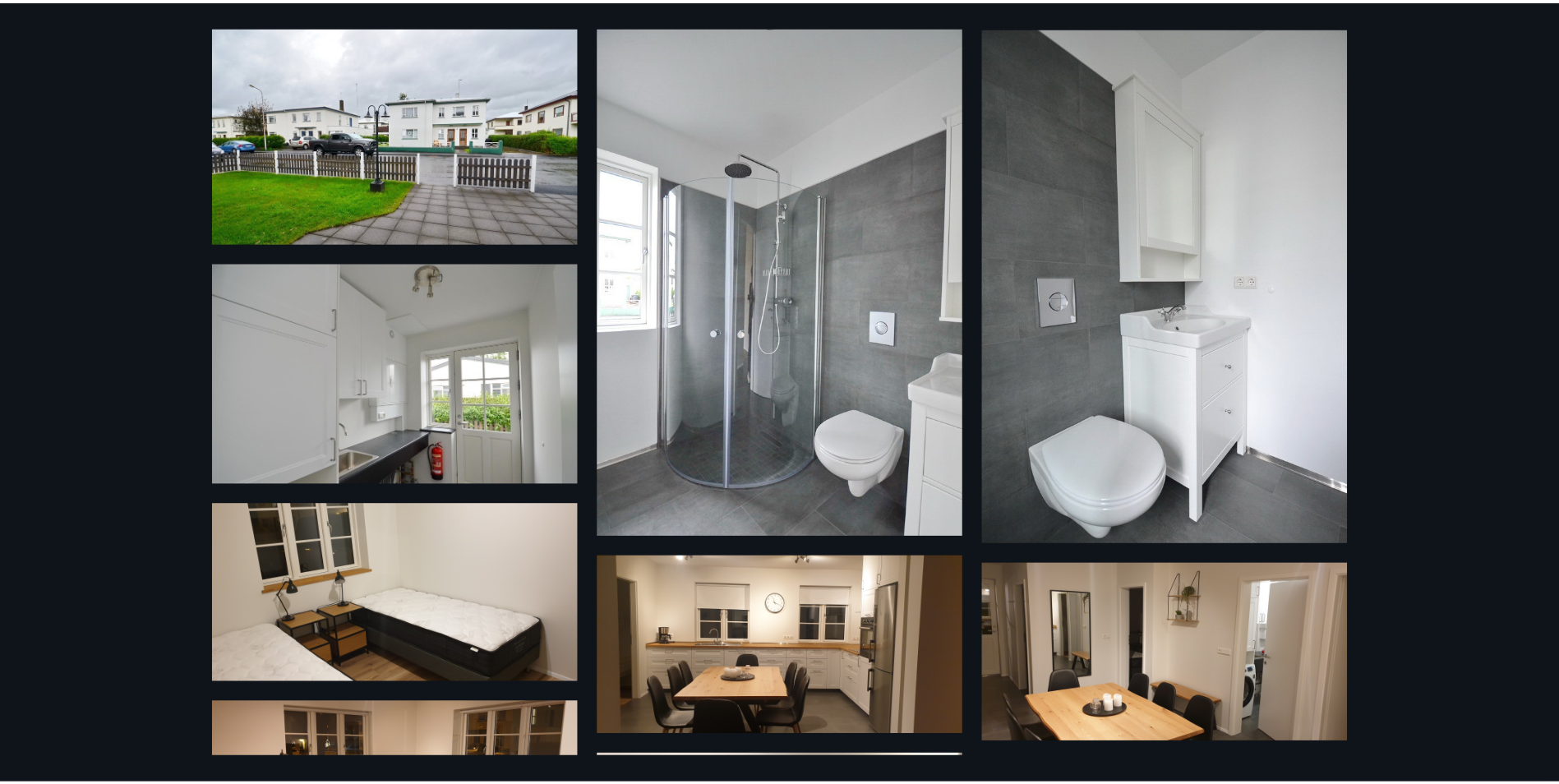
scroll to position [0, 0]
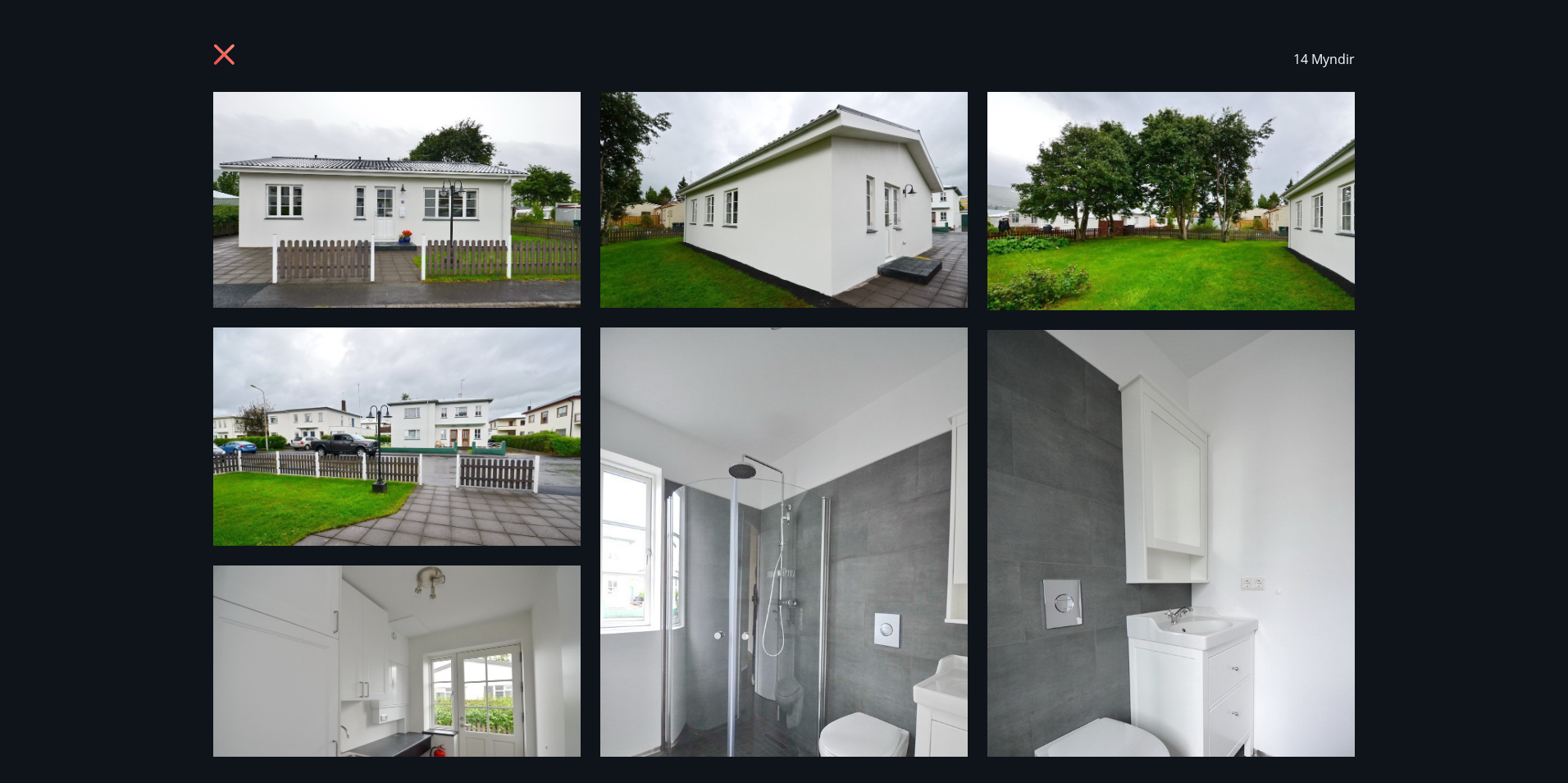
click at [232, 65] on icon at bounding box center [226, 56] width 26 height 26
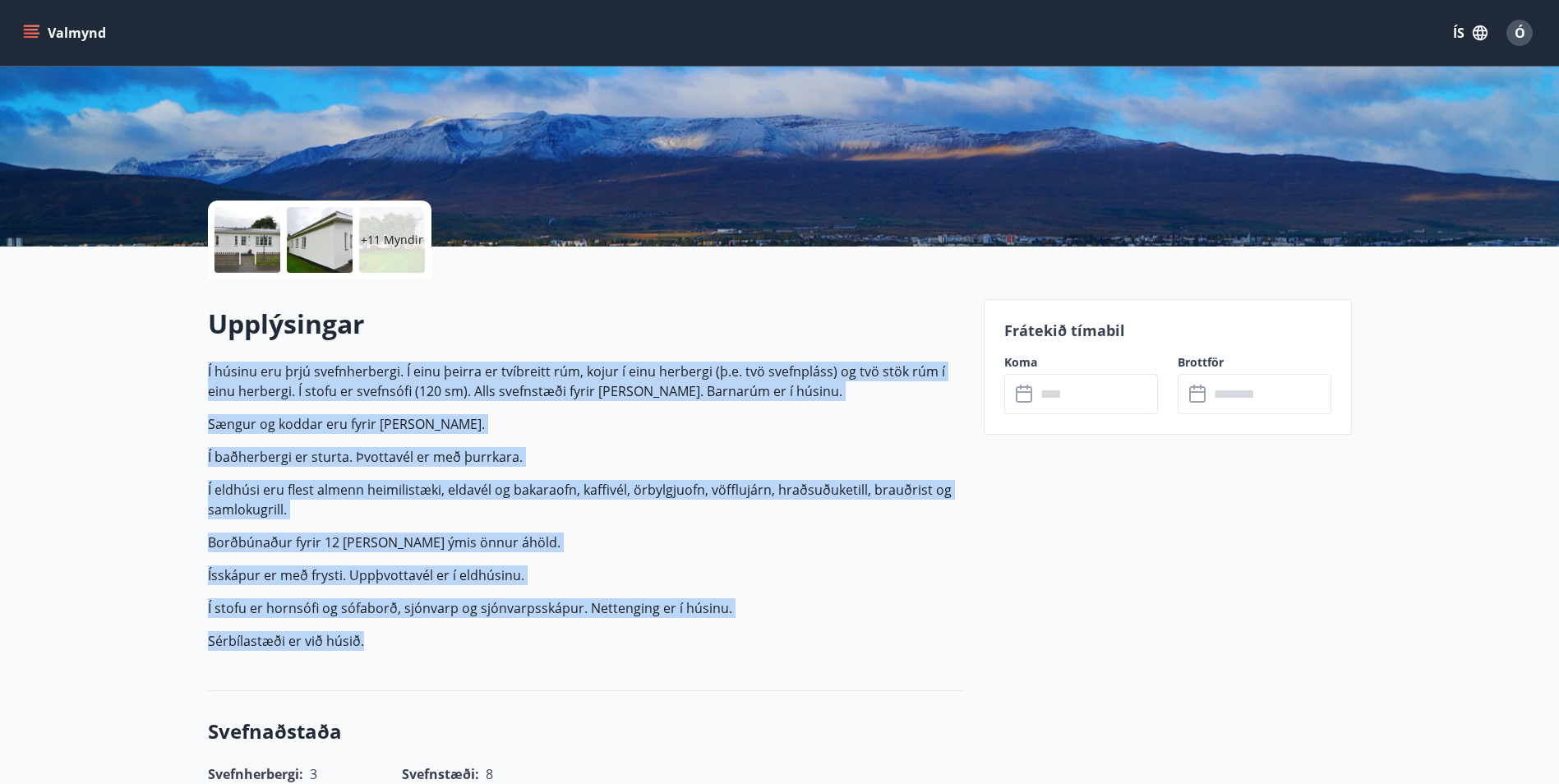
drag, startPoint x: 209, startPoint y: 368, endPoint x: 699, endPoint y: 639, distance: 559.9
click at [699, 639] on p "Í húsinu eru þrjú svefnherbergi. Í einu þeirra er tvíbreitt rúm, kojur í einu h…" at bounding box center [586, 506] width 756 height 289
copy p "Í húsinu eru þrjú svefnherbergi. Í einu þeirra er tvíbreitt rúm, kojur í einu h…"
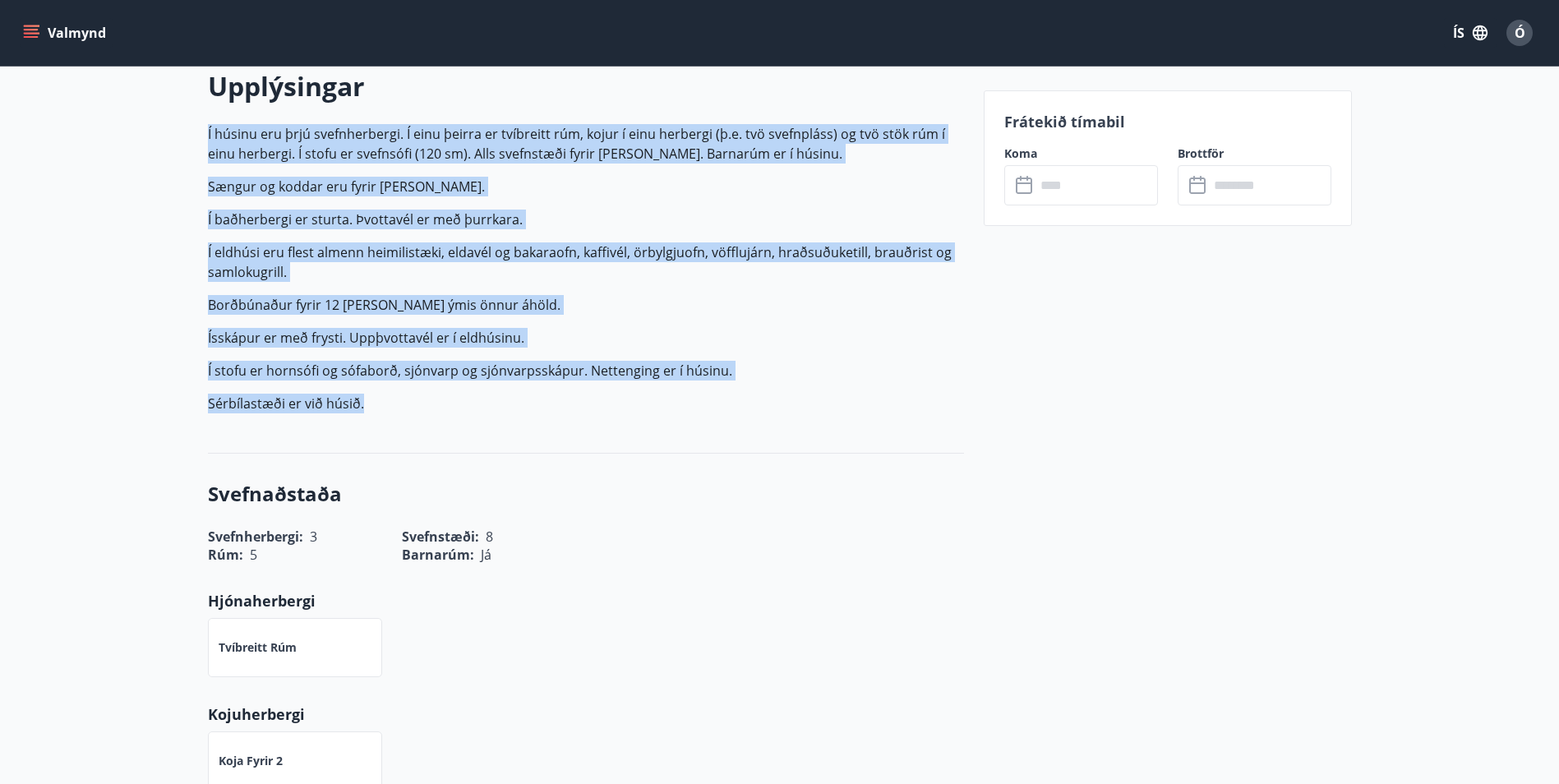
scroll to position [739, 0]
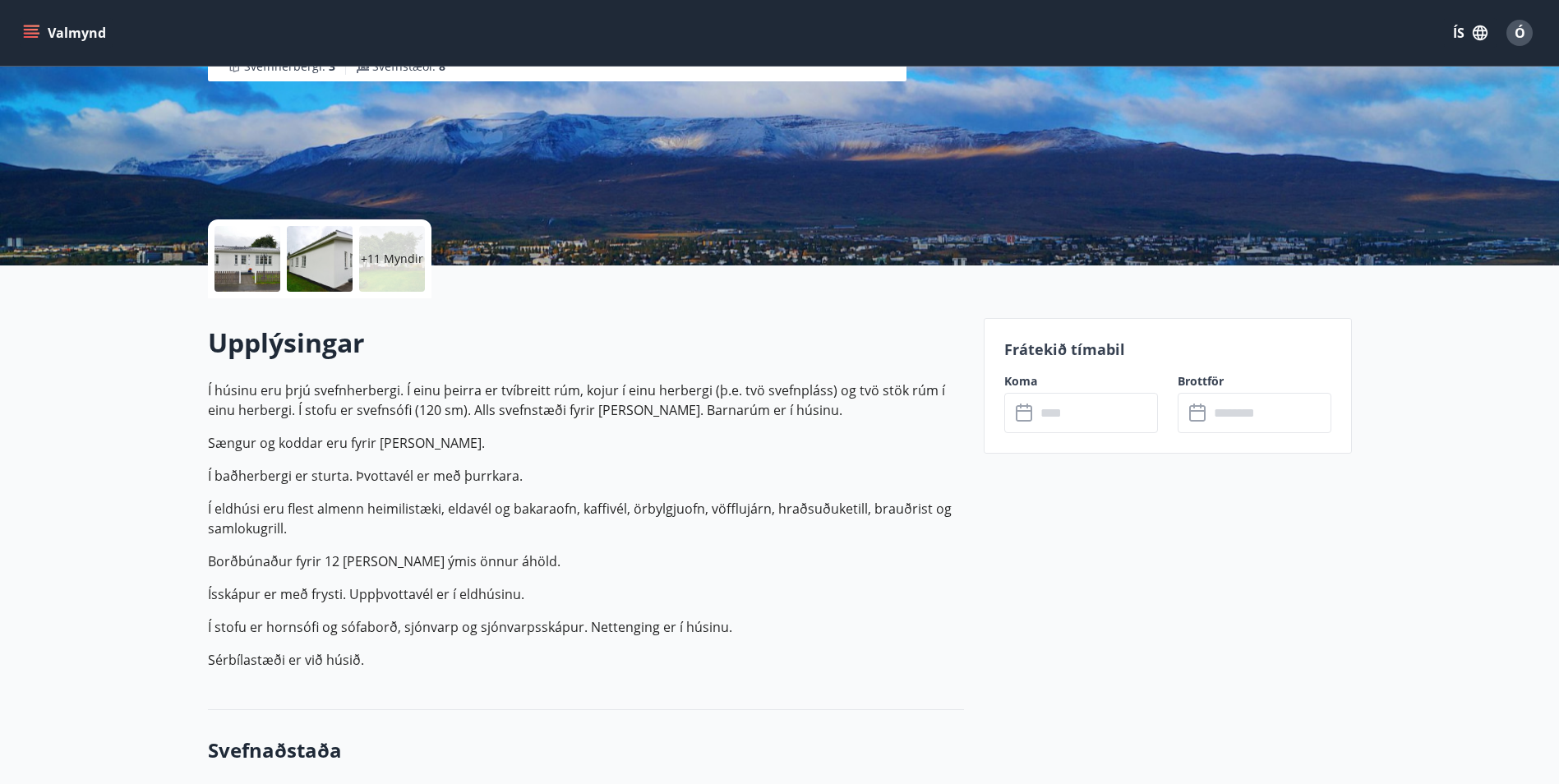
scroll to position [0, 0]
